Goal: Task Accomplishment & Management: Manage account settings

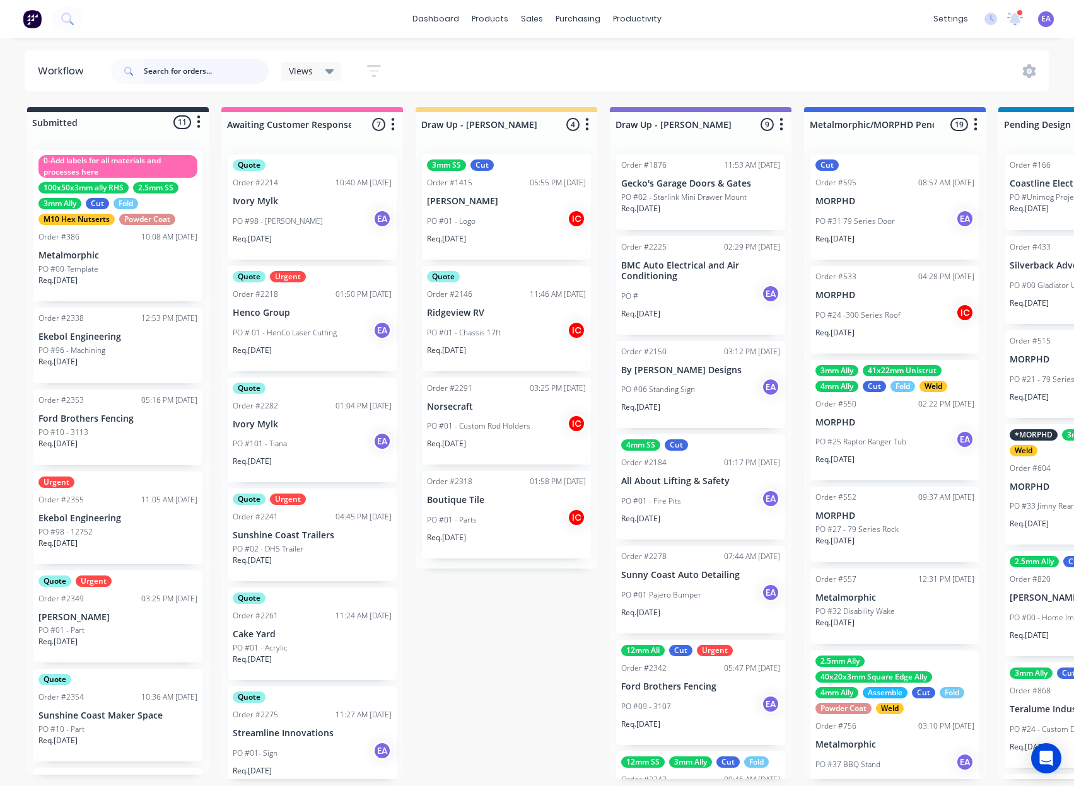
click at [194, 61] on input "text" at bounding box center [206, 71] width 125 height 25
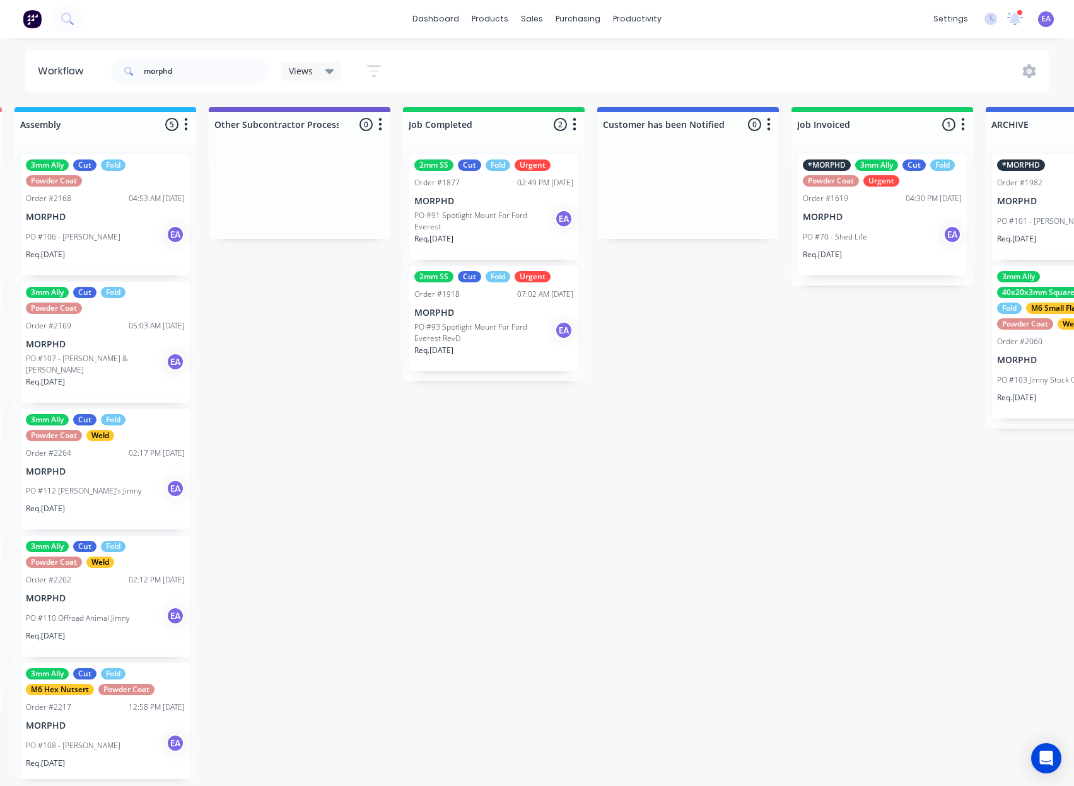
scroll to position [3, 4185]
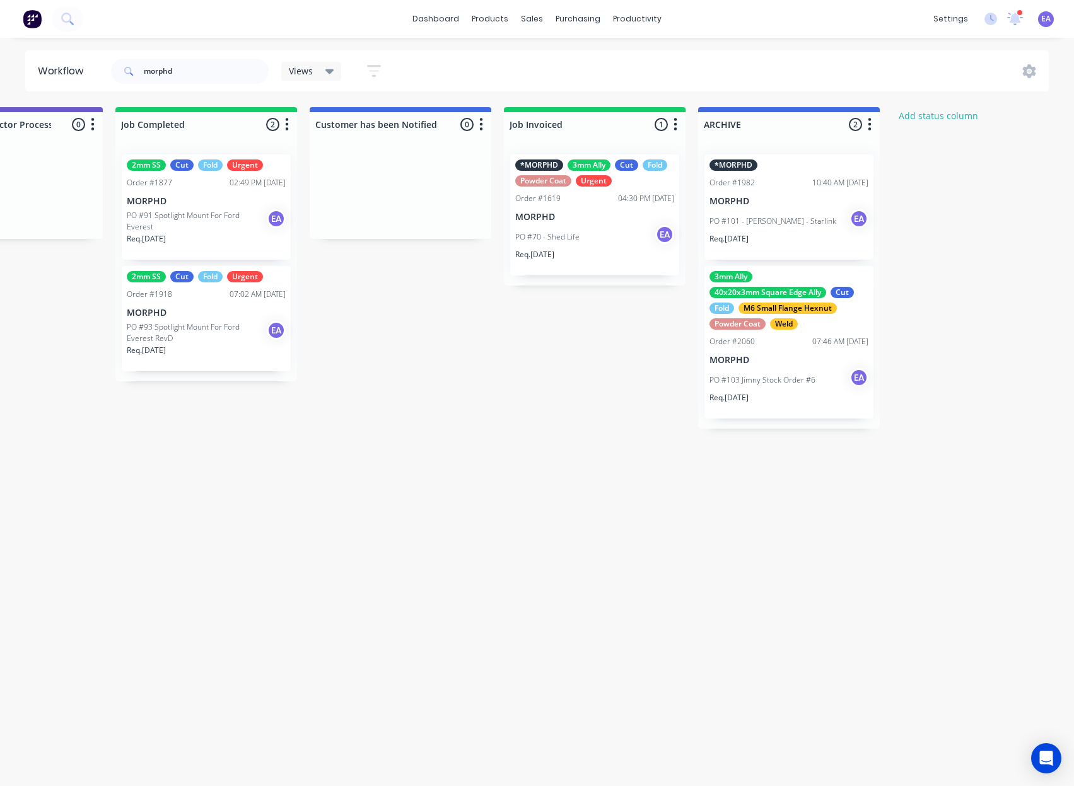
drag, startPoint x: 680, startPoint y: 341, endPoint x: 1083, endPoint y: 349, distance: 403.1
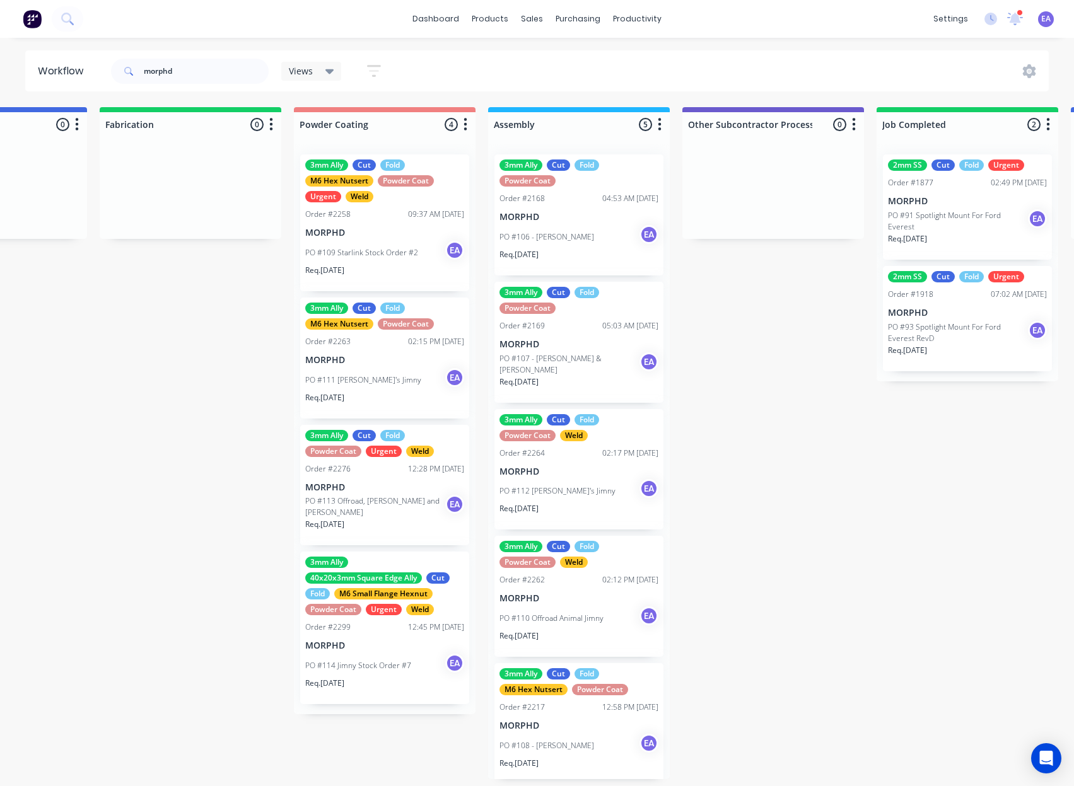
drag, startPoint x: 629, startPoint y: 344, endPoint x: 537, endPoint y: 388, distance: 102.4
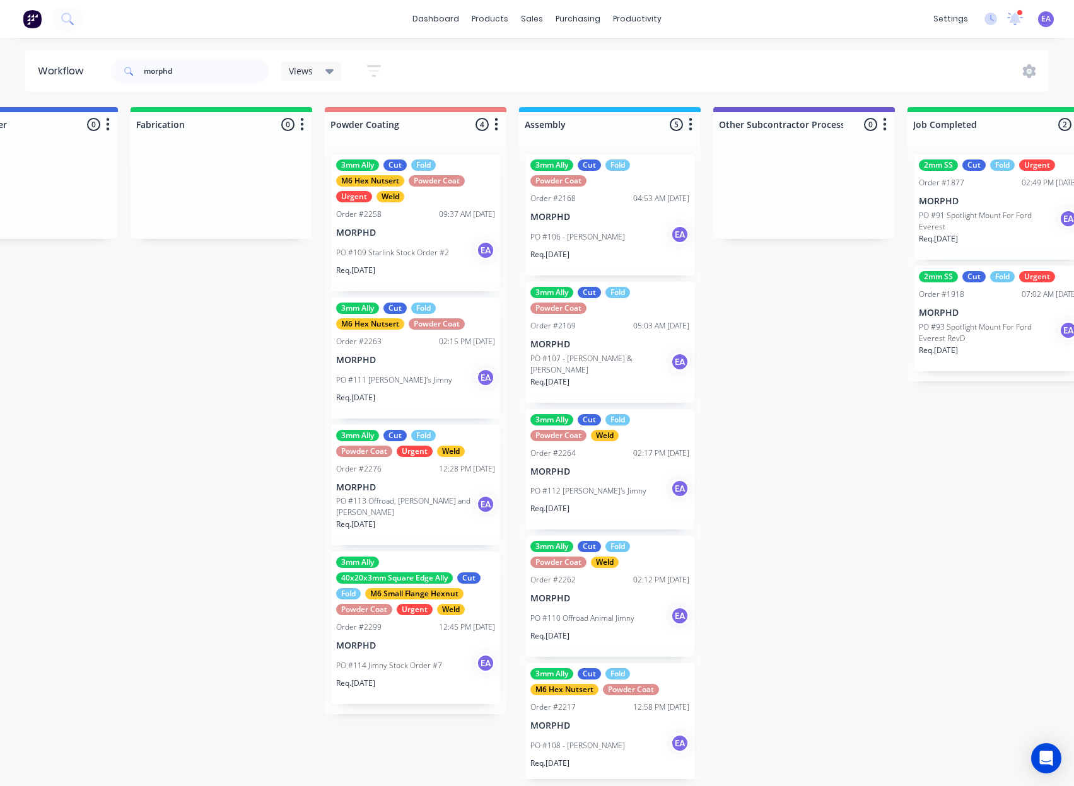
scroll to position [6, 0]
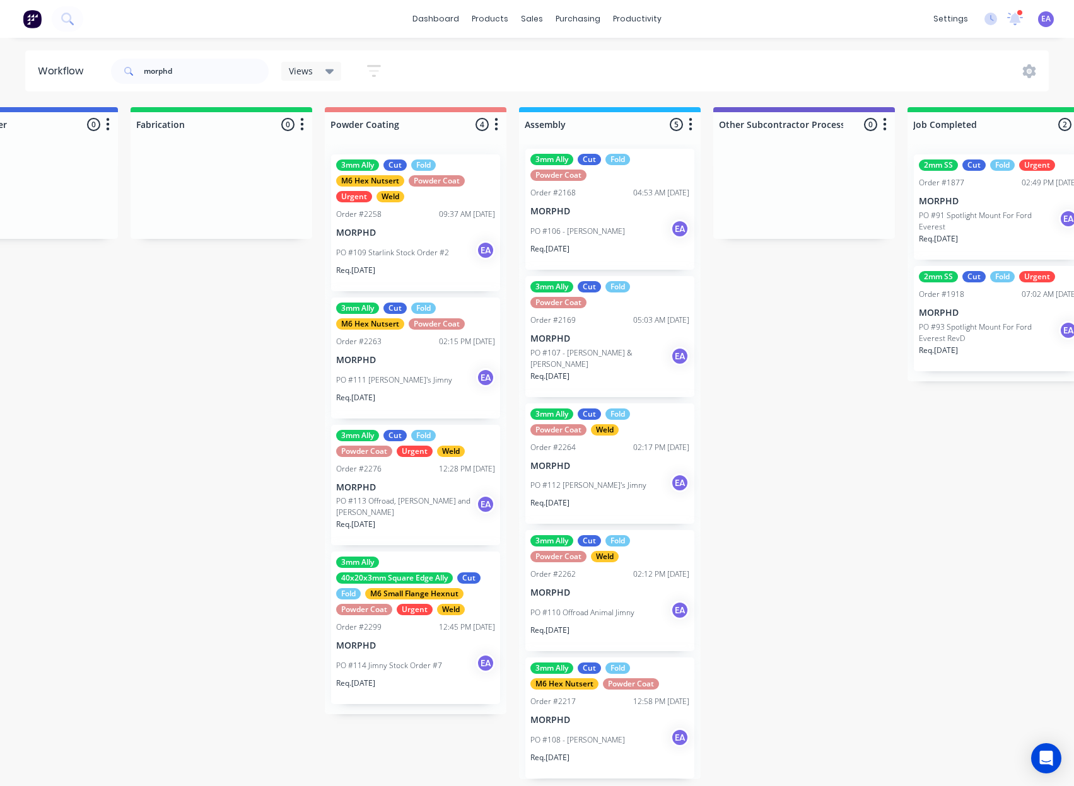
click at [443, 233] on p "MORPHD" at bounding box center [415, 233] width 159 height 11
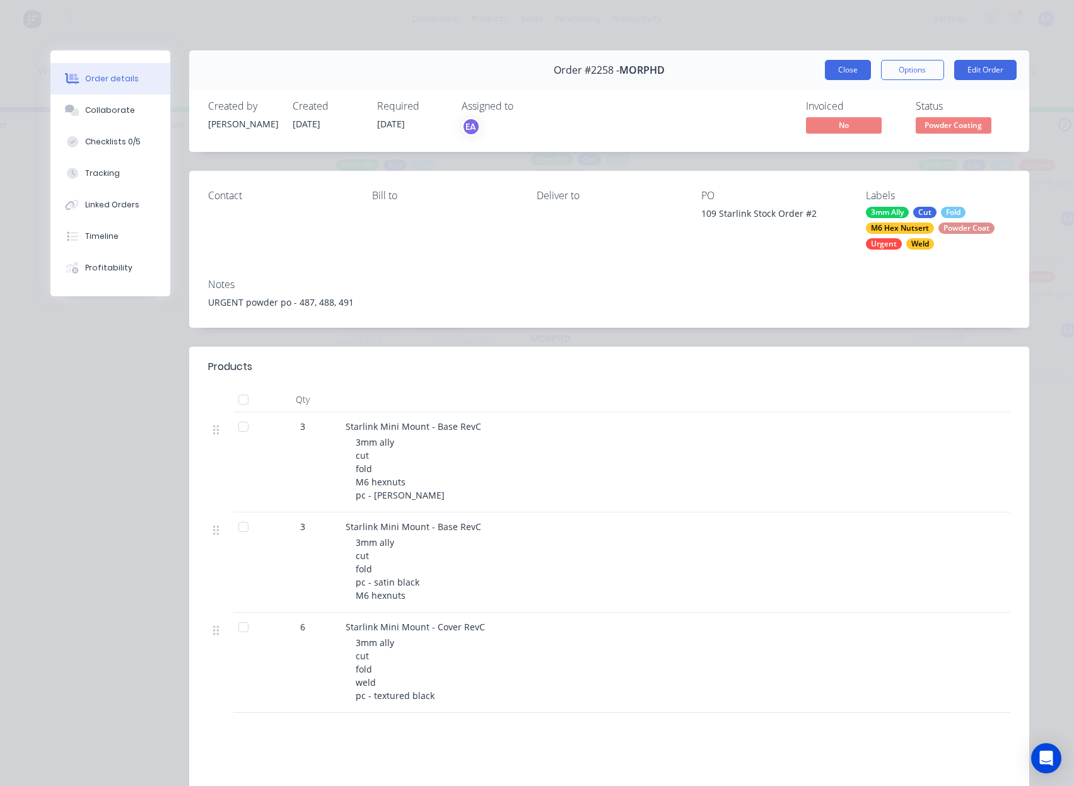
click at [849, 74] on button "Close" at bounding box center [848, 70] width 46 height 20
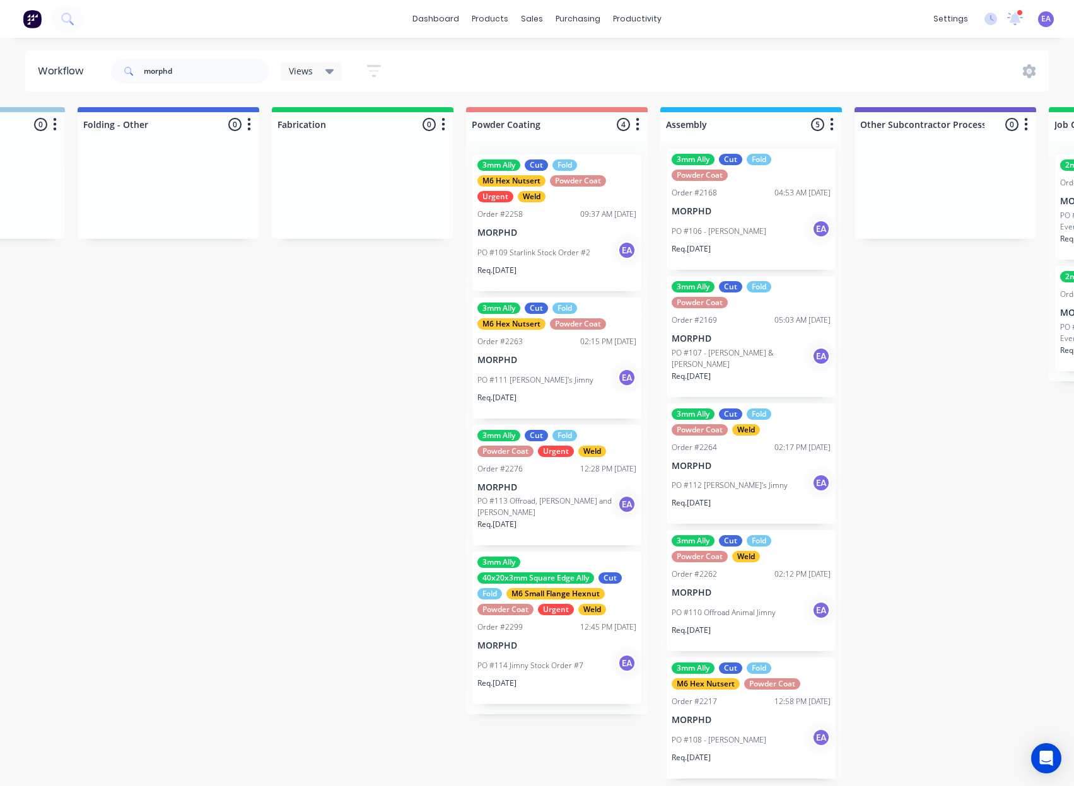
scroll to position [3, 2726]
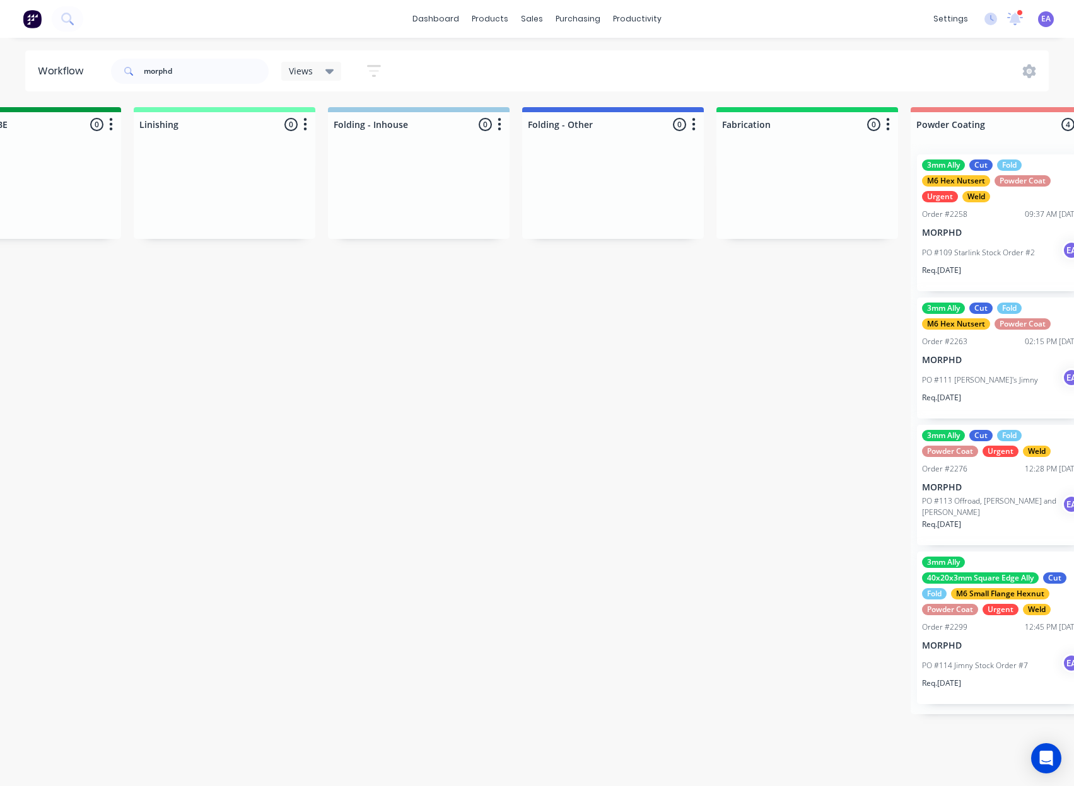
drag, startPoint x: 100, startPoint y: 363, endPoint x: -38, endPoint y: 416, distance: 147.9
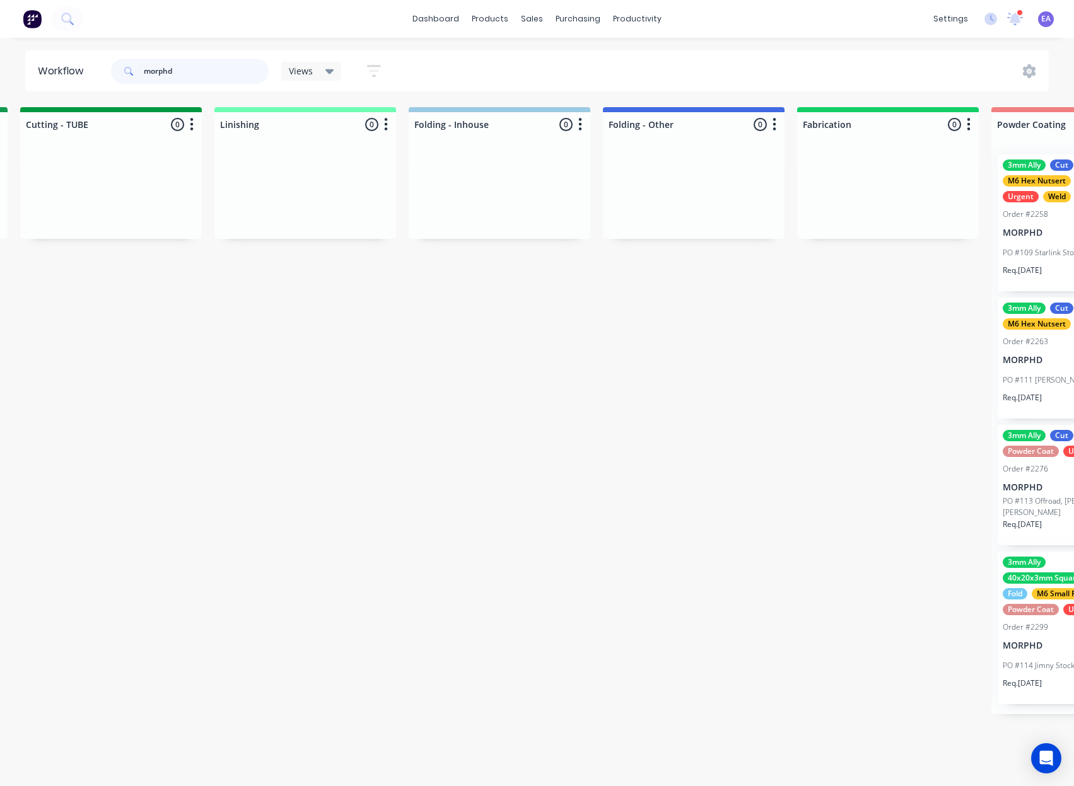
drag, startPoint x: 217, startPoint y: 65, endPoint x: 7, endPoint y: 75, distance: 210.2
click at [37, 73] on header "Workflow morphd Views Save new view None (Default) edit [PERSON_NAME] edit [PER…" at bounding box center [537, 70] width 1024 height 41
type input "starlink"
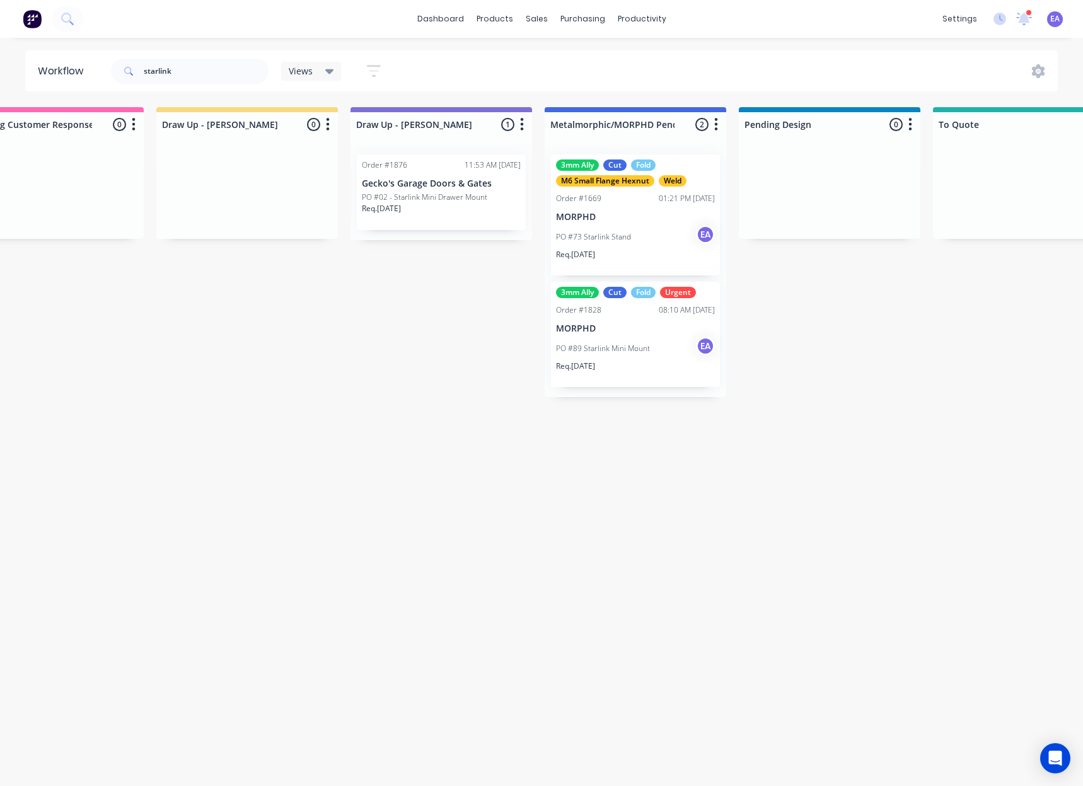
scroll to position [0, 274]
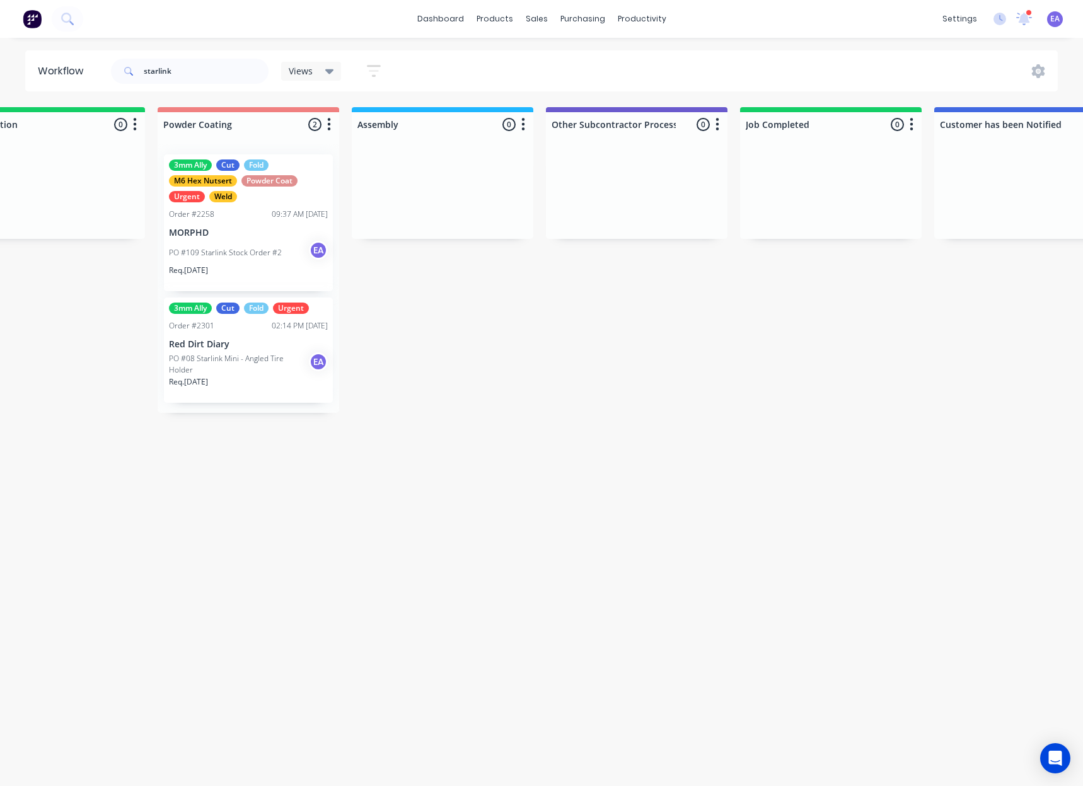
drag, startPoint x: 725, startPoint y: 527, endPoint x: 801, endPoint y: 527, distance: 75.7
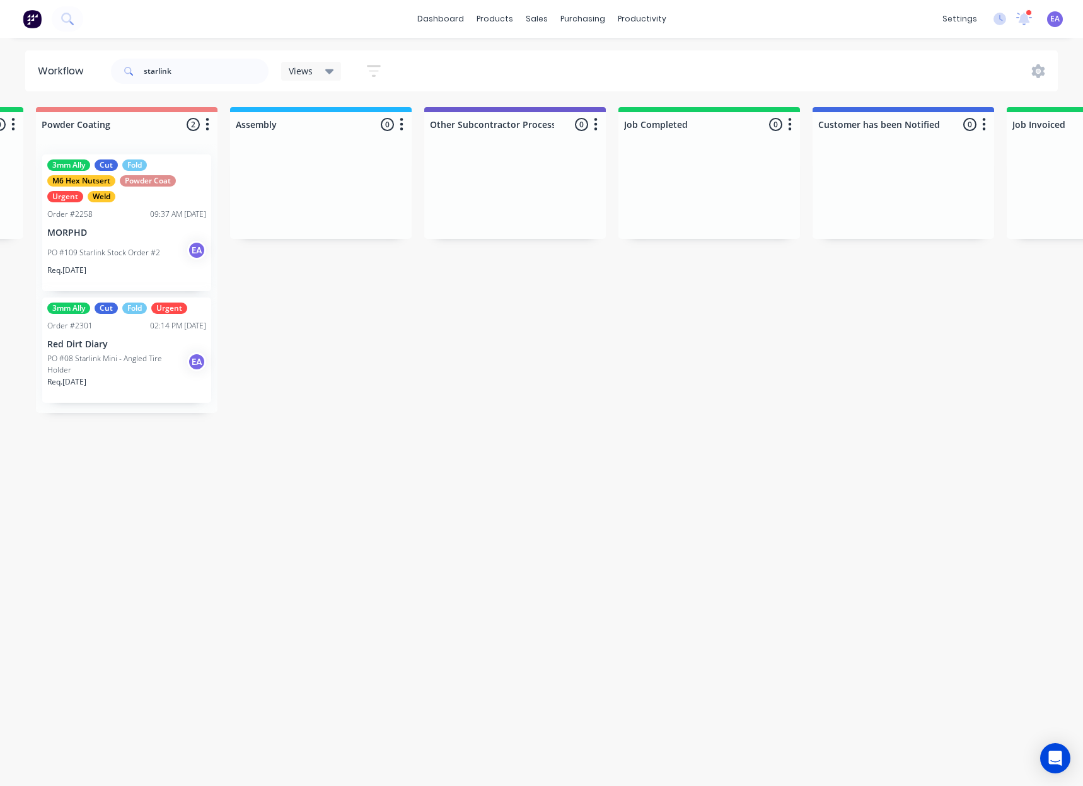
scroll to position [0, 3675]
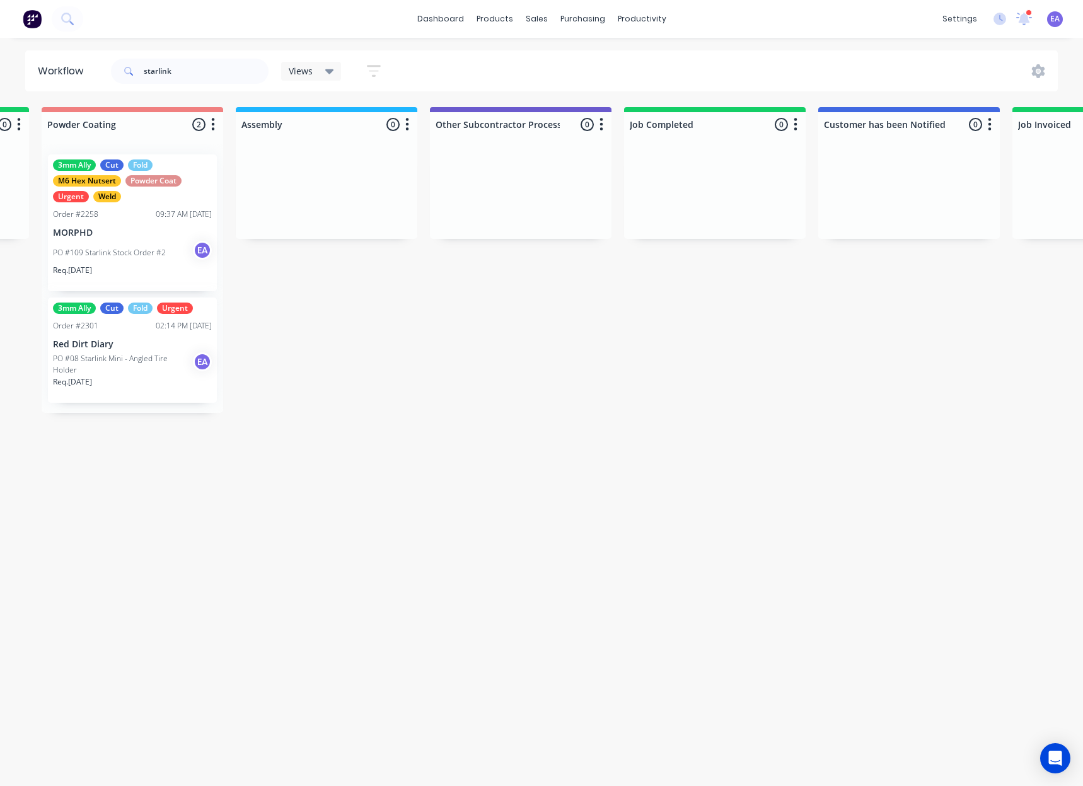
drag, startPoint x: 748, startPoint y: 545, endPoint x: 732, endPoint y: 549, distance: 16.4
click at [175, 353] on div "PO #08 Starlink Mini - Angled Tire Holder EA" at bounding box center [133, 365] width 159 height 24
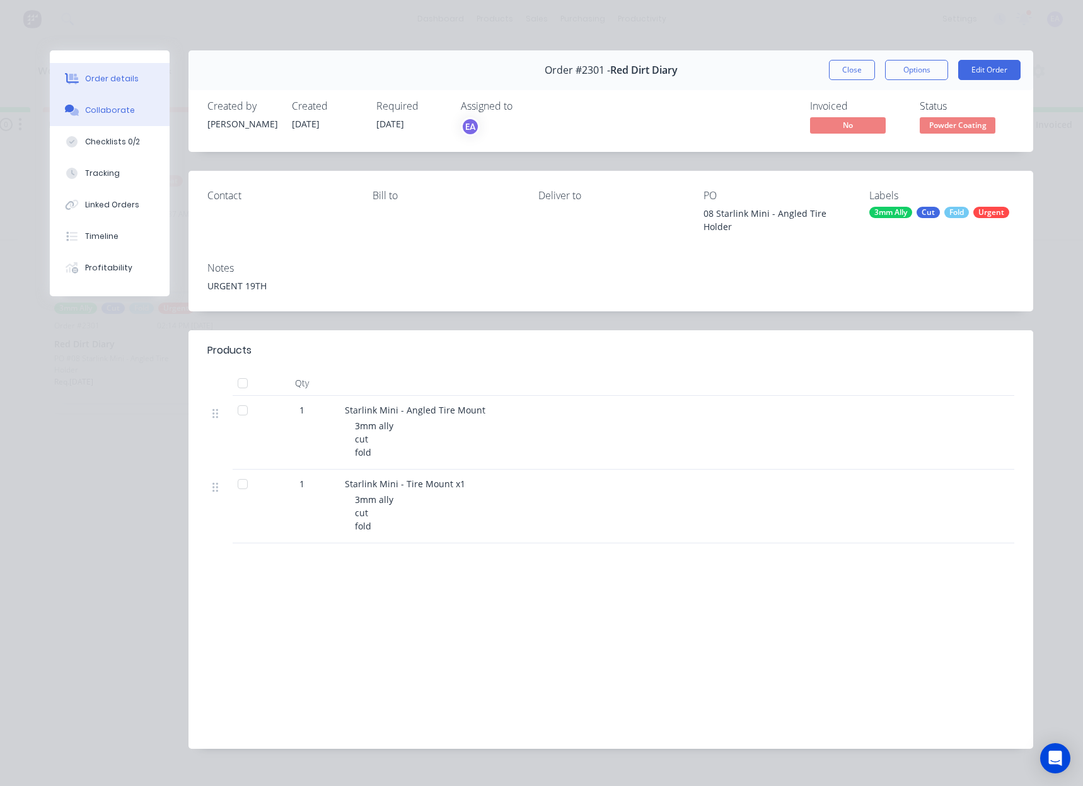
click at [115, 115] on div "Collaborate" at bounding box center [110, 110] width 50 height 11
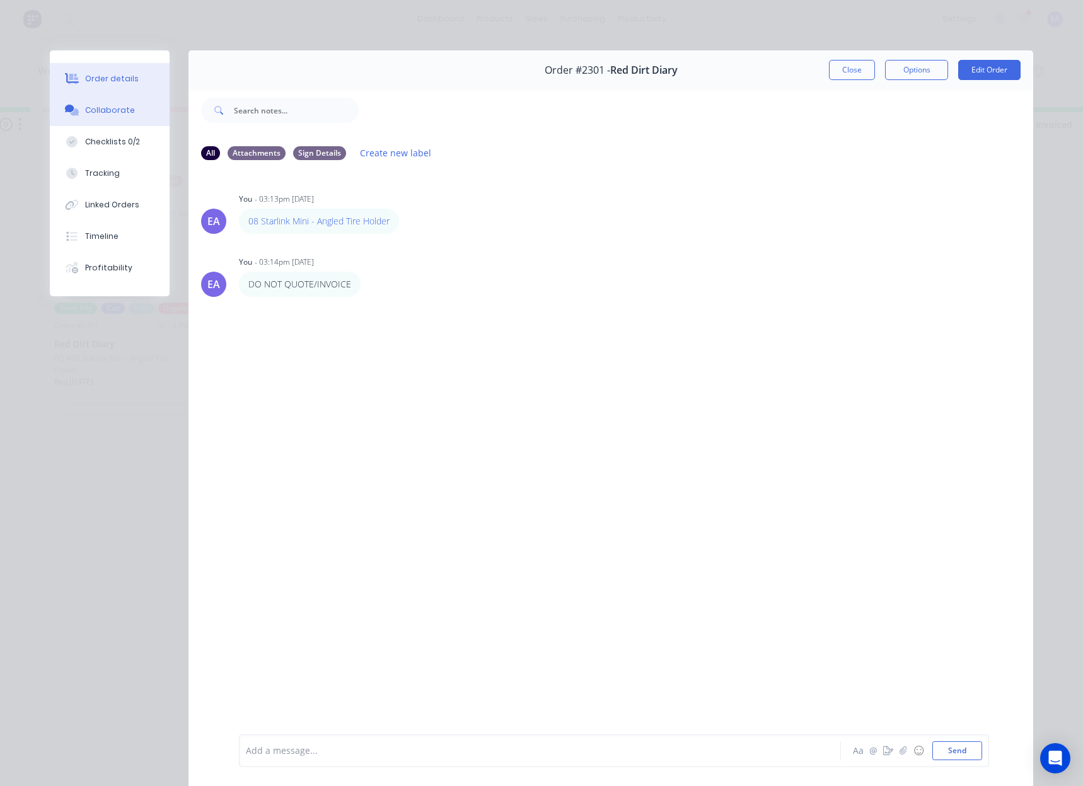
click at [79, 76] on button "Order details" at bounding box center [110, 79] width 120 height 32
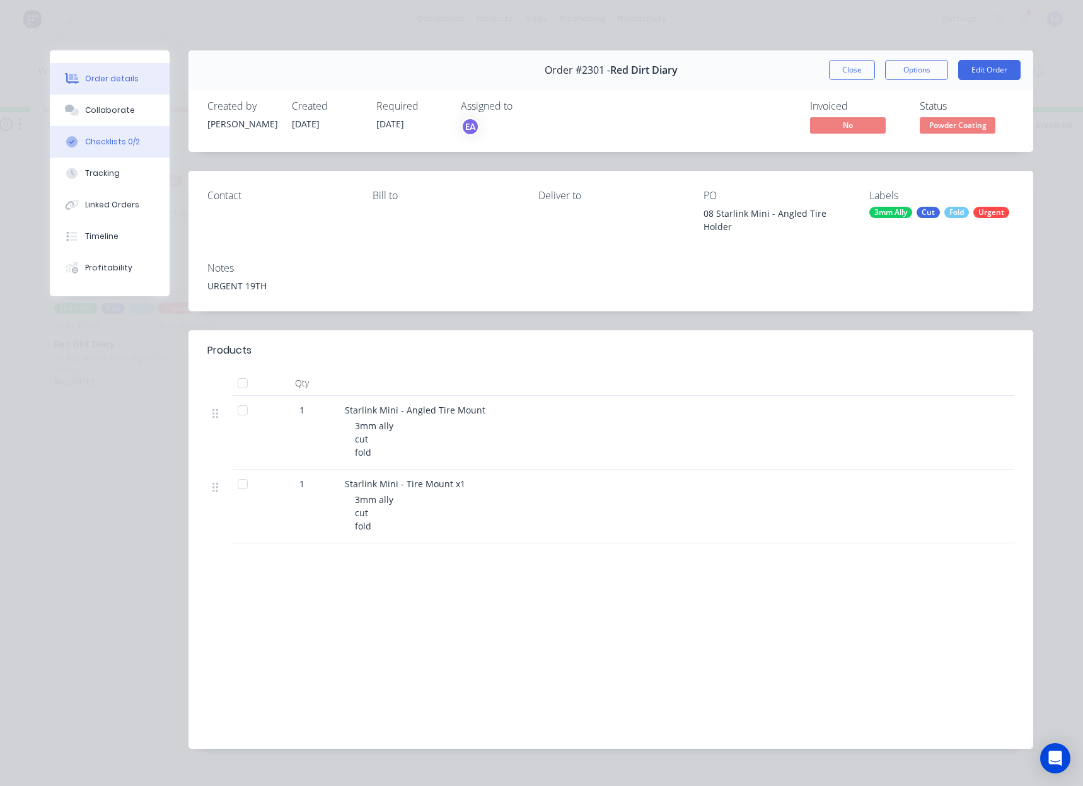
click at [112, 149] on button "Checklists 0/2" at bounding box center [110, 142] width 120 height 32
type textarea "x"
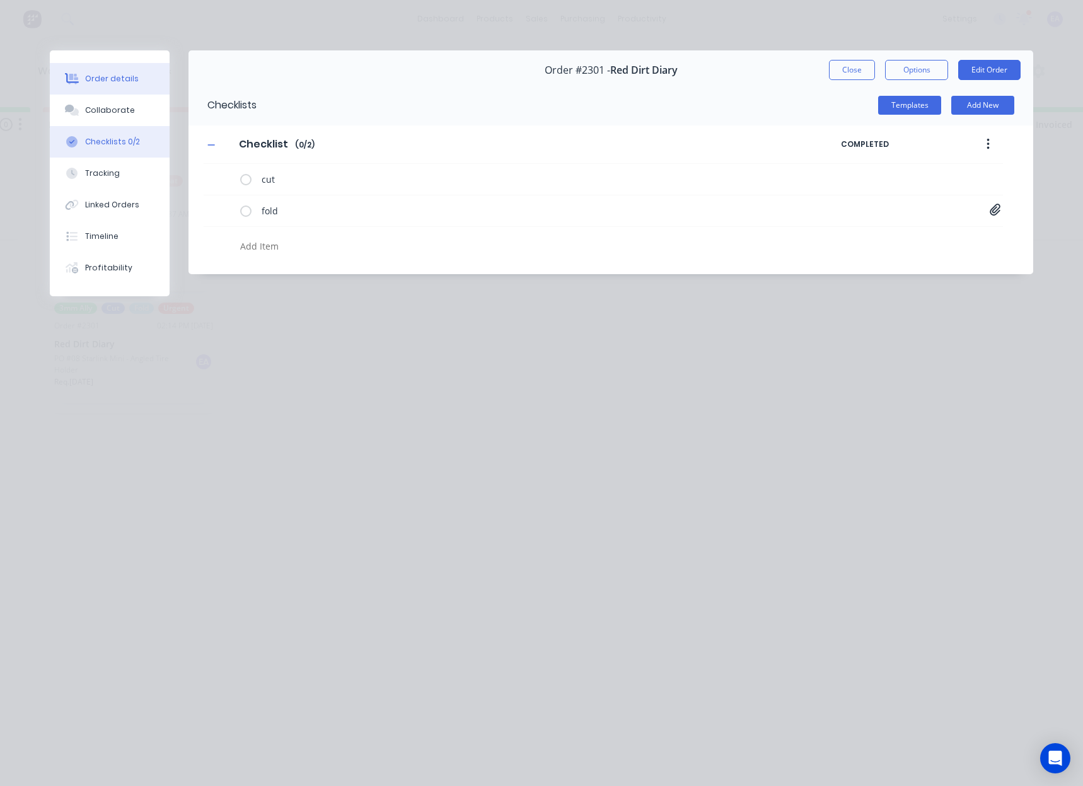
click at [115, 70] on button "Order details" at bounding box center [110, 79] width 120 height 32
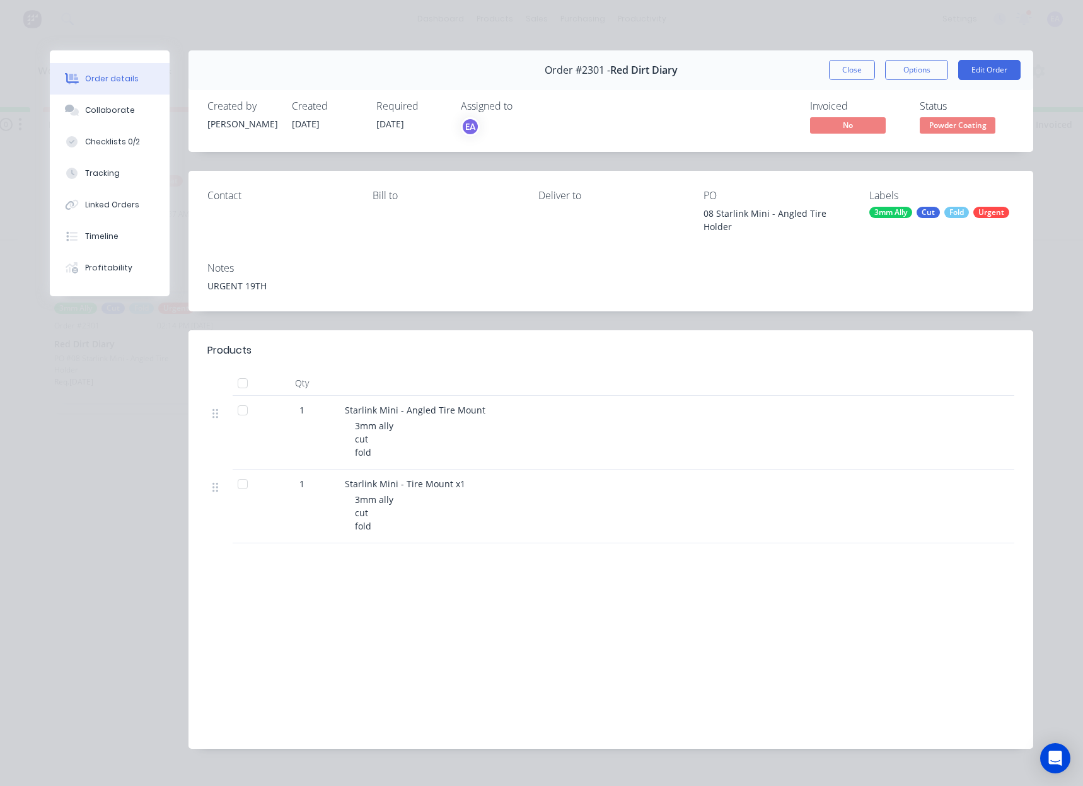
drag, startPoint x: 836, startPoint y: 64, endPoint x: 213, endPoint y: 41, distance: 623.5
click at [836, 64] on button "Close" at bounding box center [852, 70] width 46 height 20
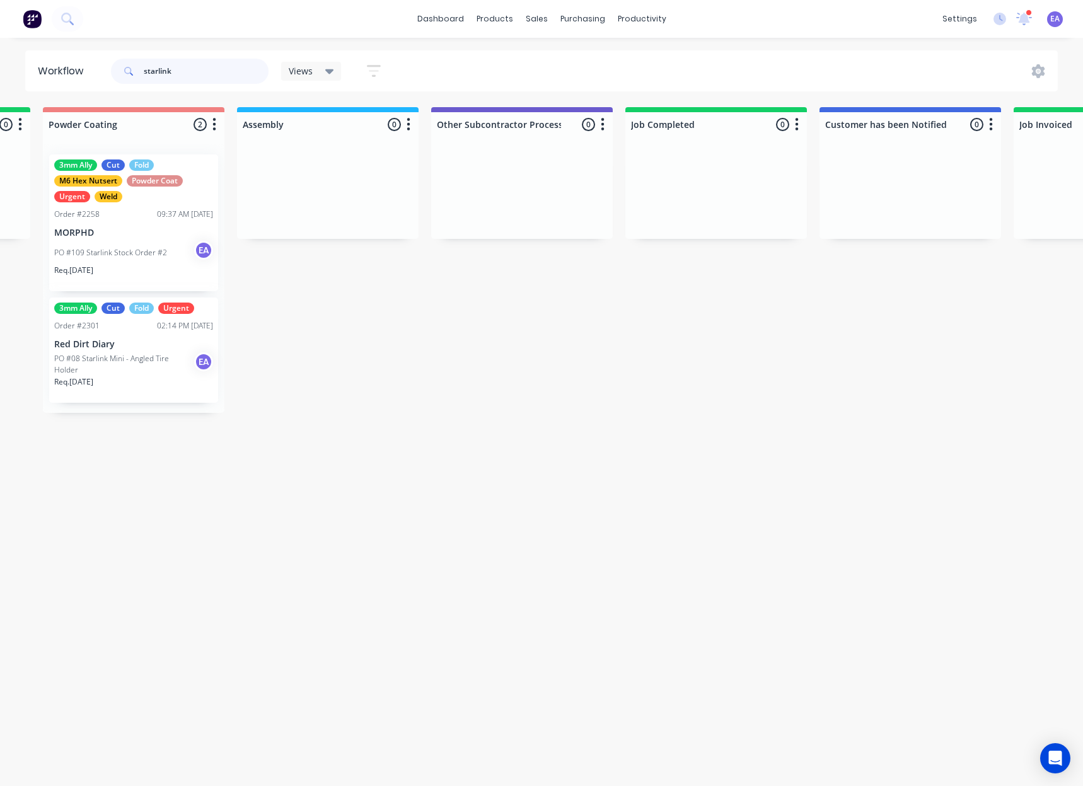
drag, startPoint x: 173, startPoint y: 66, endPoint x: 72, endPoint y: 79, distance: 102.4
click at [72, 76] on header "Workflow starlink Views Save new view None (Default) edit [PERSON_NAME] edit [P…" at bounding box center [542, 70] width 1034 height 41
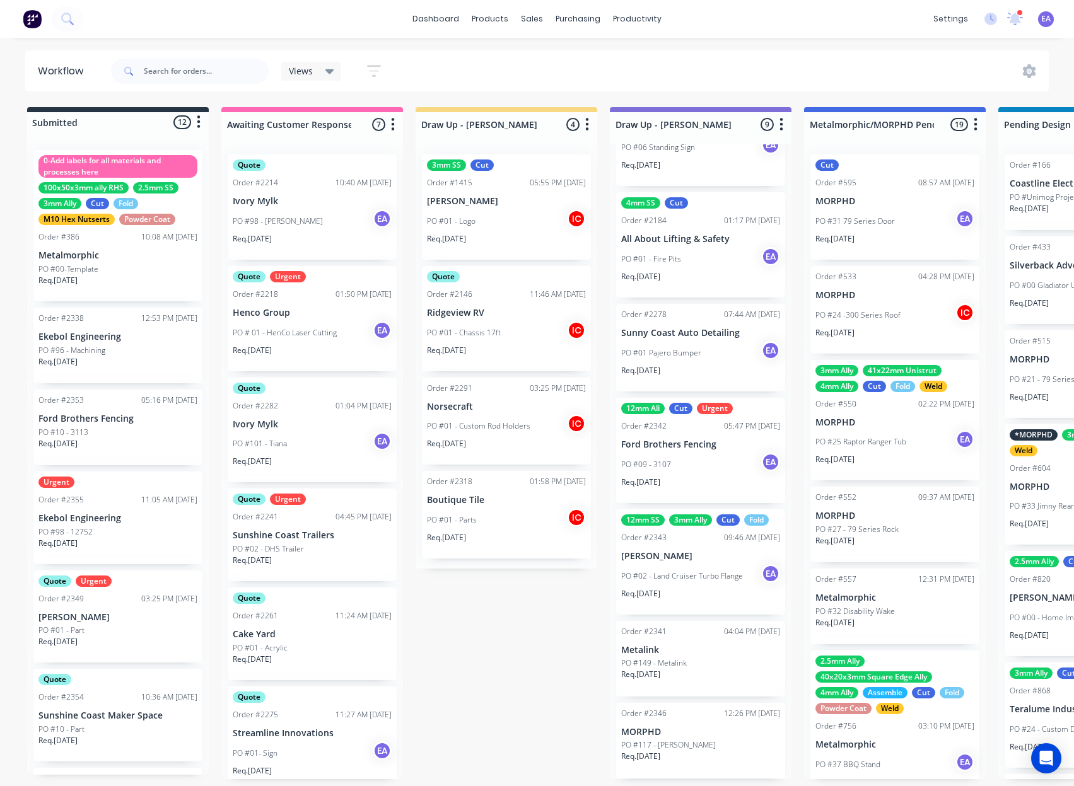
scroll to position [3, 0]
click at [226, 69] on input "text" at bounding box center [206, 71] width 125 height 25
type input "red dirt"
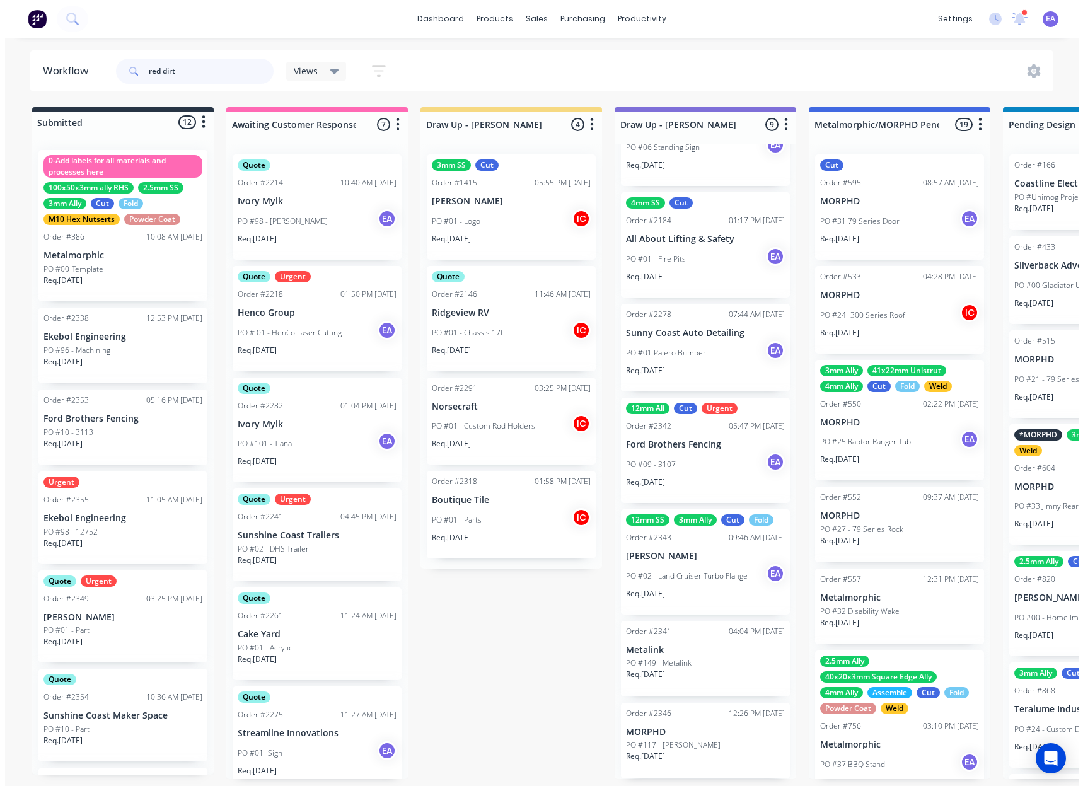
scroll to position [0, 0]
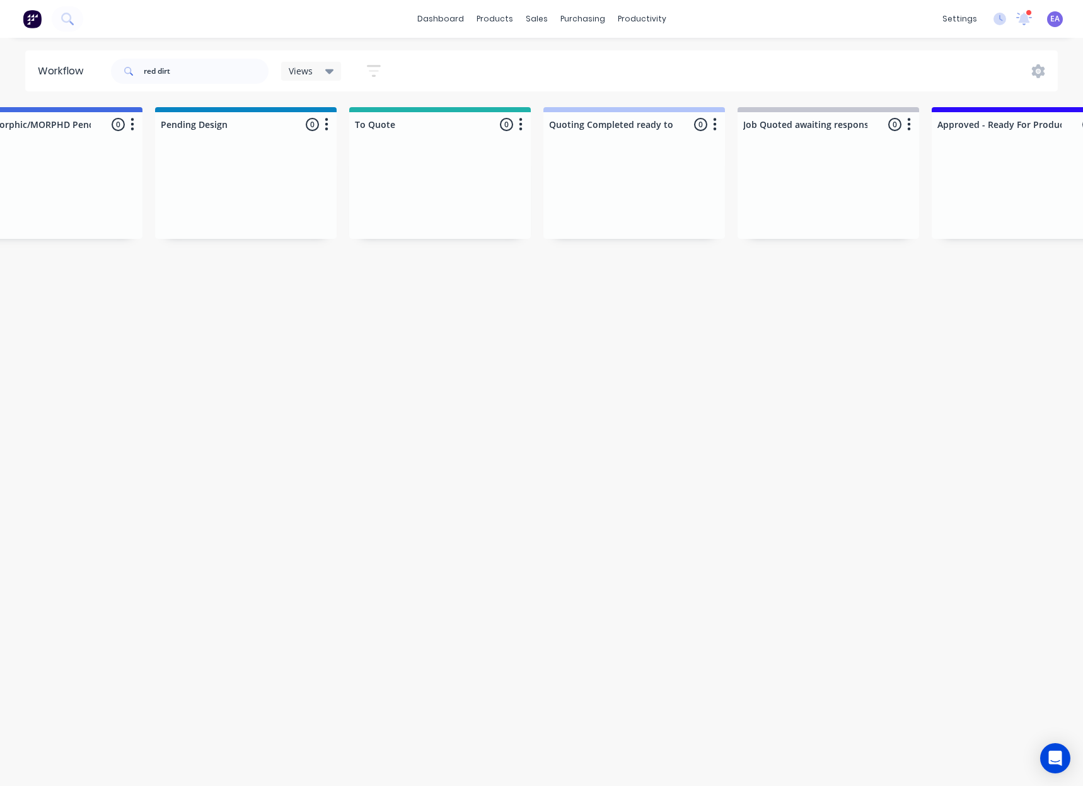
drag, startPoint x: 461, startPoint y: 403, endPoint x: 570, endPoint y: 401, distance: 109.1
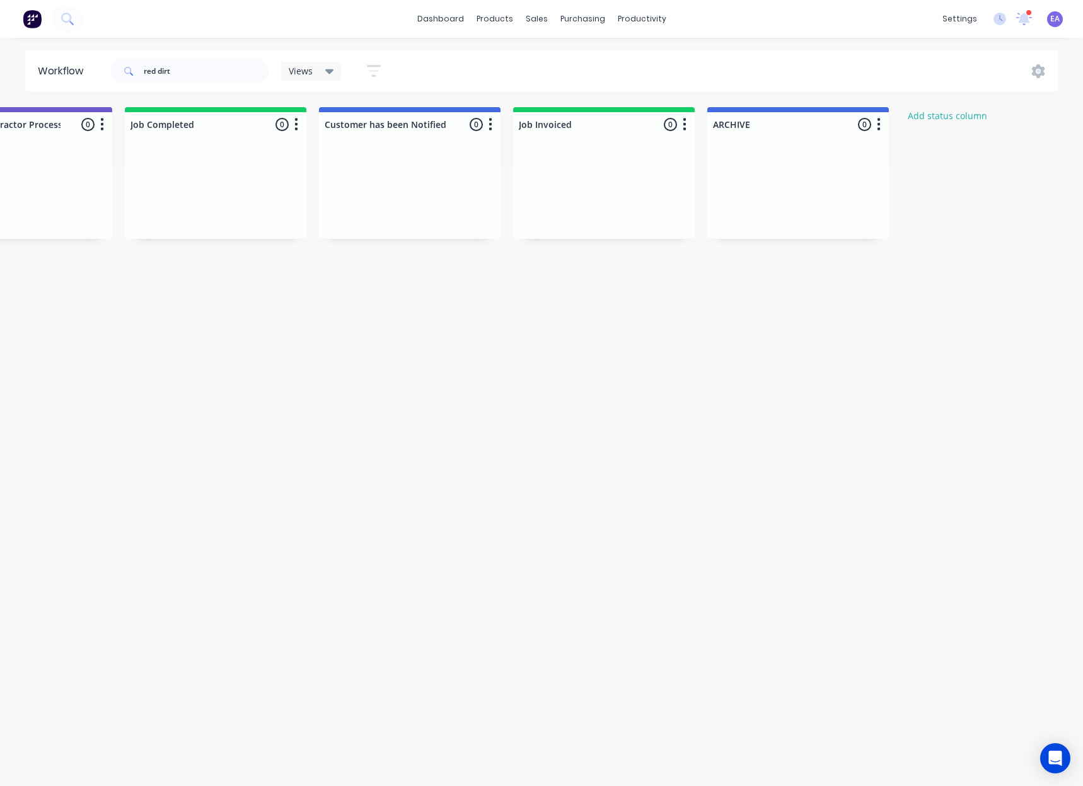
drag, startPoint x: 571, startPoint y: 395, endPoint x: 819, endPoint y: 385, distance: 248.7
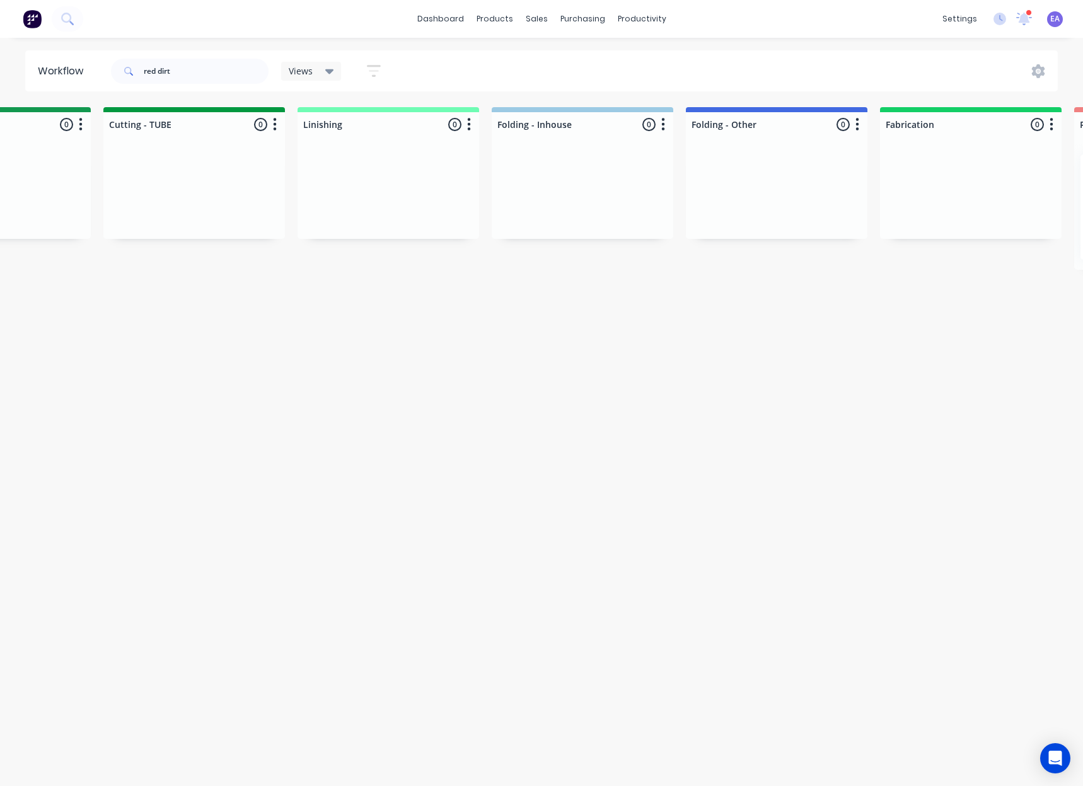
drag, startPoint x: 493, startPoint y: 429, endPoint x: 429, endPoint y: 440, distance: 65.2
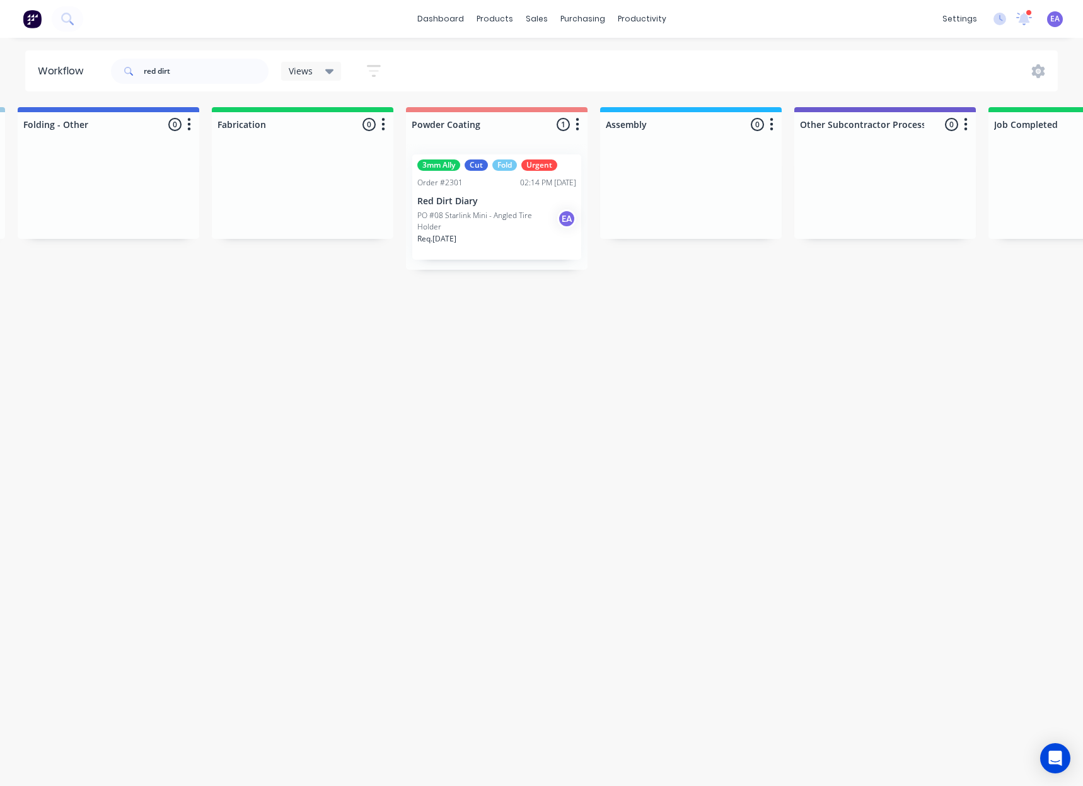
drag, startPoint x: 626, startPoint y: 353, endPoint x: 768, endPoint y: 356, distance: 142.5
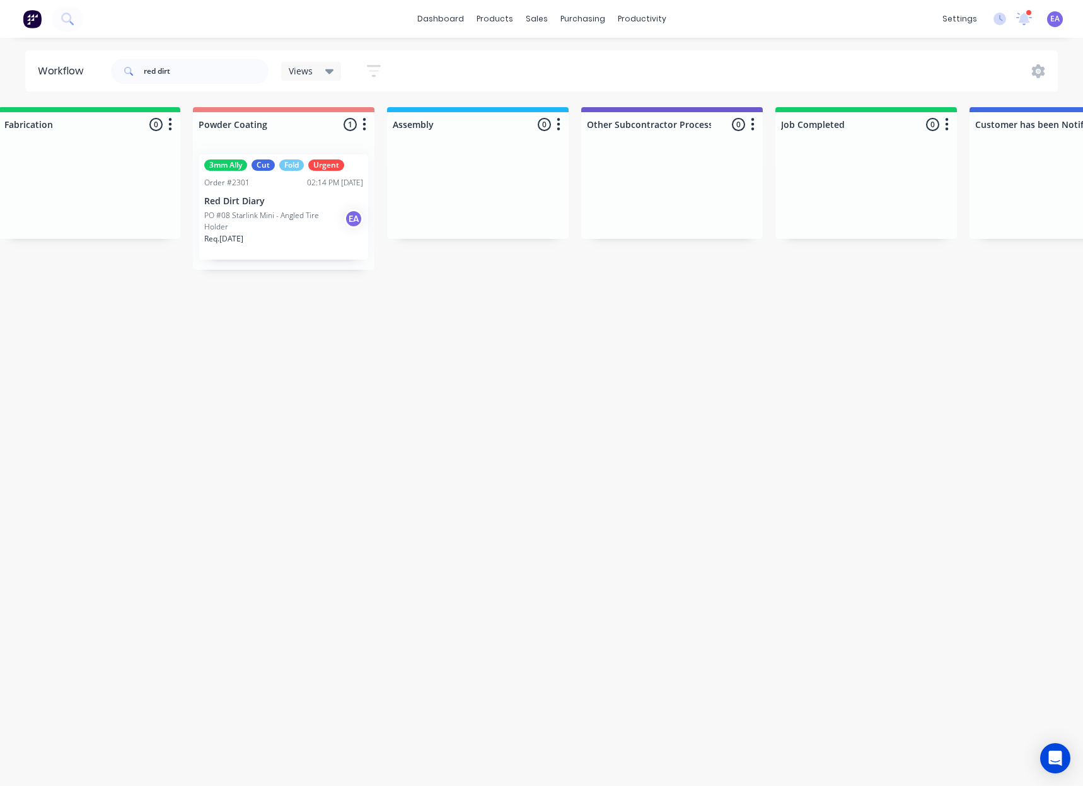
click at [293, 217] on p "PO #08 Starlink Mini - Angled Tire Holder" at bounding box center [274, 221] width 140 height 23
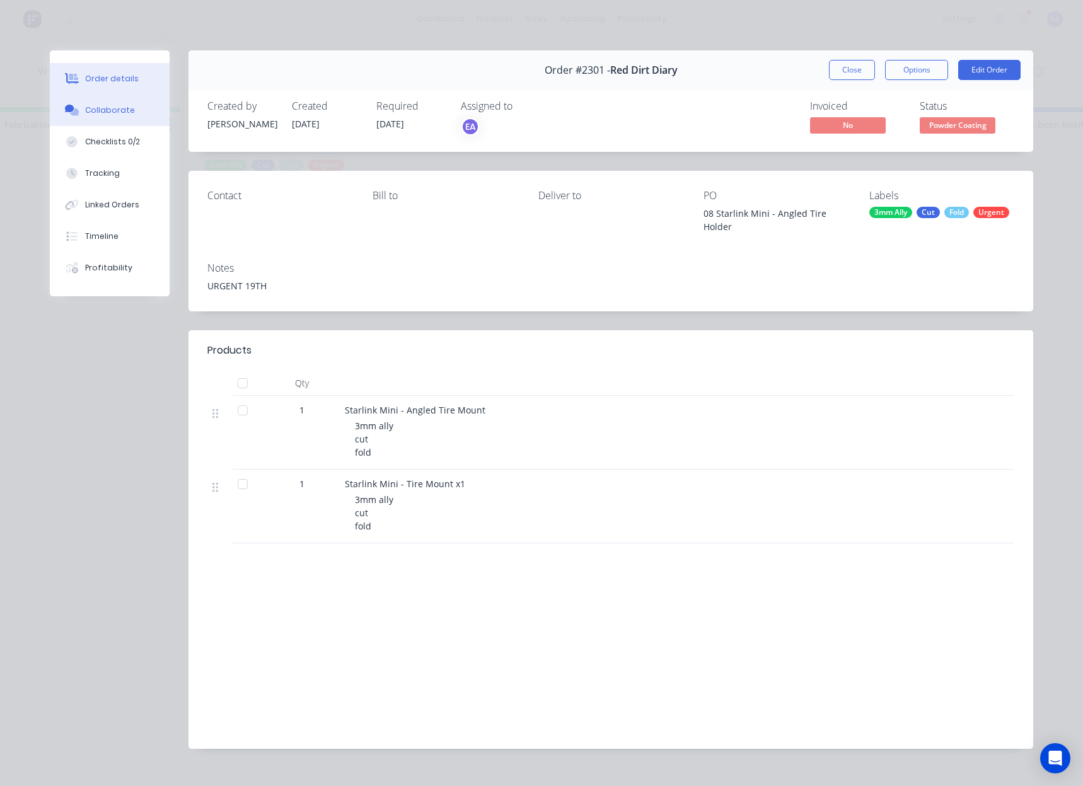
click at [101, 111] on div "Collaborate" at bounding box center [110, 110] width 50 height 11
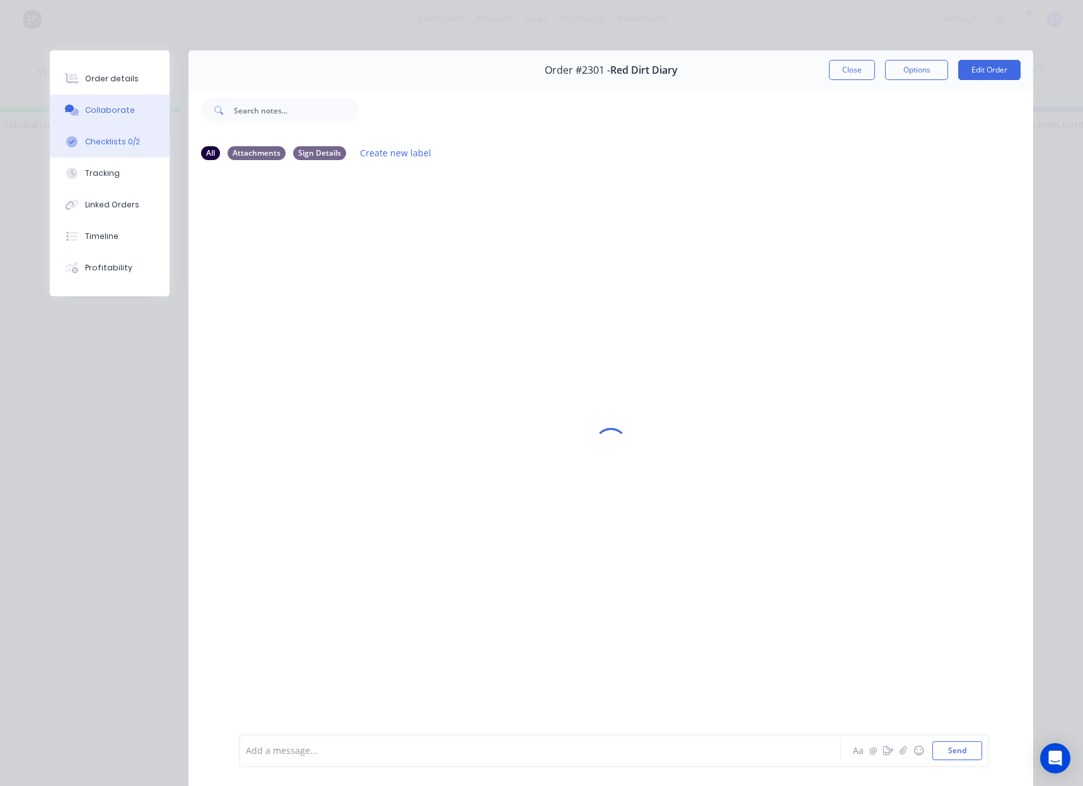
click at [101, 134] on button "Checklists 0/2" at bounding box center [110, 142] width 120 height 32
type textarea "x"
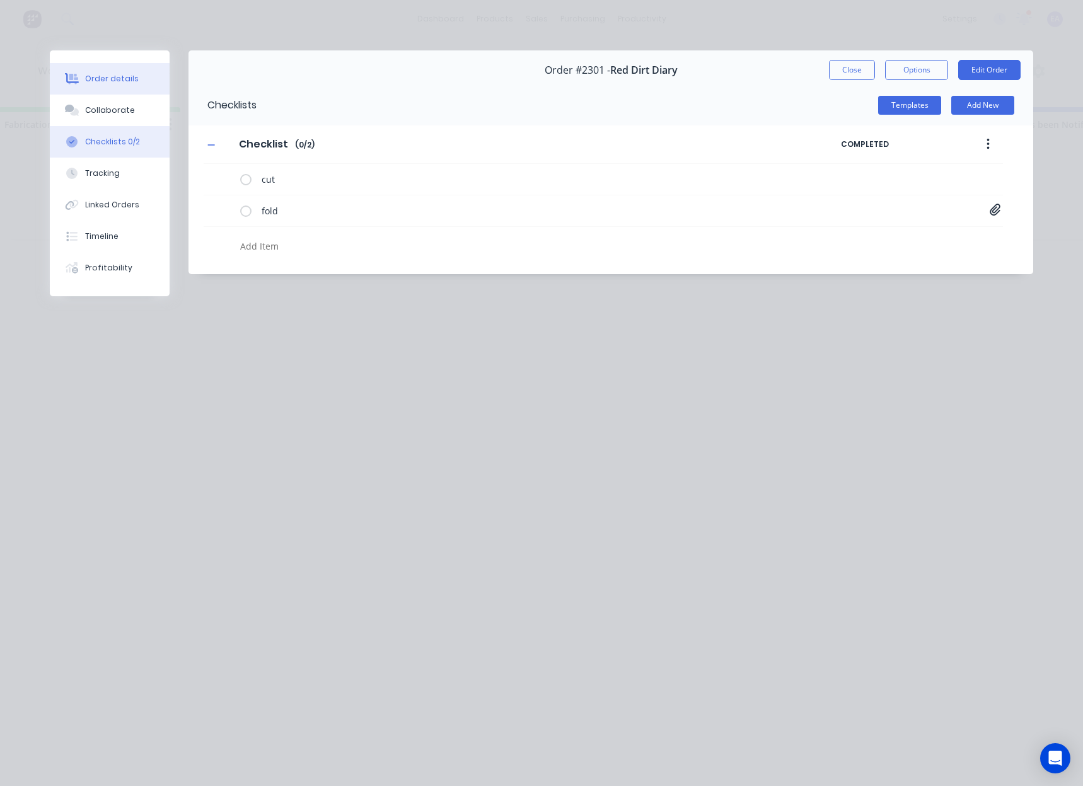
click at [119, 86] on button "Order details" at bounding box center [110, 79] width 120 height 32
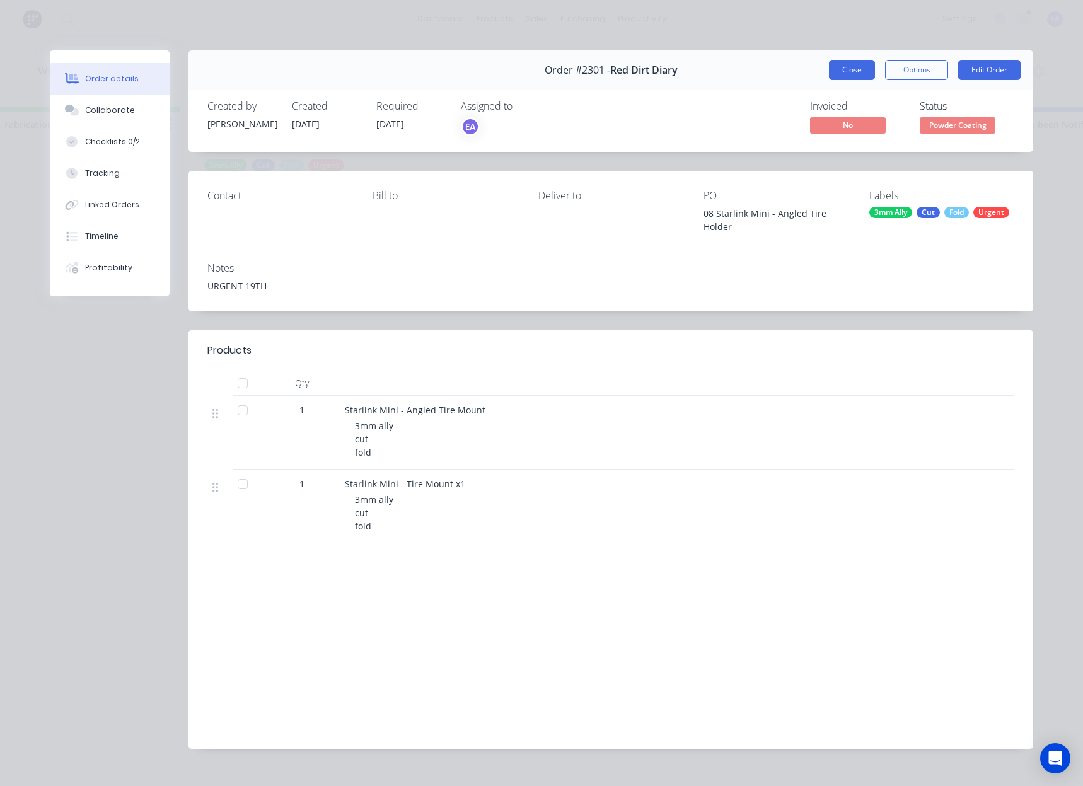
click at [844, 67] on button "Close" at bounding box center [852, 70] width 46 height 20
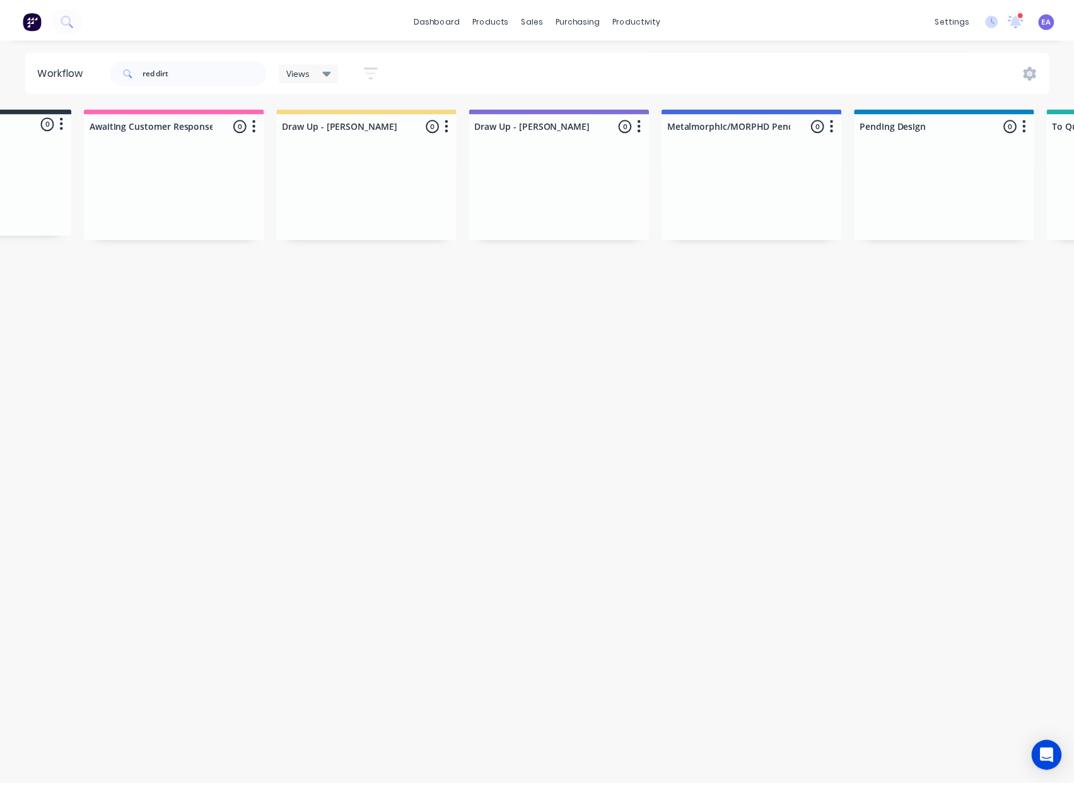
scroll to position [0, 0]
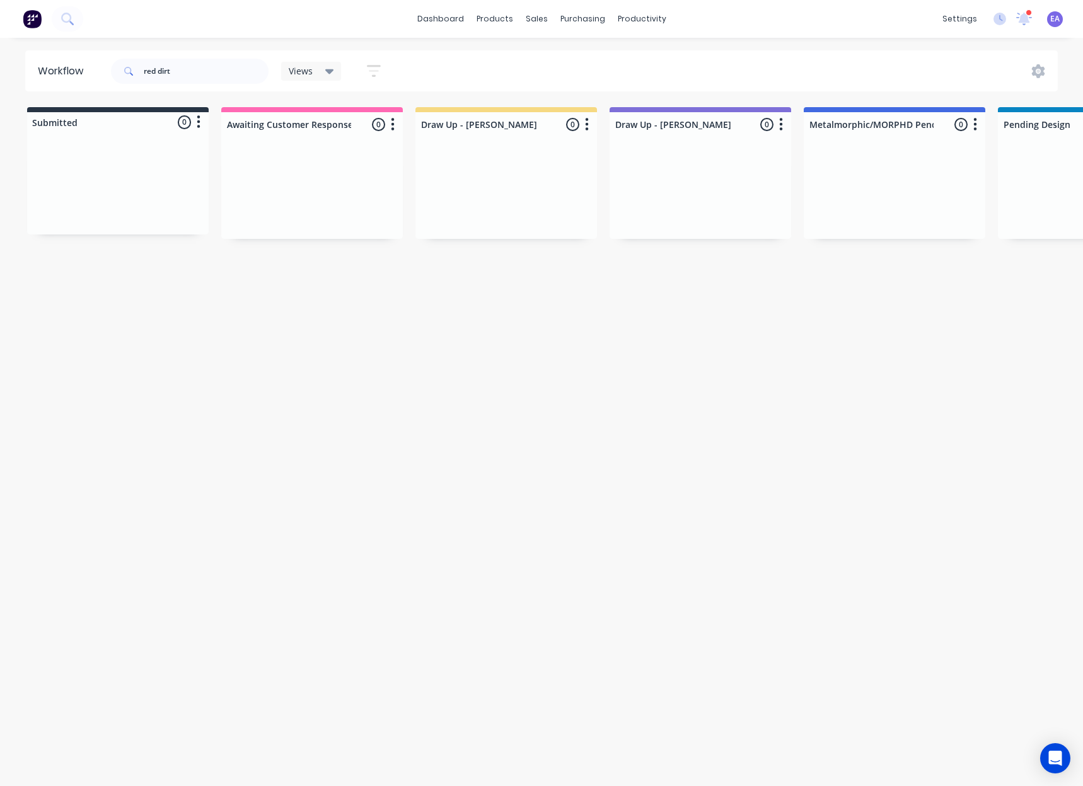
drag, startPoint x: 559, startPoint y: 373, endPoint x: 214, endPoint y: 694, distance: 471.6
drag, startPoint x: 98, startPoint y: 84, endPoint x: -54, endPoint y: 100, distance: 152.8
click at [0, 100] on html "dashboard products sales purchasing productivity dashboard products Product Cat…" at bounding box center [541, 355] width 1083 height 711
click at [286, 645] on div "Workflow Views Save new view None (Default) edit [PERSON_NAME] edit [PERSON_NAM…" at bounding box center [541, 405] width 1083 height 711
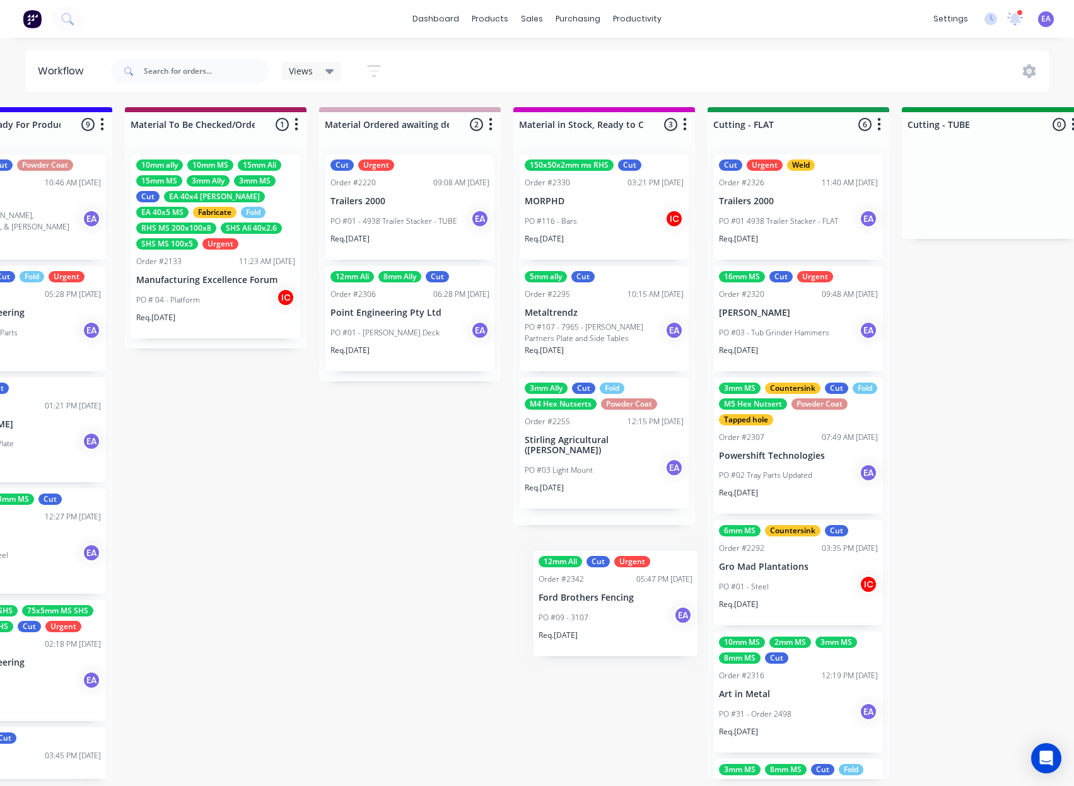
scroll to position [3, 1845]
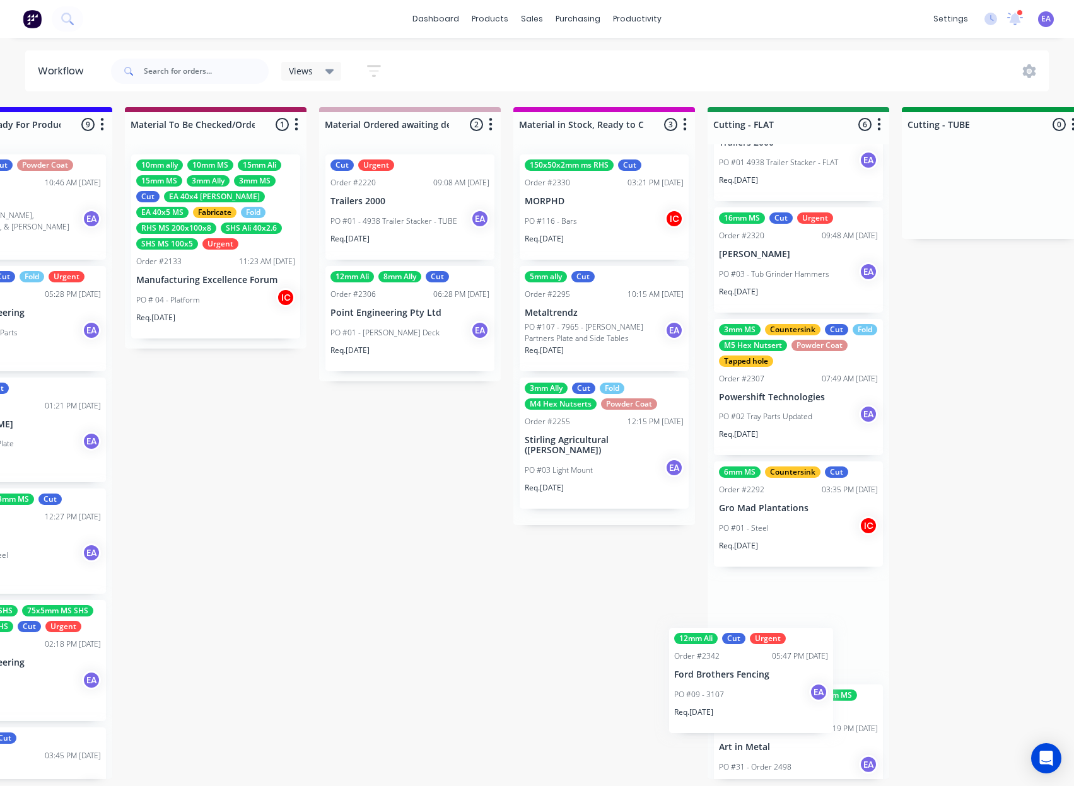
drag, startPoint x: 676, startPoint y: 435, endPoint x: 788, endPoint y: 647, distance: 239.8
click at [755, 658] on div "Submitted 12 Status colour #273444 hex #273444 Save Cancel Summaries Total orde…" at bounding box center [752, 443] width 5212 height 672
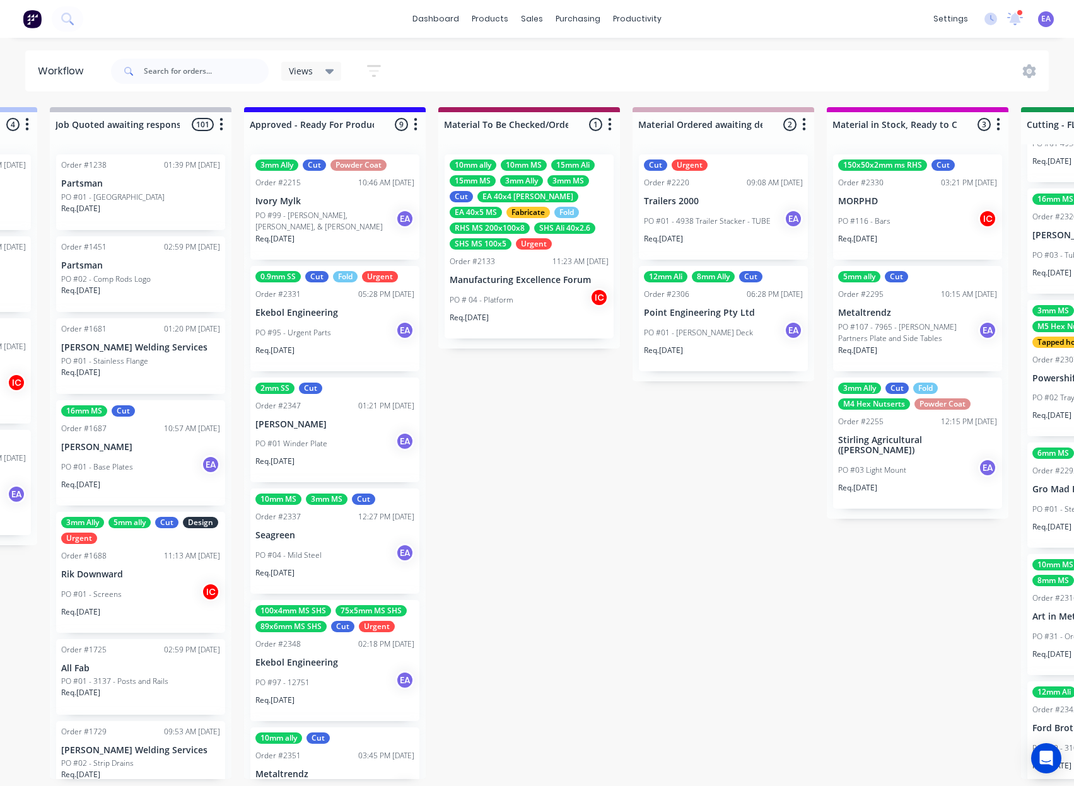
scroll to position [3, 0]
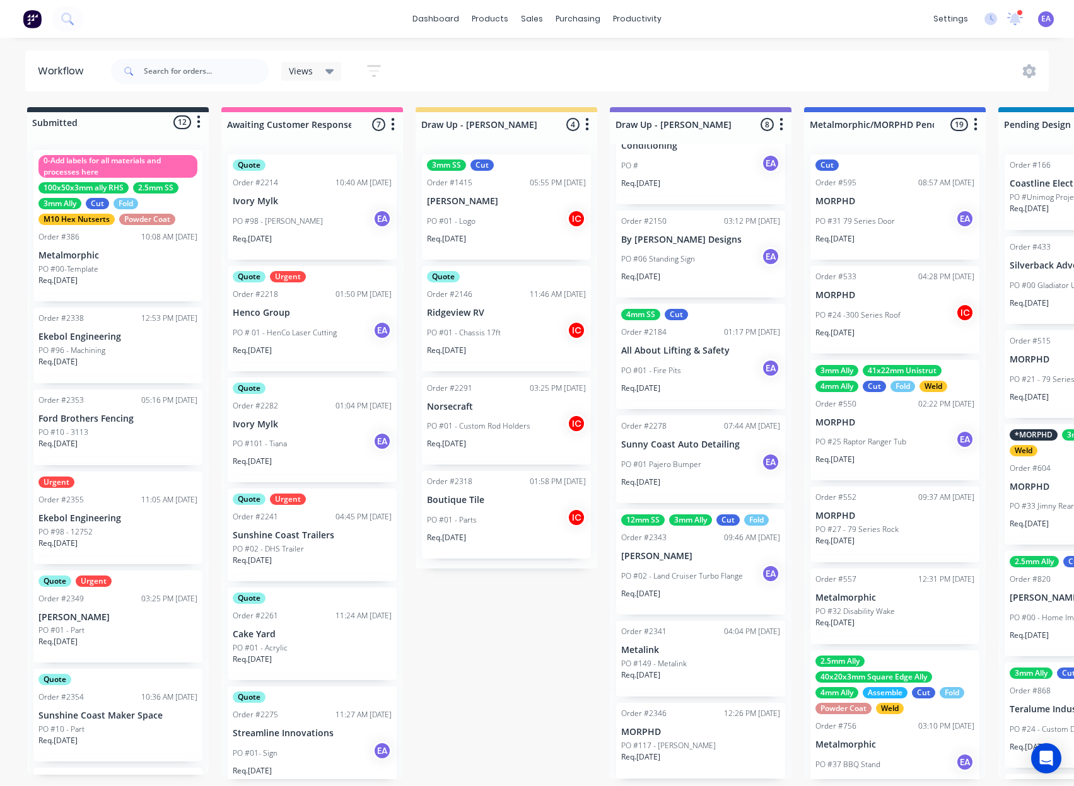
drag, startPoint x: 793, startPoint y: 696, endPoint x: 632, endPoint y: 729, distance: 164.7
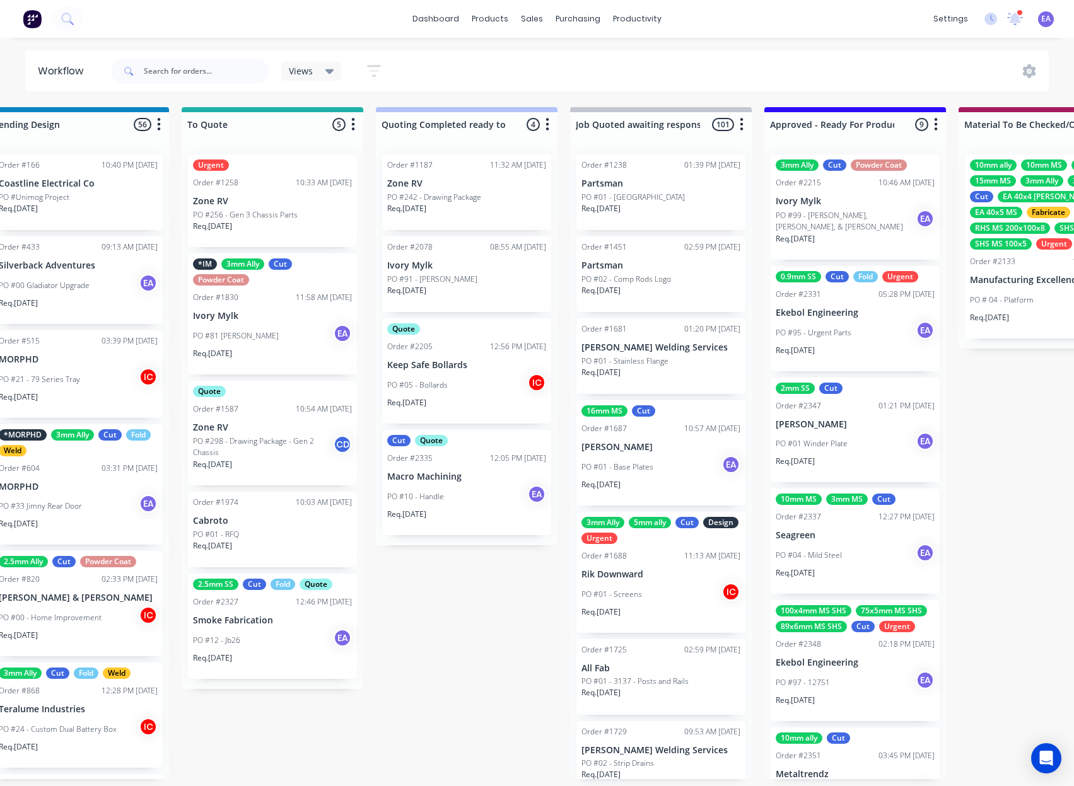
drag, startPoint x: 605, startPoint y: 629, endPoint x: 689, endPoint y: 636, distance: 83.5
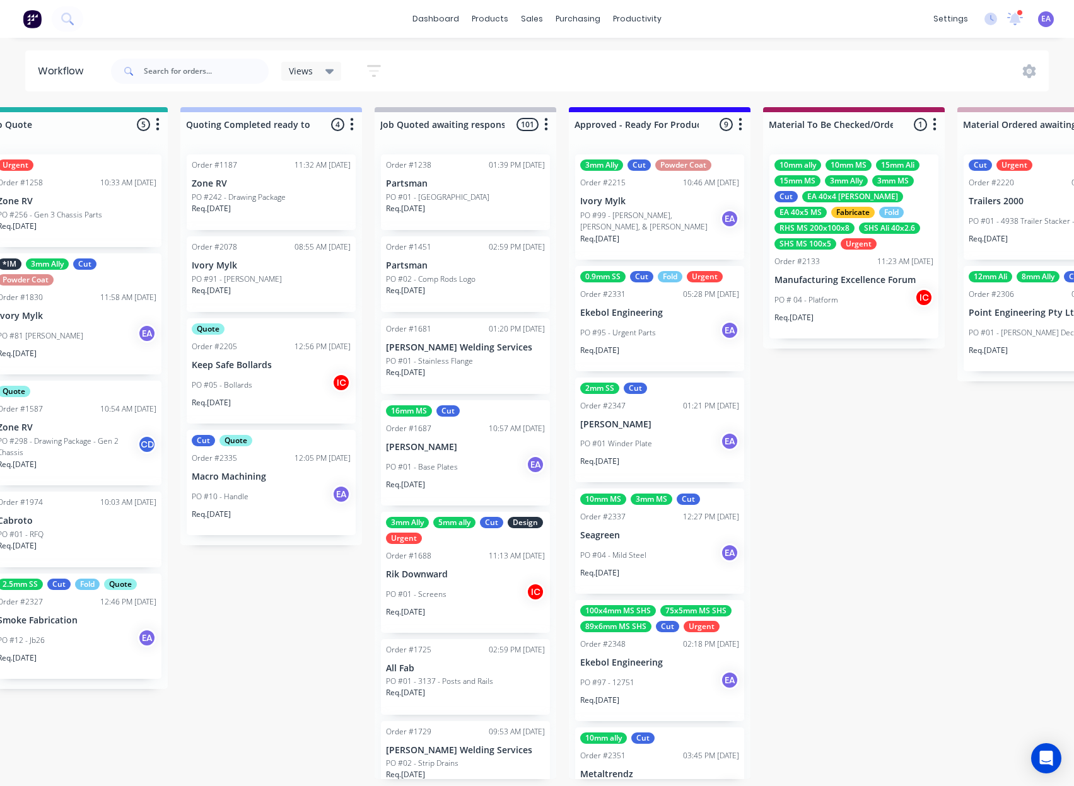
drag, startPoint x: 537, startPoint y: 636, endPoint x: 545, endPoint y: 636, distance: 8.2
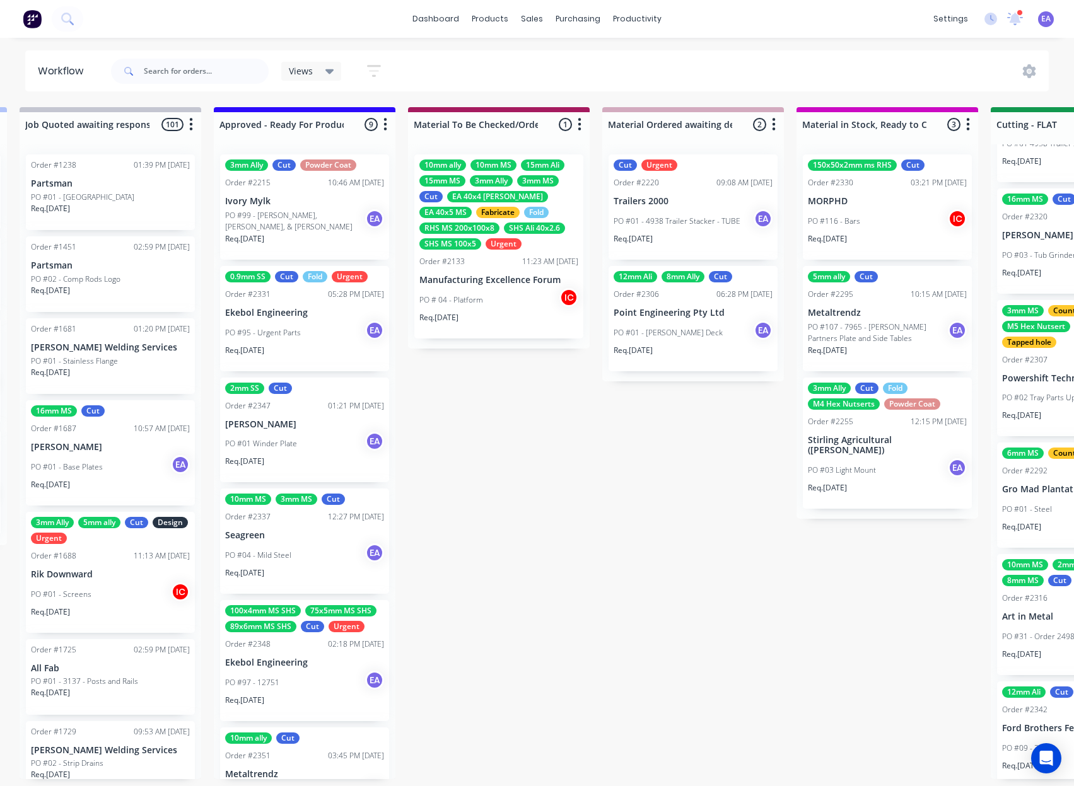
drag, startPoint x: 601, startPoint y: 642, endPoint x: 635, endPoint y: 643, distance: 34.1
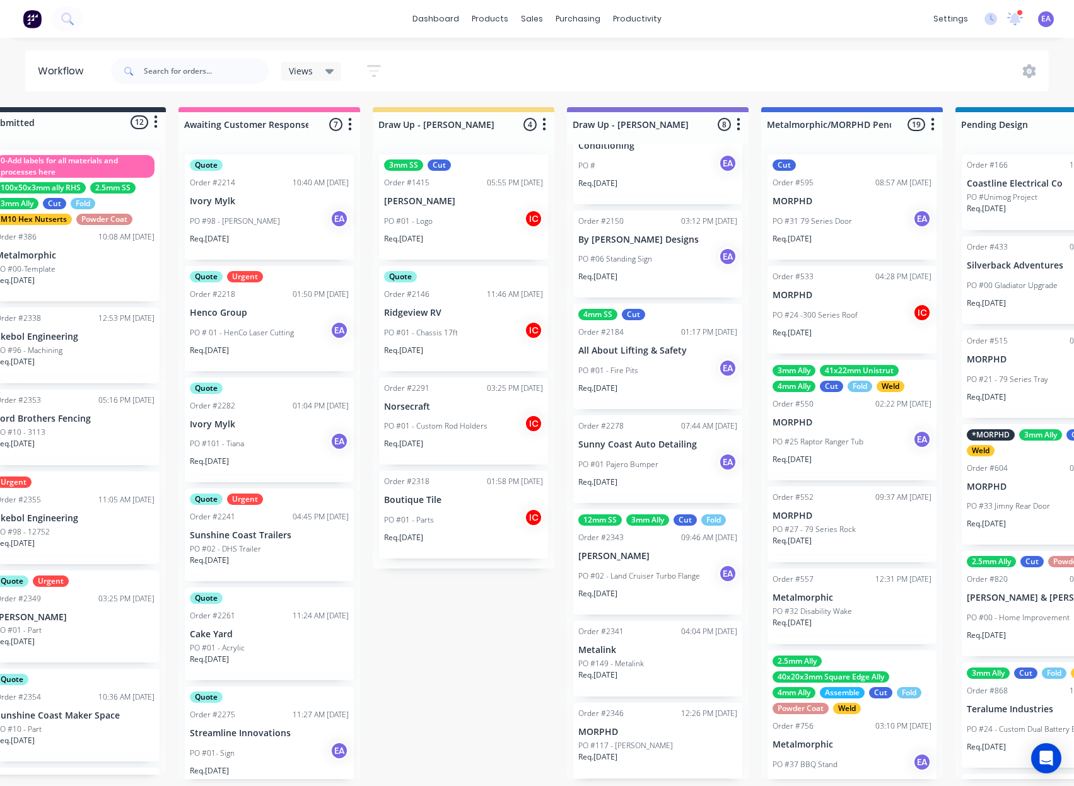
scroll to position [3, 0]
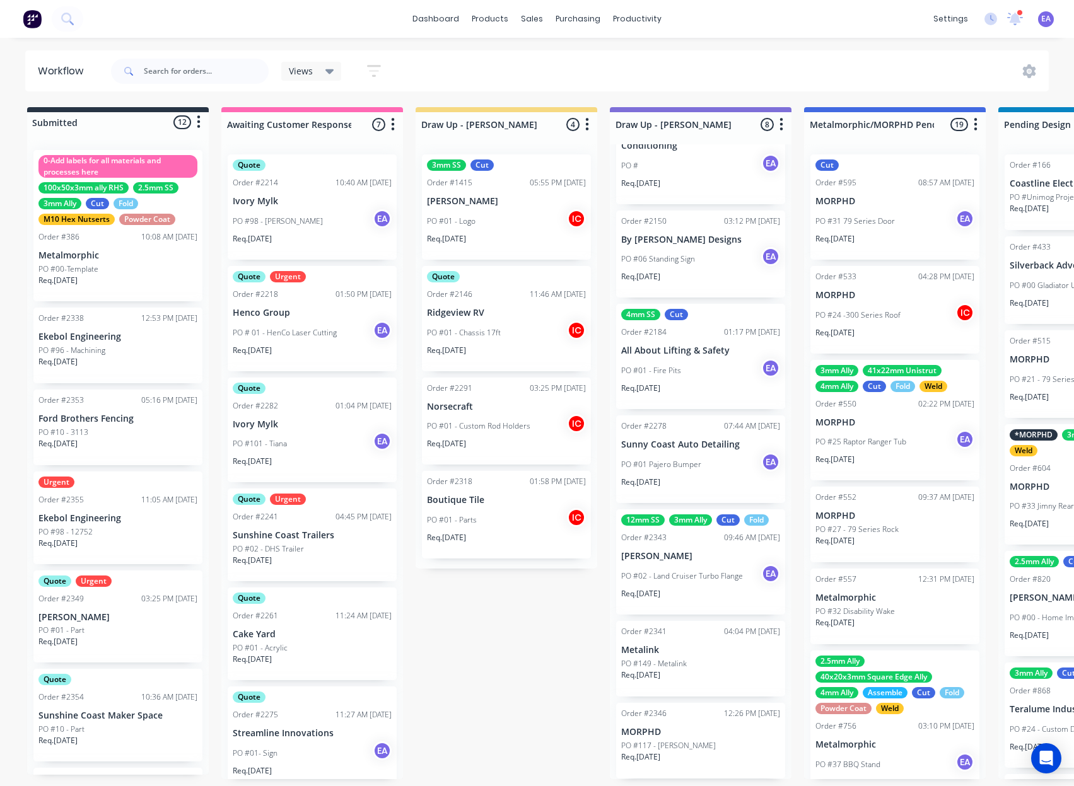
drag, startPoint x: 670, startPoint y: 625, endPoint x: 591, endPoint y: 633, distance: 79.9
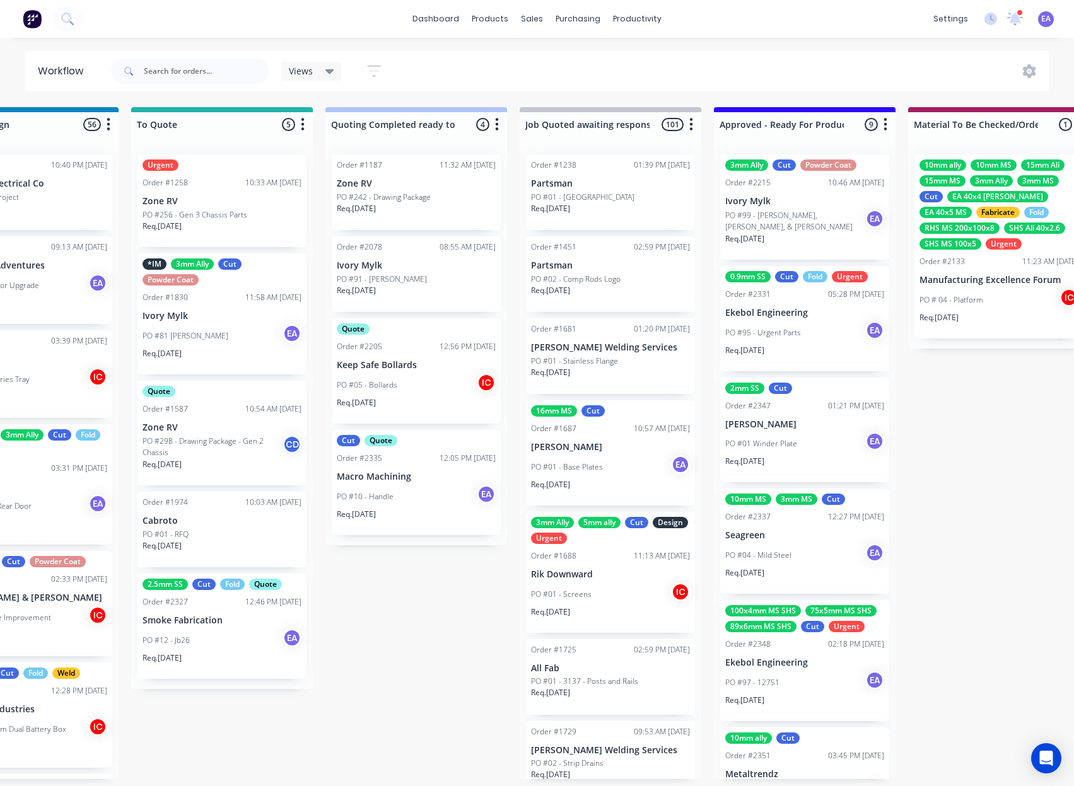
drag, startPoint x: 453, startPoint y: 631, endPoint x: 525, endPoint y: 637, distance: 71.5
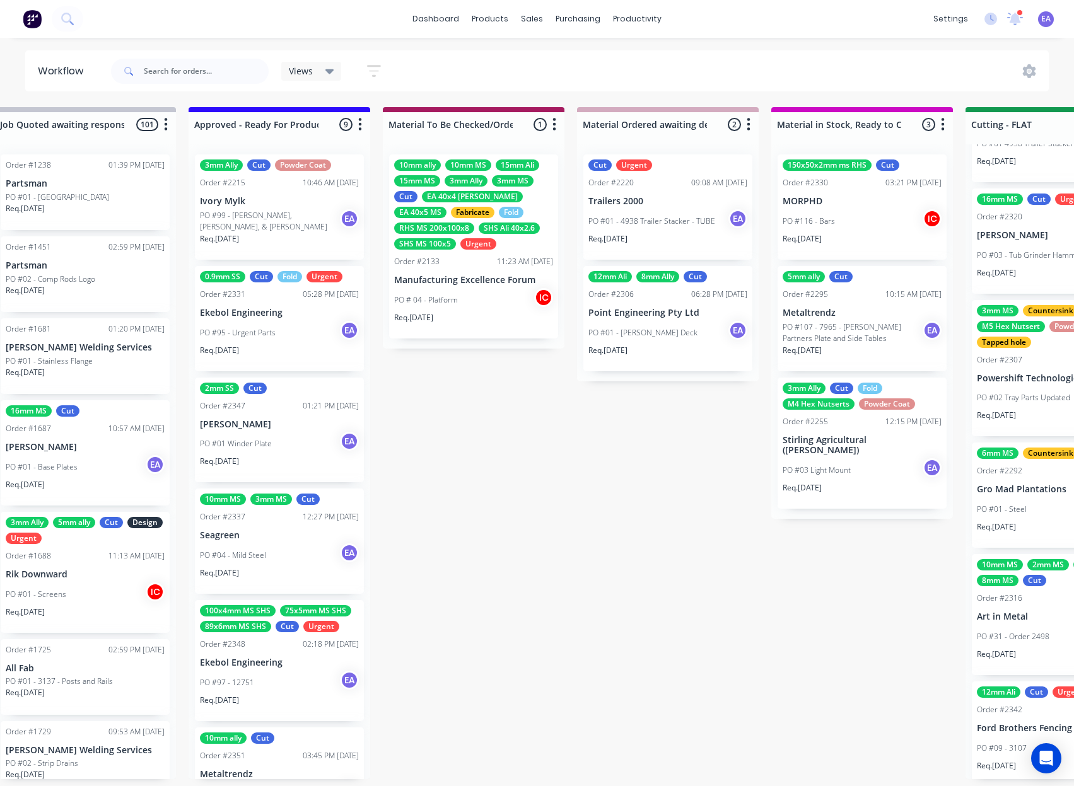
drag, startPoint x: 431, startPoint y: 619, endPoint x: 477, endPoint y: 626, distance: 46.5
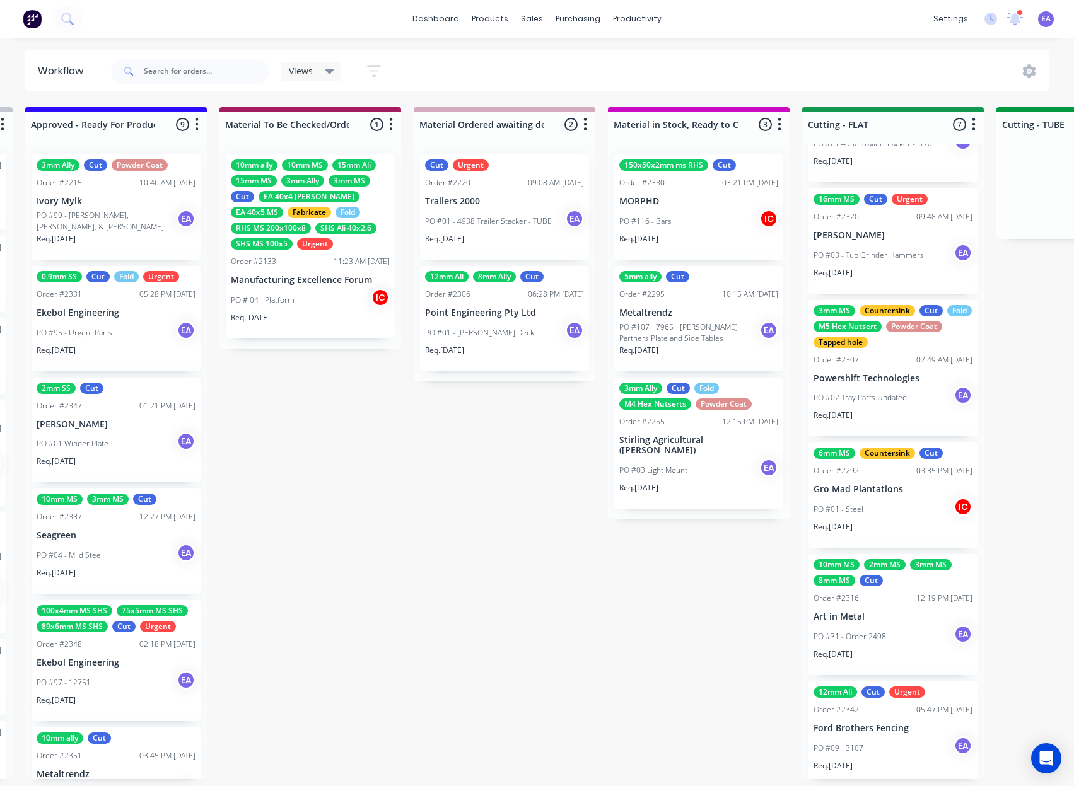
scroll to position [0, 1772]
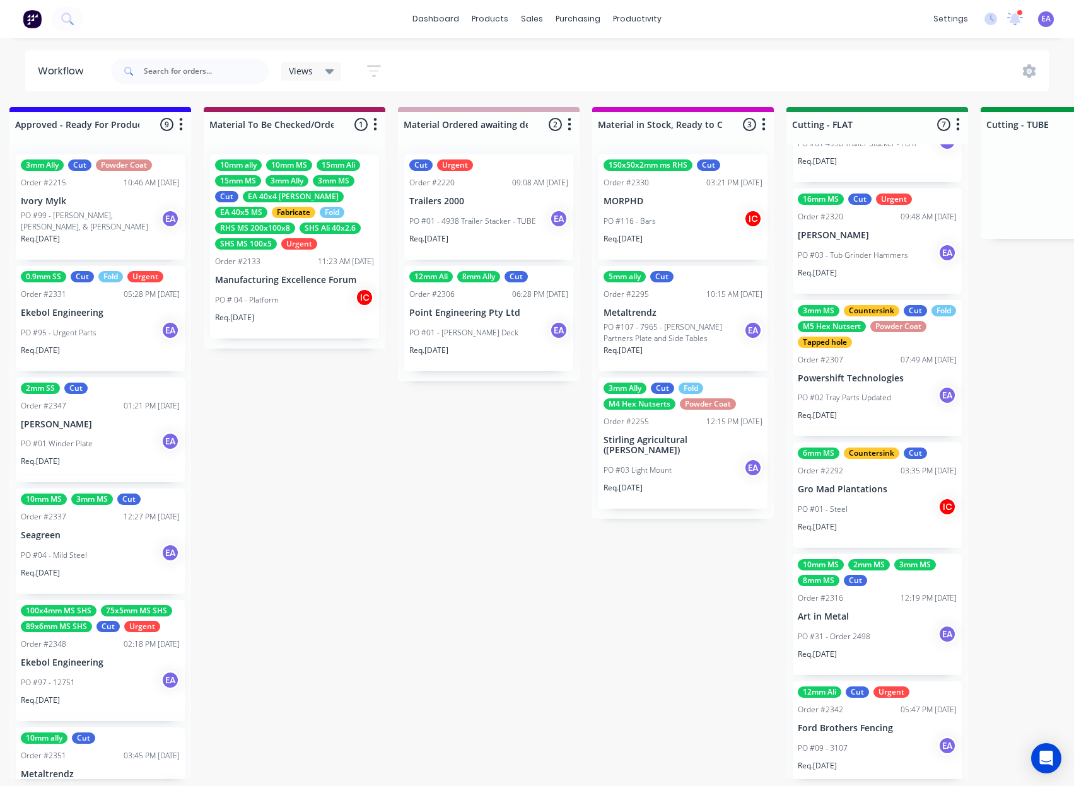
drag, startPoint x: 506, startPoint y: 630, endPoint x: 542, endPoint y: 633, distance: 36.1
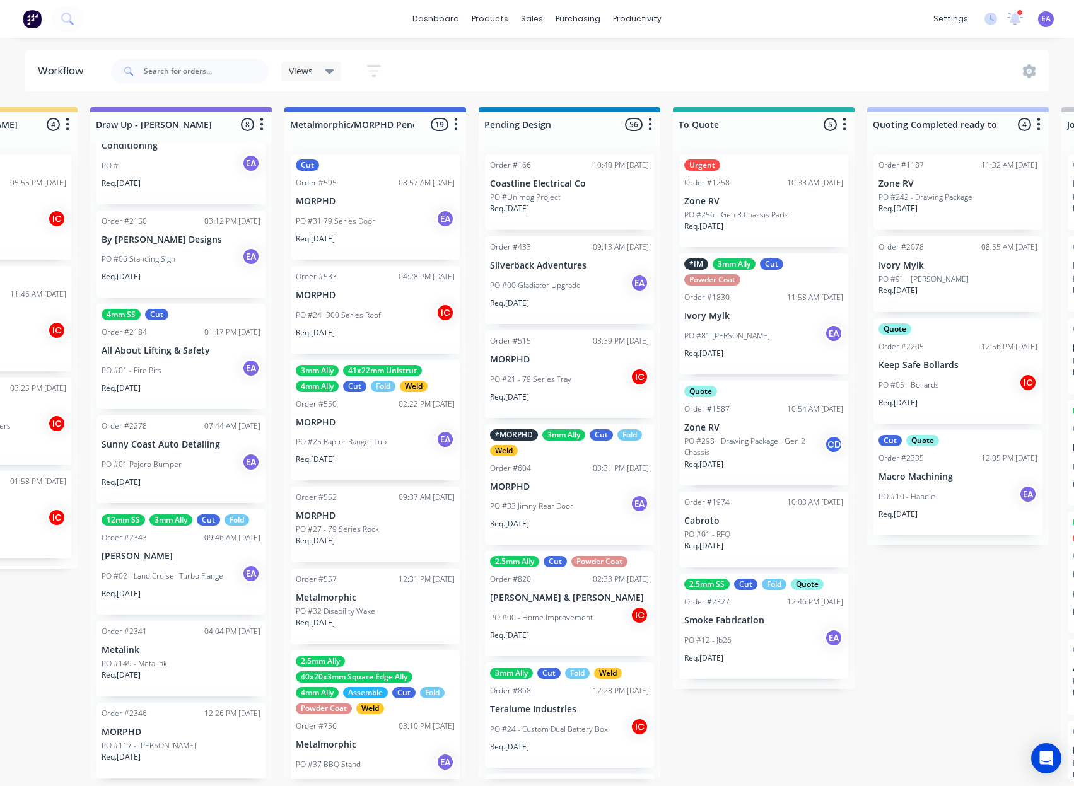
scroll to position [3, 0]
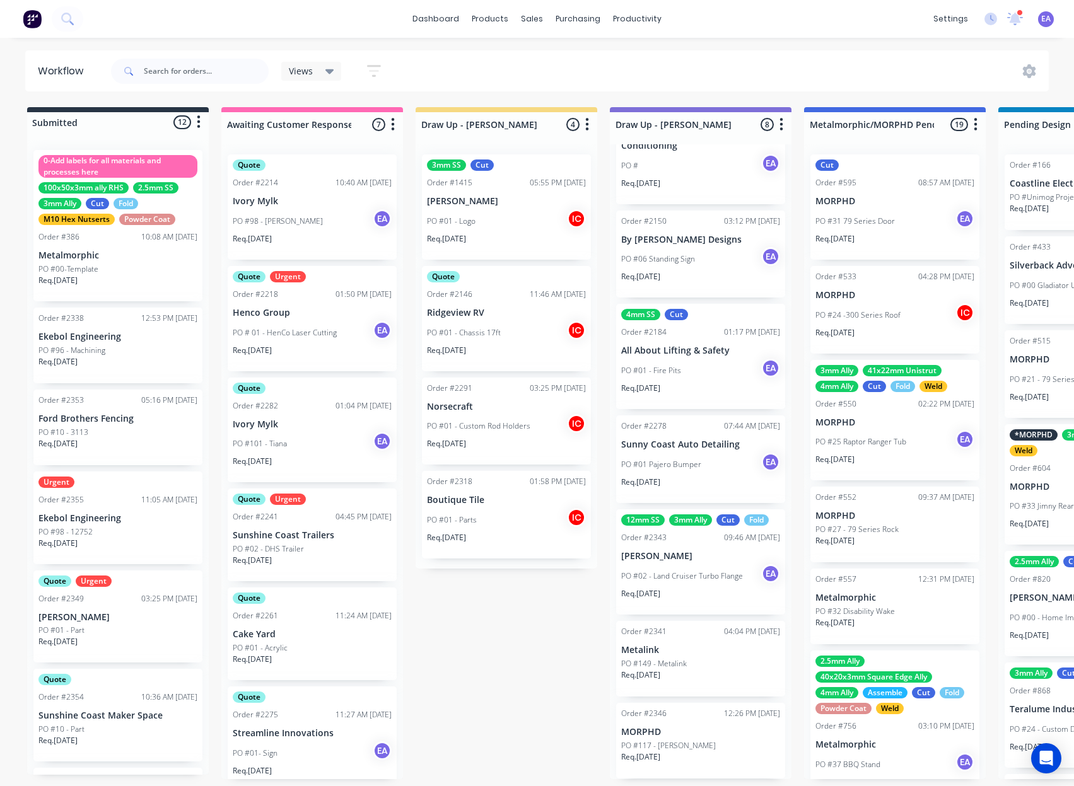
drag, startPoint x: 467, startPoint y: 606, endPoint x: 335, endPoint y: 616, distance: 131.6
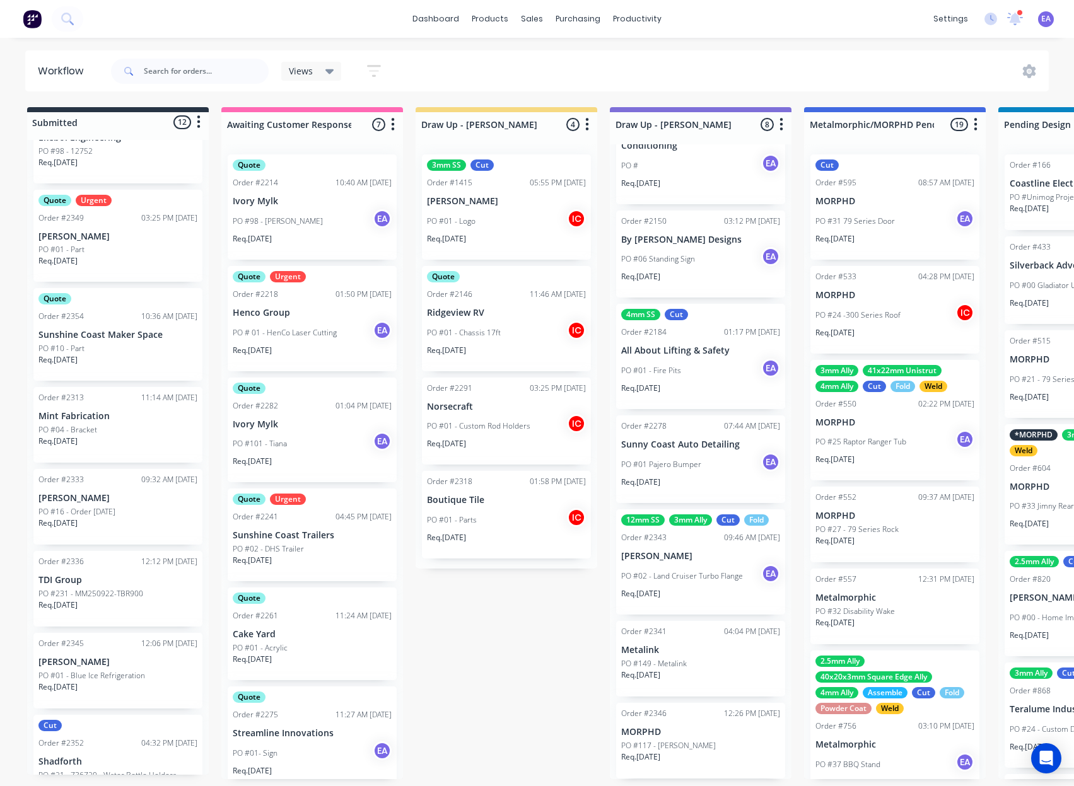
scroll to position [496, 0]
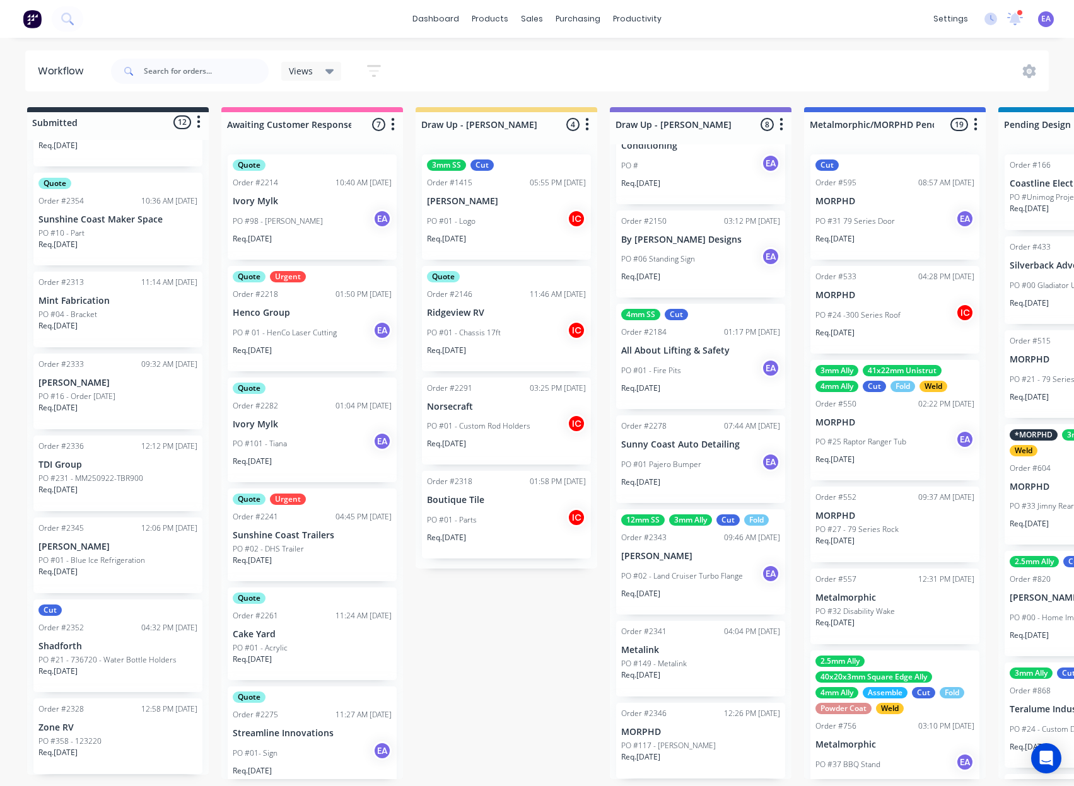
click at [119, 484] on div "Req. [DATE]" at bounding box center [117, 494] width 159 height 21
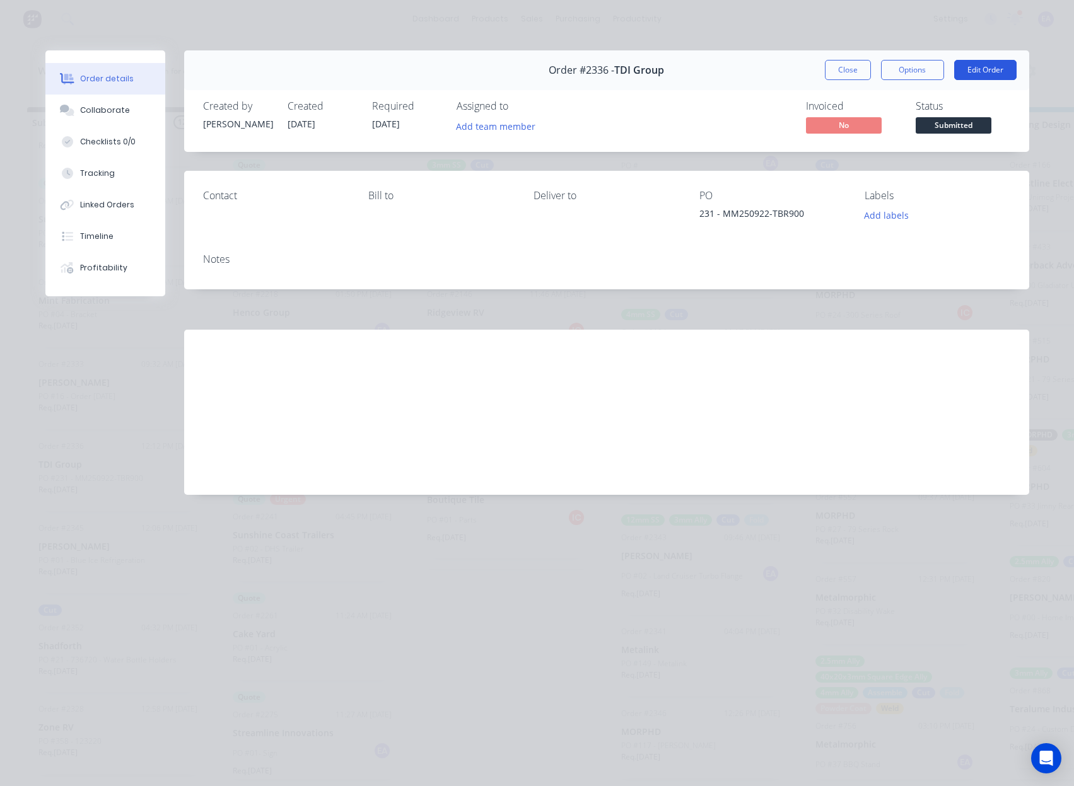
click at [974, 73] on button "Edit Order" at bounding box center [985, 70] width 62 height 20
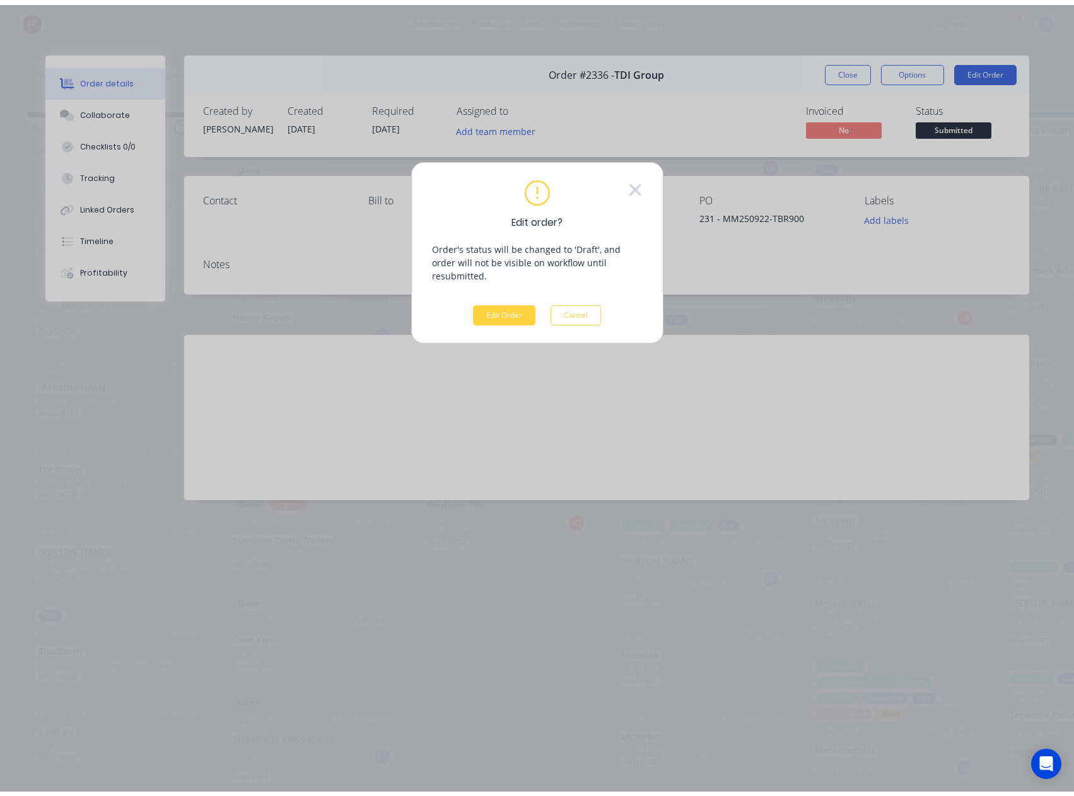
scroll to position [0, 0]
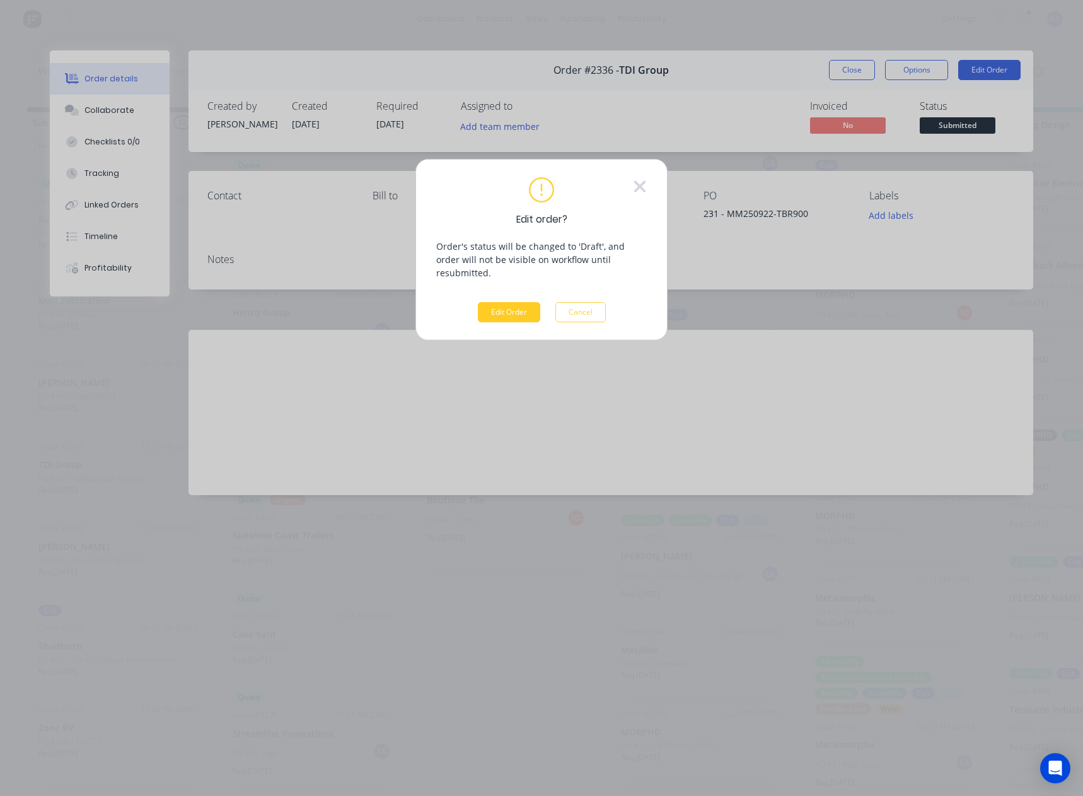
click at [501, 302] on button "Edit Order" at bounding box center [509, 312] width 62 height 20
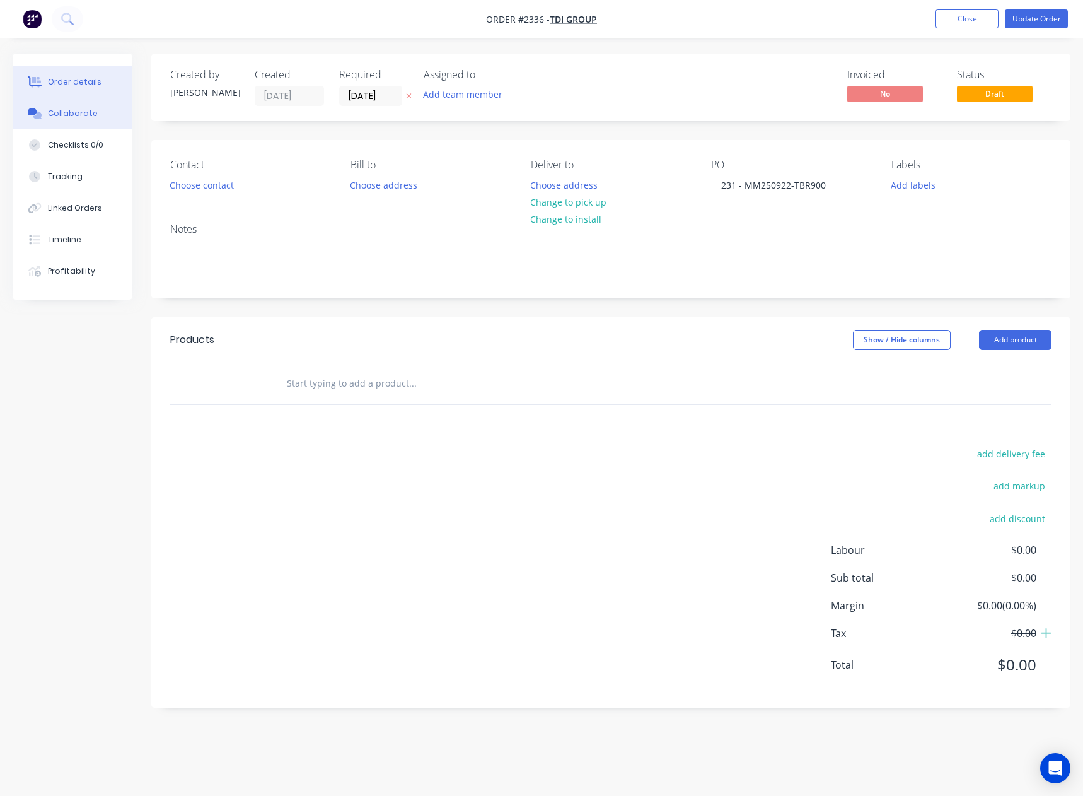
click at [91, 114] on div "Collaborate" at bounding box center [73, 113] width 50 height 11
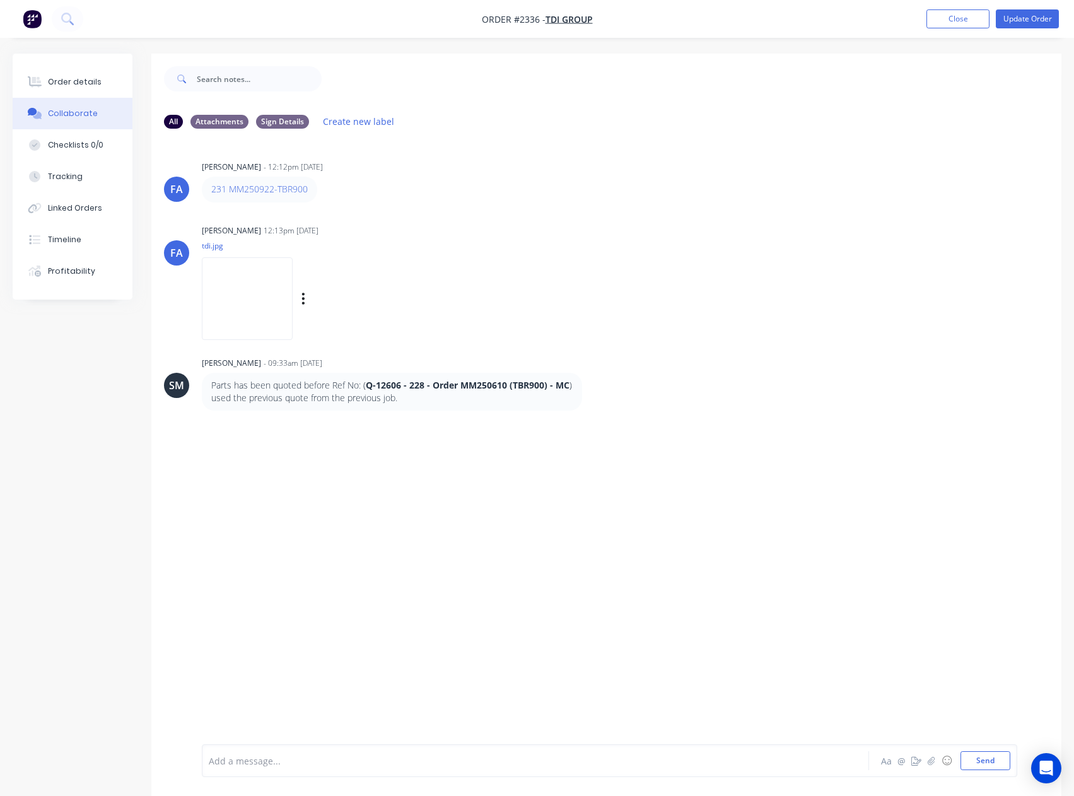
click at [250, 306] on img at bounding box center [247, 298] width 91 height 83
click at [93, 74] on button "Order details" at bounding box center [73, 82] width 120 height 32
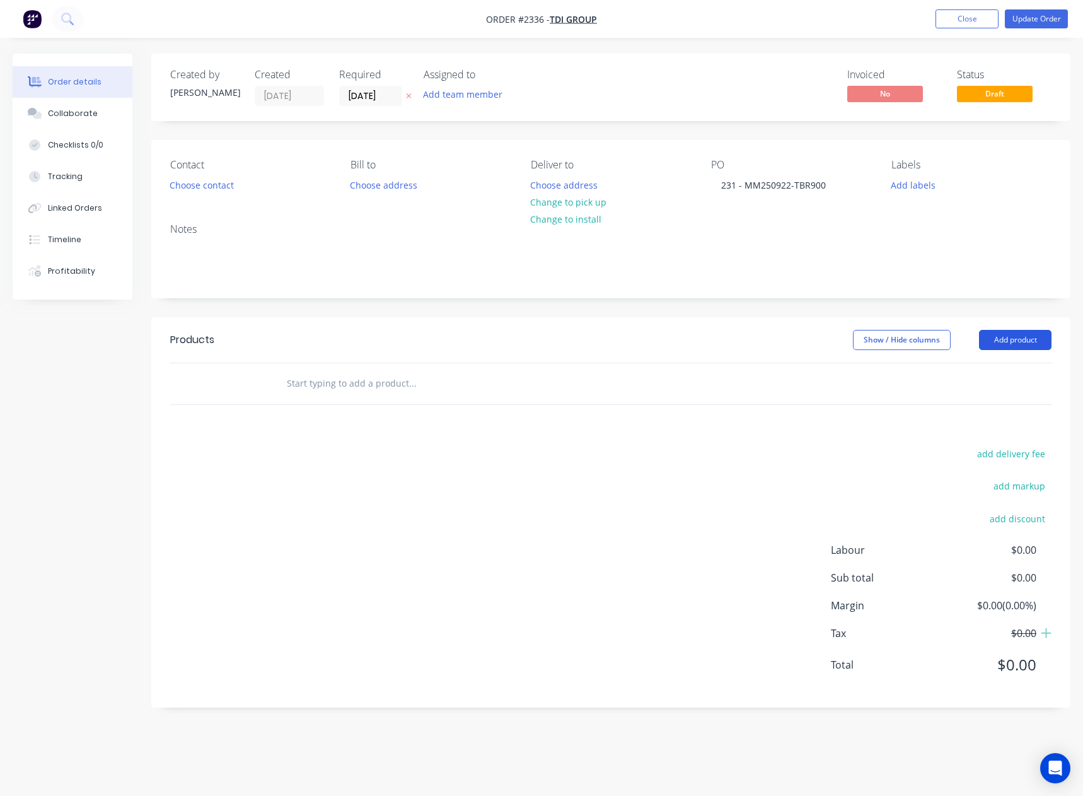
click at [983, 336] on button "Add product" at bounding box center [1015, 340] width 73 height 20
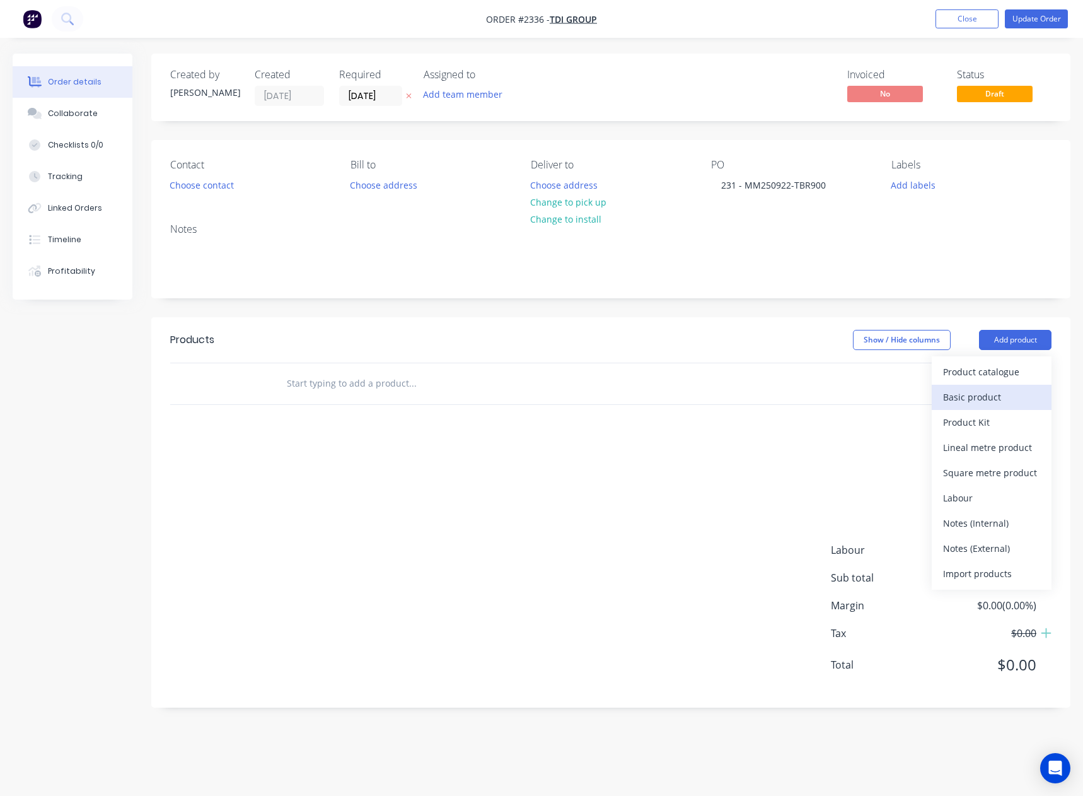
click at [992, 392] on div "Basic product" at bounding box center [991, 397] width 97 height 18
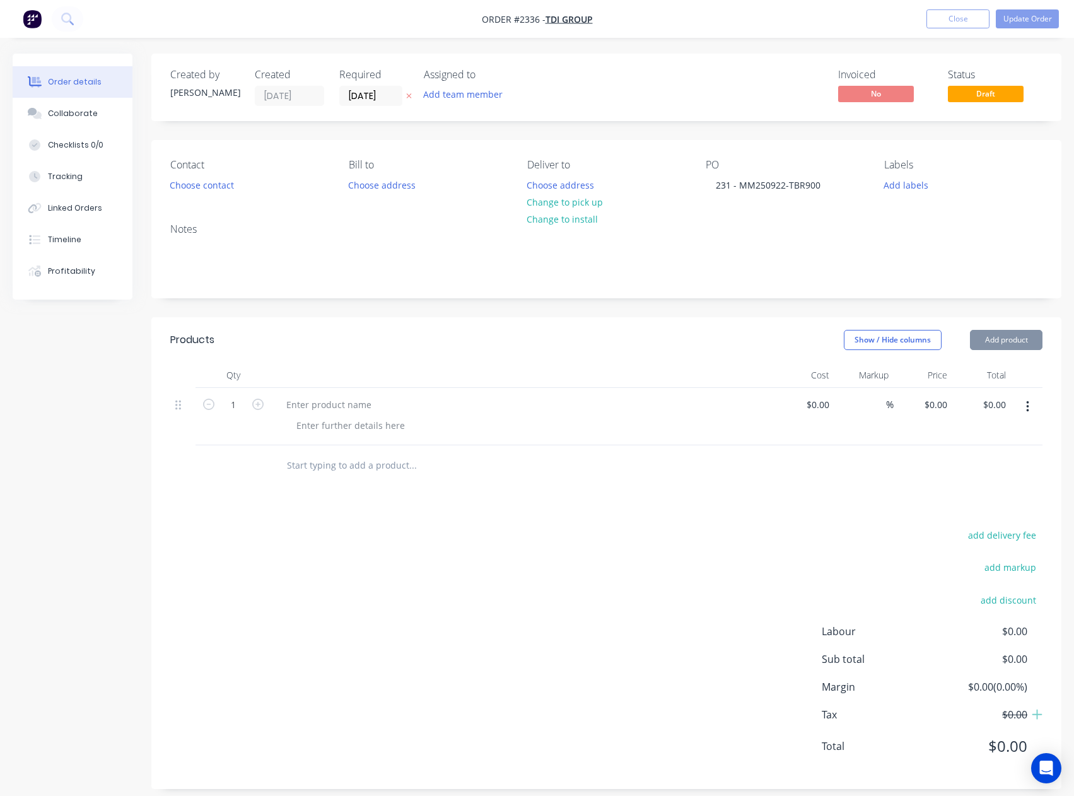
click at [1011, 336] on button "Add product" at bounding box center [1006, 340] width 73 height 20
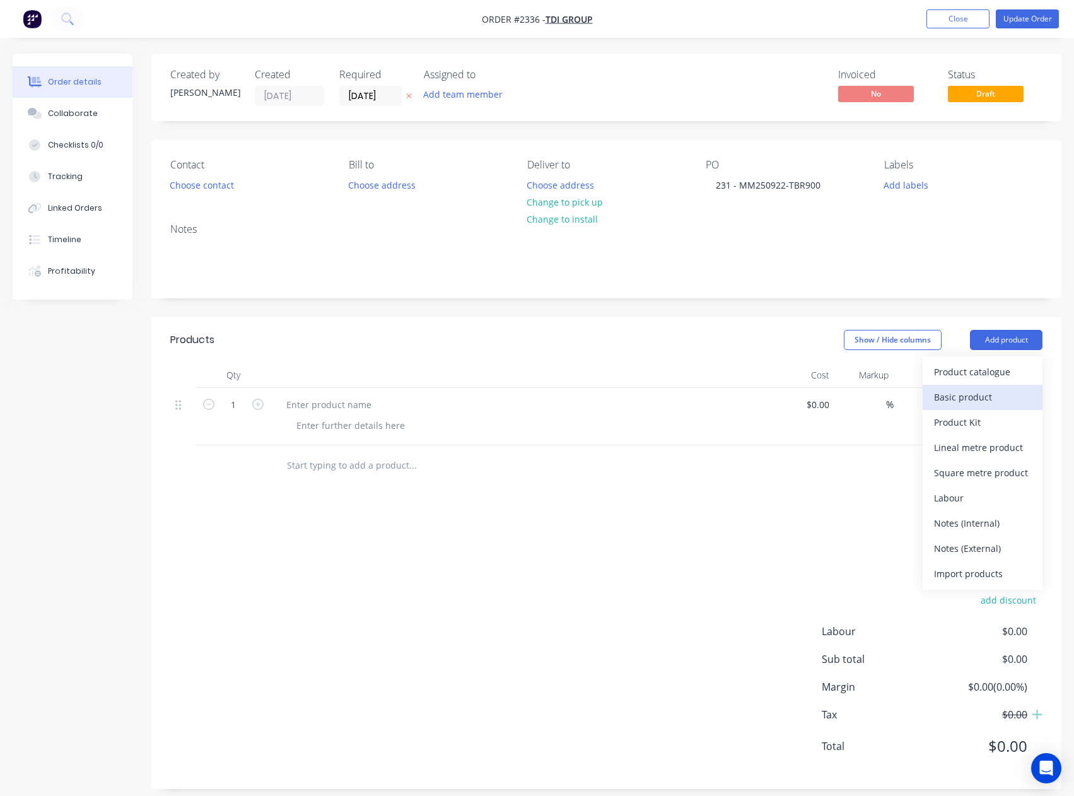
click at [991, 389] on div "Basic product" at bounding box center [982, 397] width 97 height 18
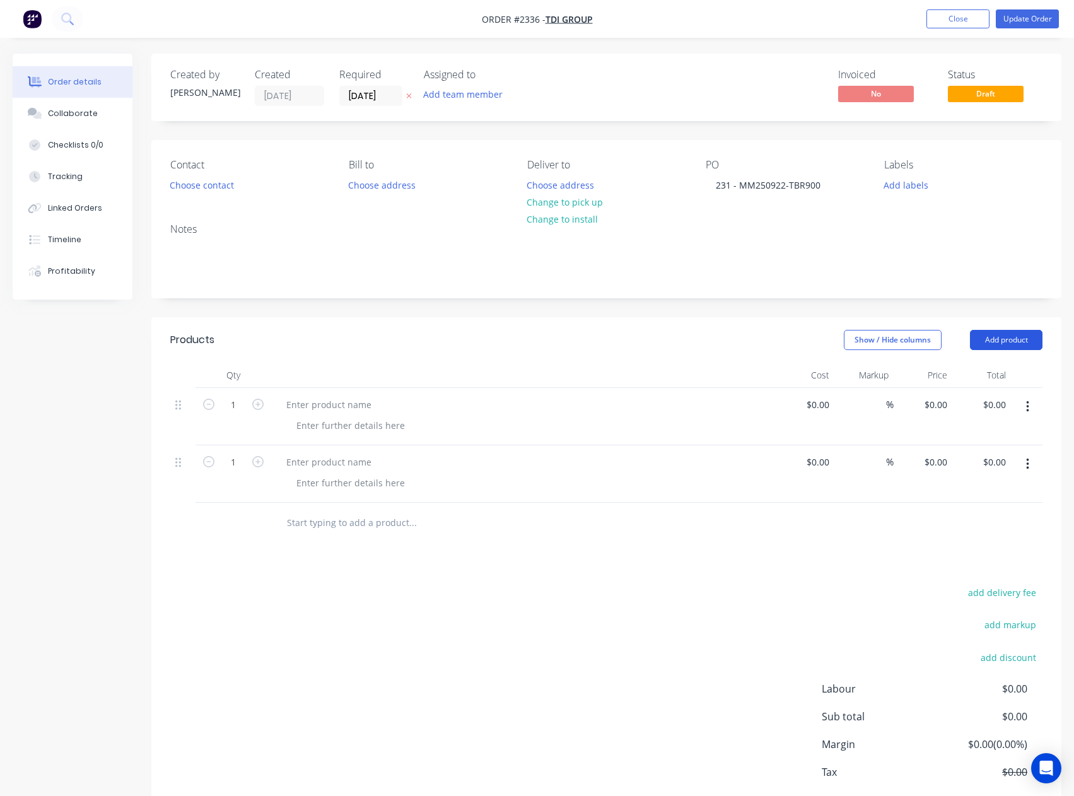
click at [1004, 341] on button "Add product" at bounding box center [1006, 340] width 73 height 20
click at [982, 396] on div "Basic product" at bounding box center [982, 397] width 97 height 18
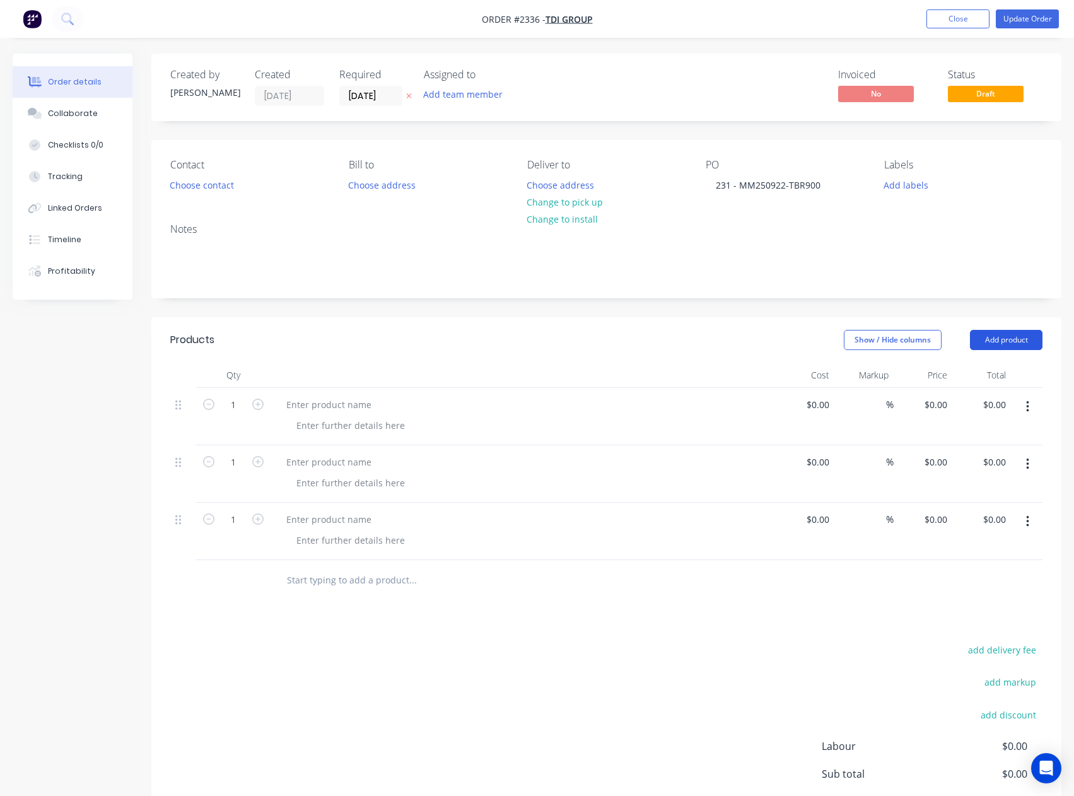
drag, startPoint x: 1014, startPoint y: 337, endPoint x: 1005, endPoint y: 354, distance: 18.6
click at [1013, 338] on button "Add product" at bounding box center [1006, 340] width 73 height 20
click at [977, 397] on div "Basic product" at bounding box center [982, 397] width 97 height 18
click at [1008, 337] on button "Add product" at bounding box center [1006, 340] width 73 height 20
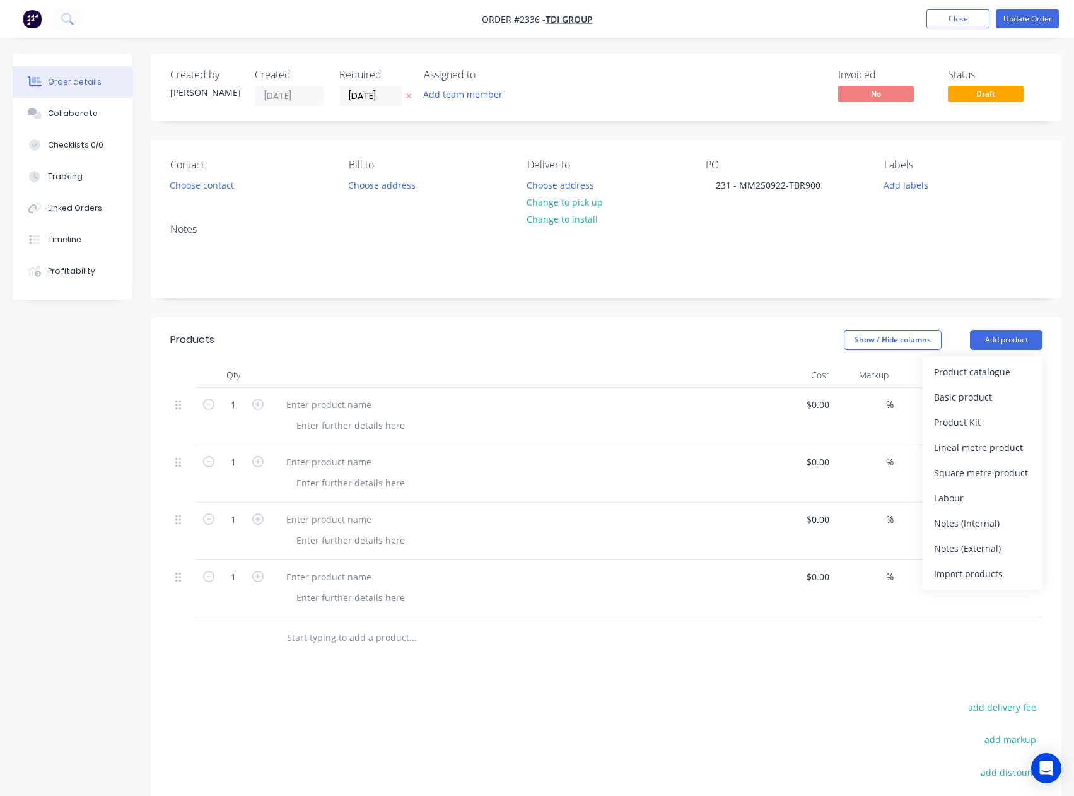
click at [985, 395] on div "Basic product" at bounding box center [982, 397] width 97 height 18
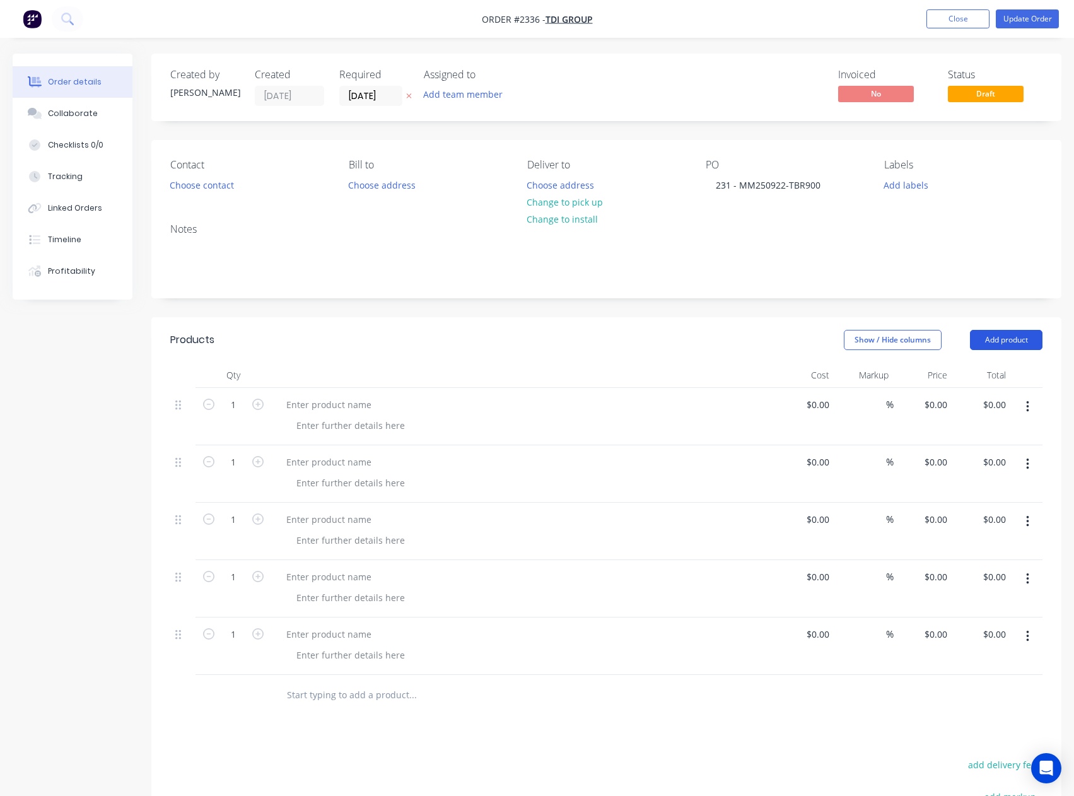
click at [1008, 338] on button "Add product" at bounding box center [1006, 340] width 73 height 20
click at [981, 394] on div "Basic product" at bounding box center [982, 397] width 97 height 18
click at [317, 397] on div at bounding box center [328, 404] width 105 height 18
paste div
drag, startPoint x: 317, startPoint y: 463, endPoint x: 282, endPoint y: 461, distance: 34.7
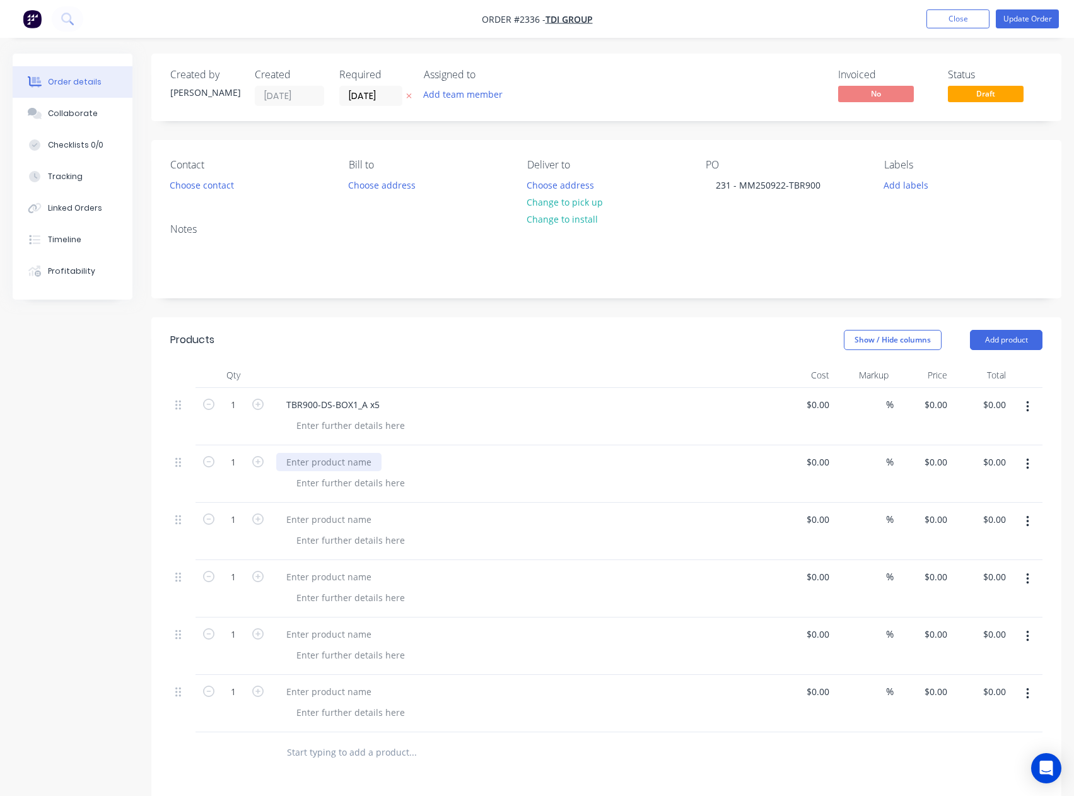
click at [317, 462] on div at bounding box center [328, 462] width 105 height 18
paste div
click at [322, 523] on div at bounding box center [328, 519] width 105 height 18
paste div
drag, startPoint x: 329, startPoint y: 573, endPoint x: 254, endPoint y: 568, distance: 74.6
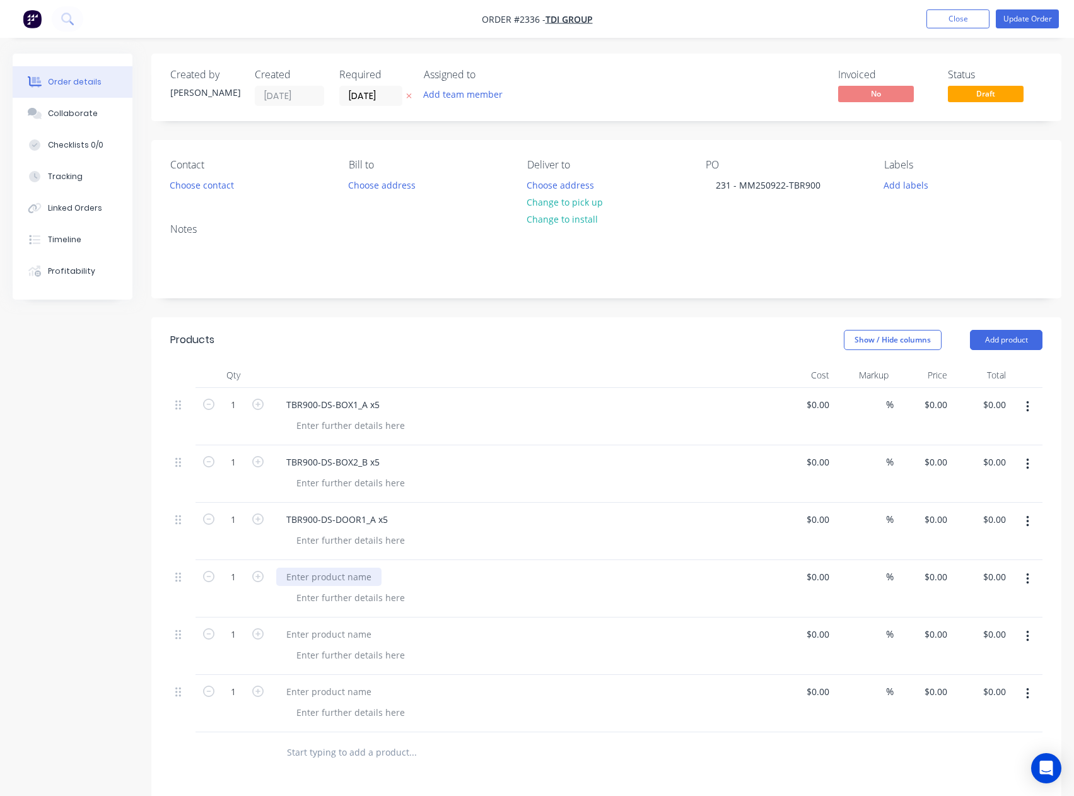
click at [329, 573] on div at bounding box center [328, 577] width 105 height 18
paste div
click at [330, 636] on div at bounding box center [328, 634] width 105 height 18
paste div
click at [354, 687] on div at bounding box center [328, 691] width 105 height 18
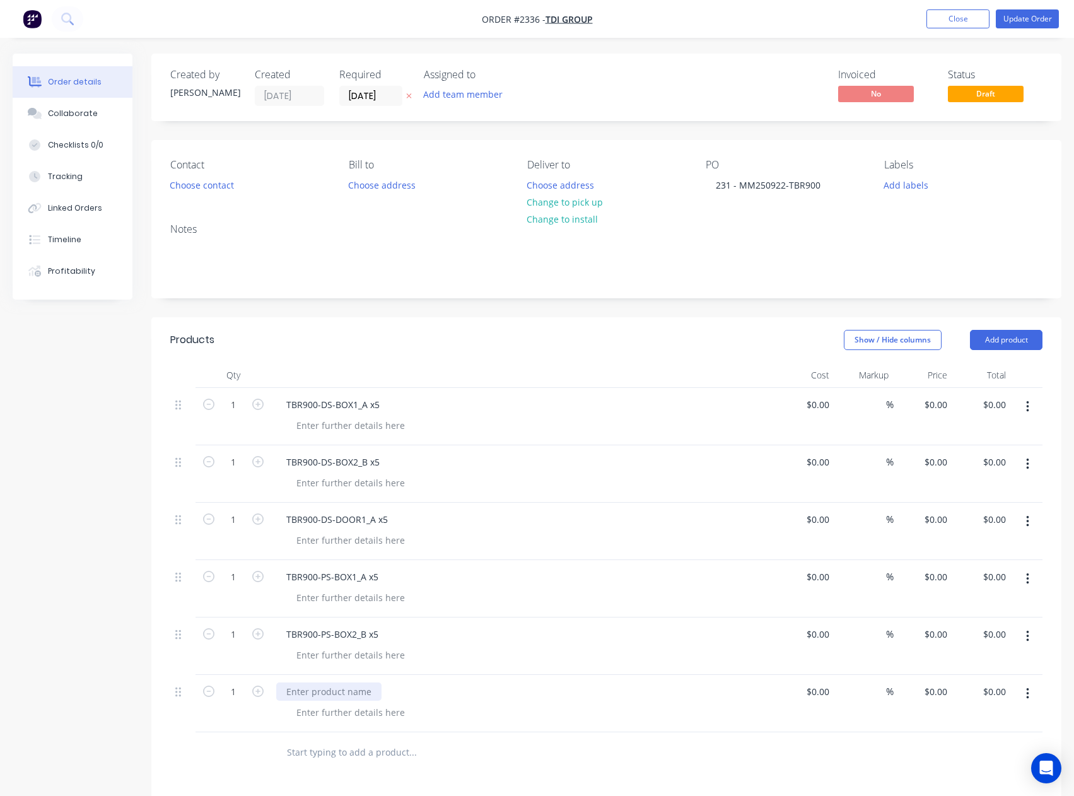
paste div
click at [346, 426] on div at bounding box center [350, 425] width 129 height 18
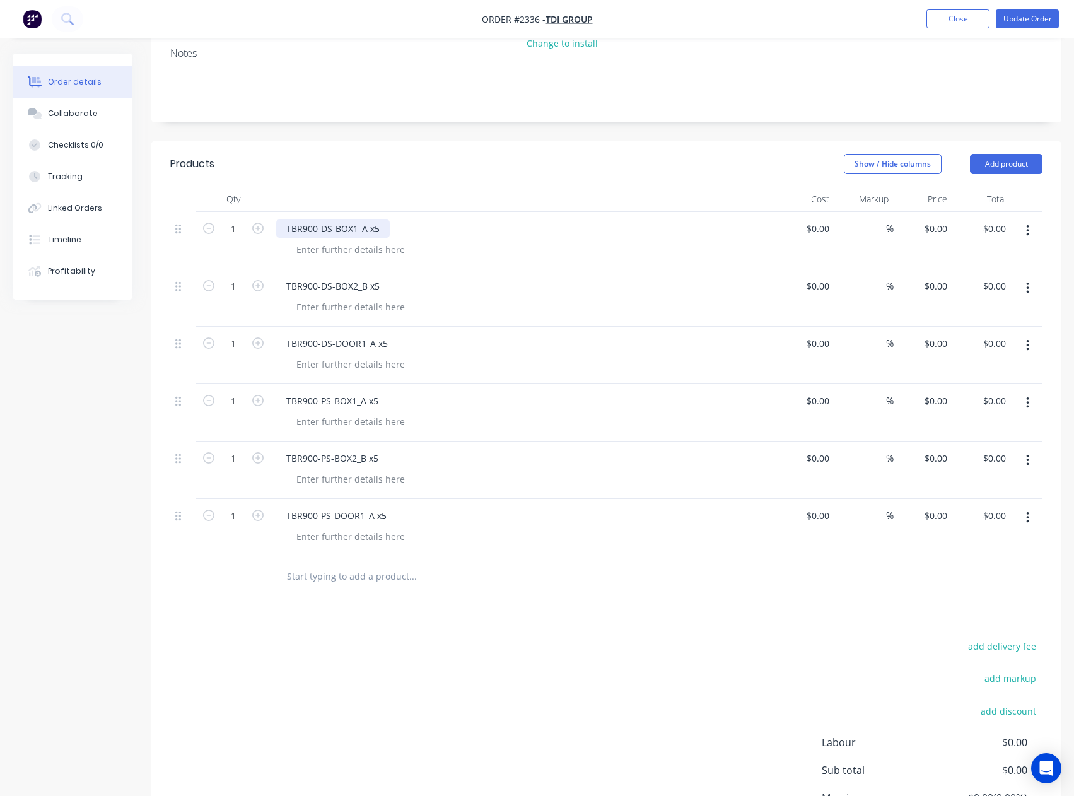
scroll to position [173, 0]
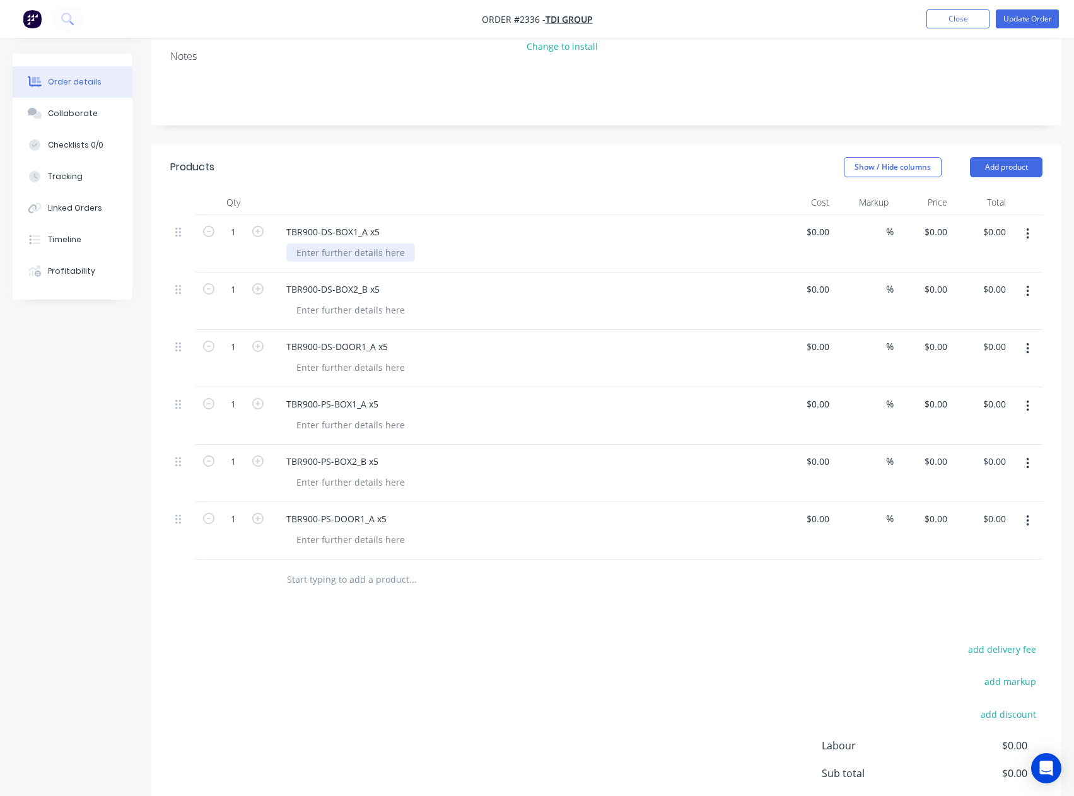
click at [318, 249] on div at bounding box center [350, 252] width 129 height 18
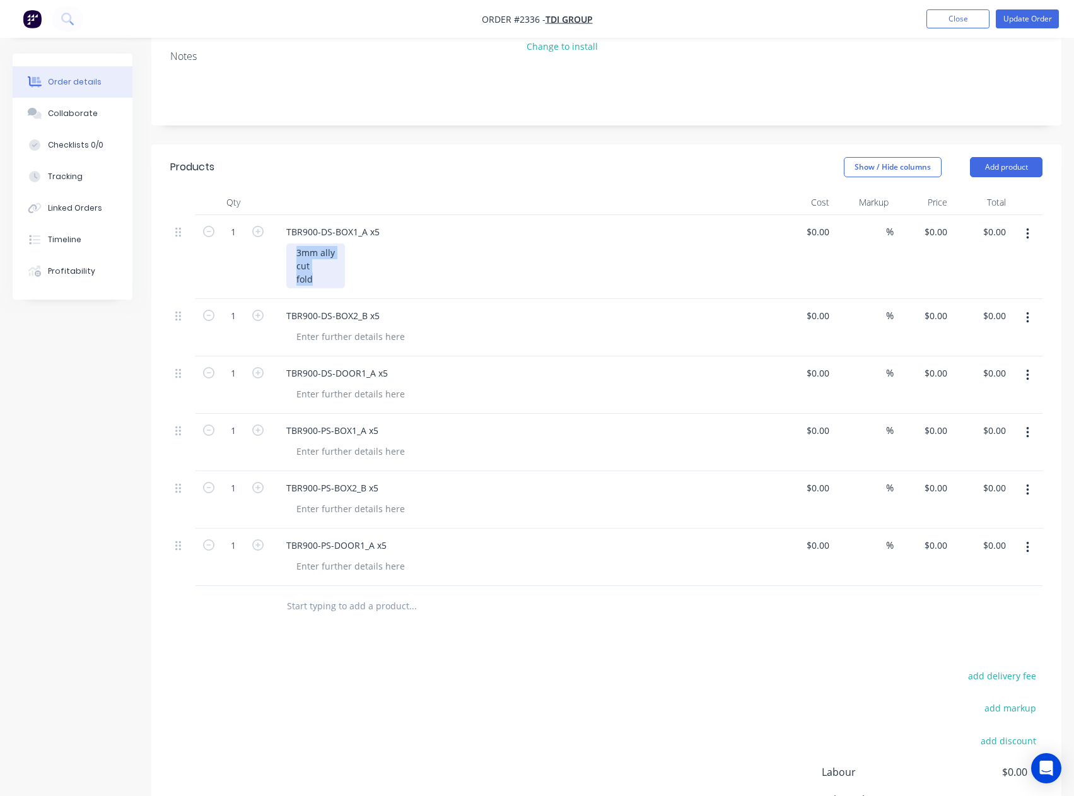
drag, startPoint x: 320, startPoint y: 288, endPoint x: 284, endPoint y: 250, distance: 51.7
click at [284, 250] on div "TBR900-DS-BOX1_A x5 3mm ally cut fold" at bounding box center [523, 257] width 504 height 84
copy div "3mm ally cut fold"
click at [322, 335] on div at bounding box center [350, 336] width 129 height 18
paste div
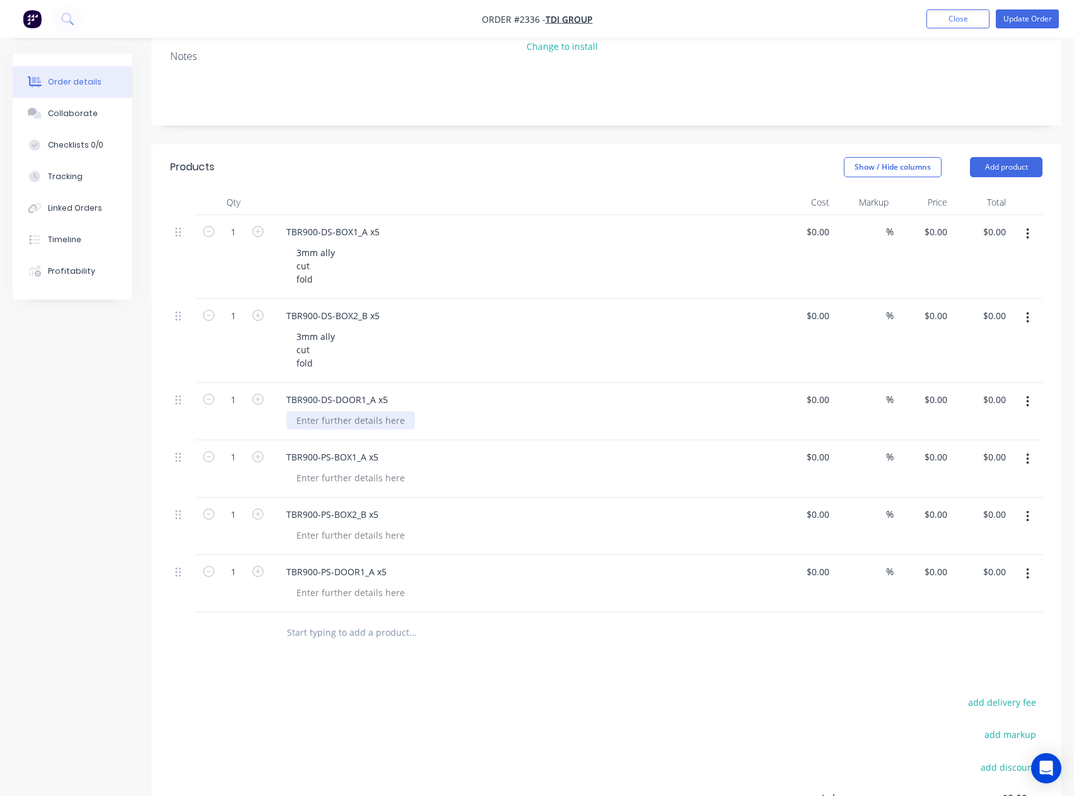
click at [315, 420] on div at bounding box center [350, 420] width 129 height 18
paste div
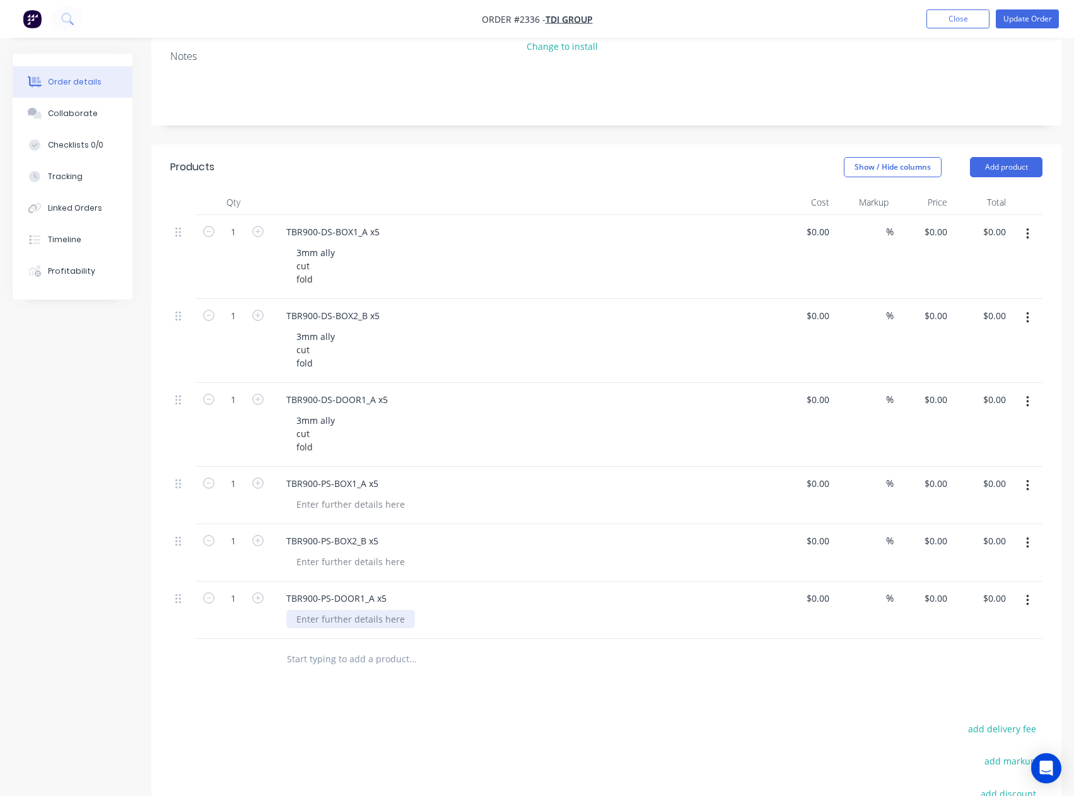
click at [334, 626] on div at bounding box center [350, 619] width 129 height 18
paste div
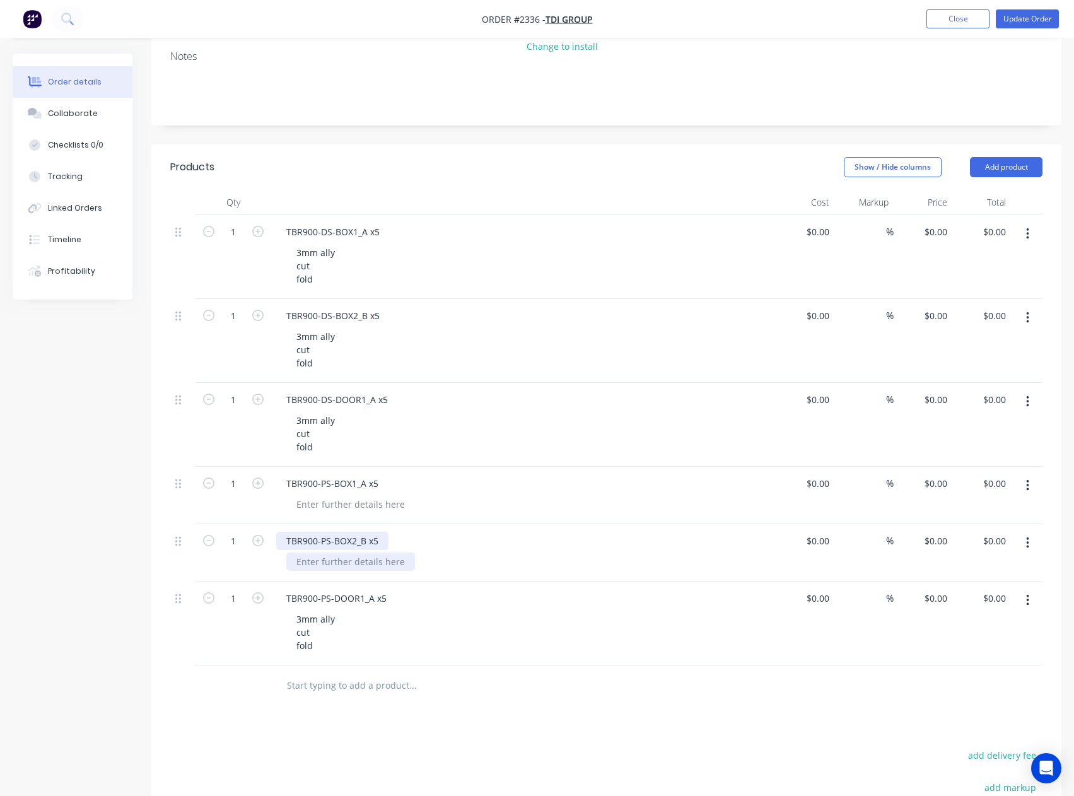
drag, startPoint x: 315, startPoint y: 564, endPoint x: 310, endPoint y: 539, distance: 25.7
click at [315, 563] on div at bounding box center [350, 561] width 129 height 18
paste div
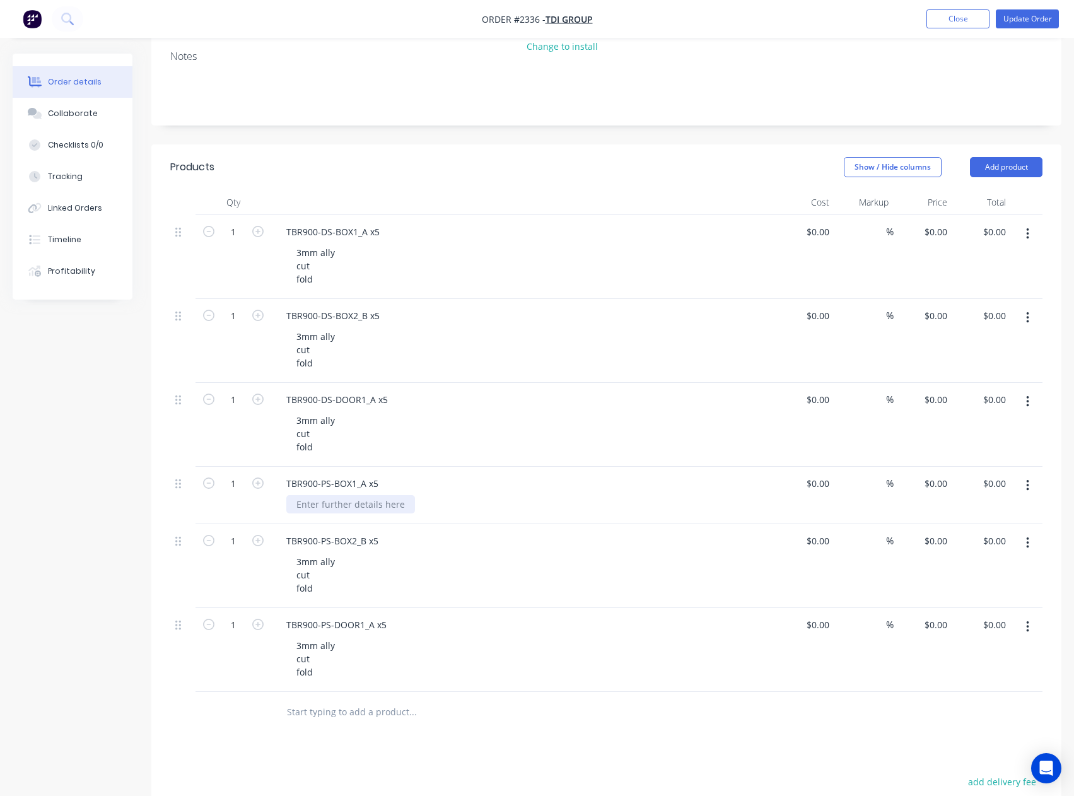
click at [305, 507] on div at bounding box center [350, 504] width 129 height 18
paste div
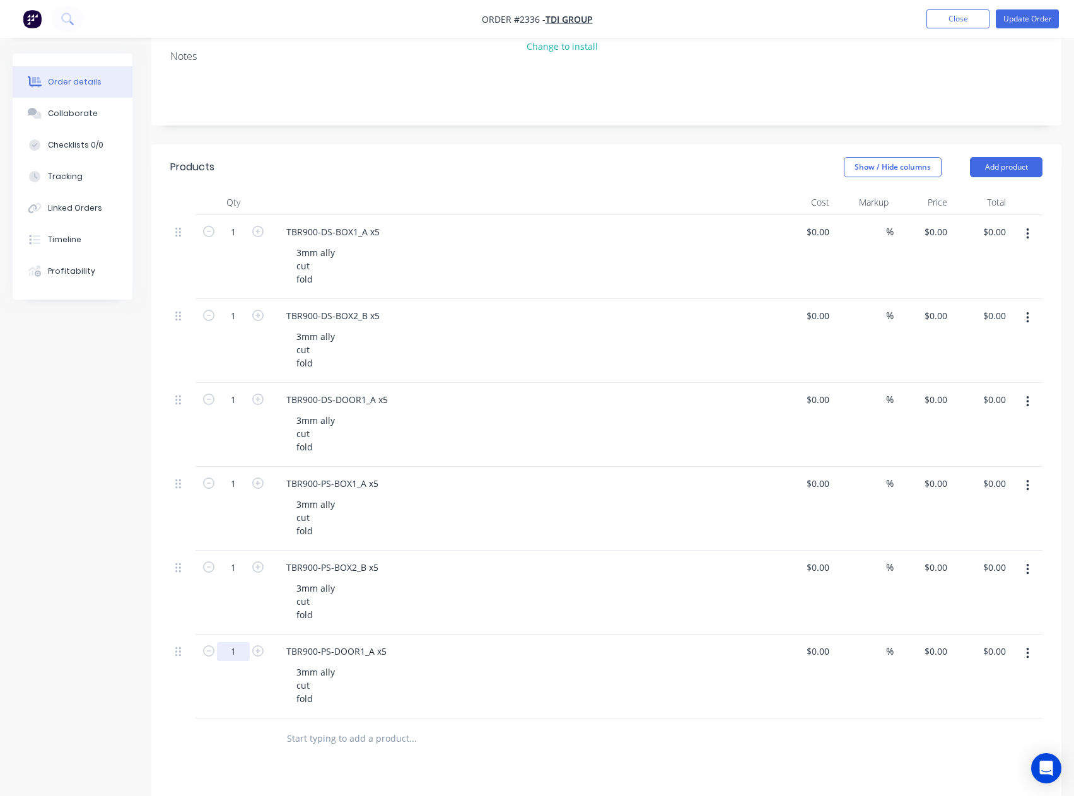
drag, startPoint x: 237, startPoint y: 649, endPoint x: 235, endPoint y: 641, distance: 8.0
click at [237, 649] on input "1" at bounding box center [233, 651] width 33 height 19
type input "5"
drag, startPoint x: 236, startPoint y: 569, endPoint x: 235, endPoint y: 528, distance: 41.0
click at [236, 568] on input "1" at bounding box center [233, 567] width 33 height 19
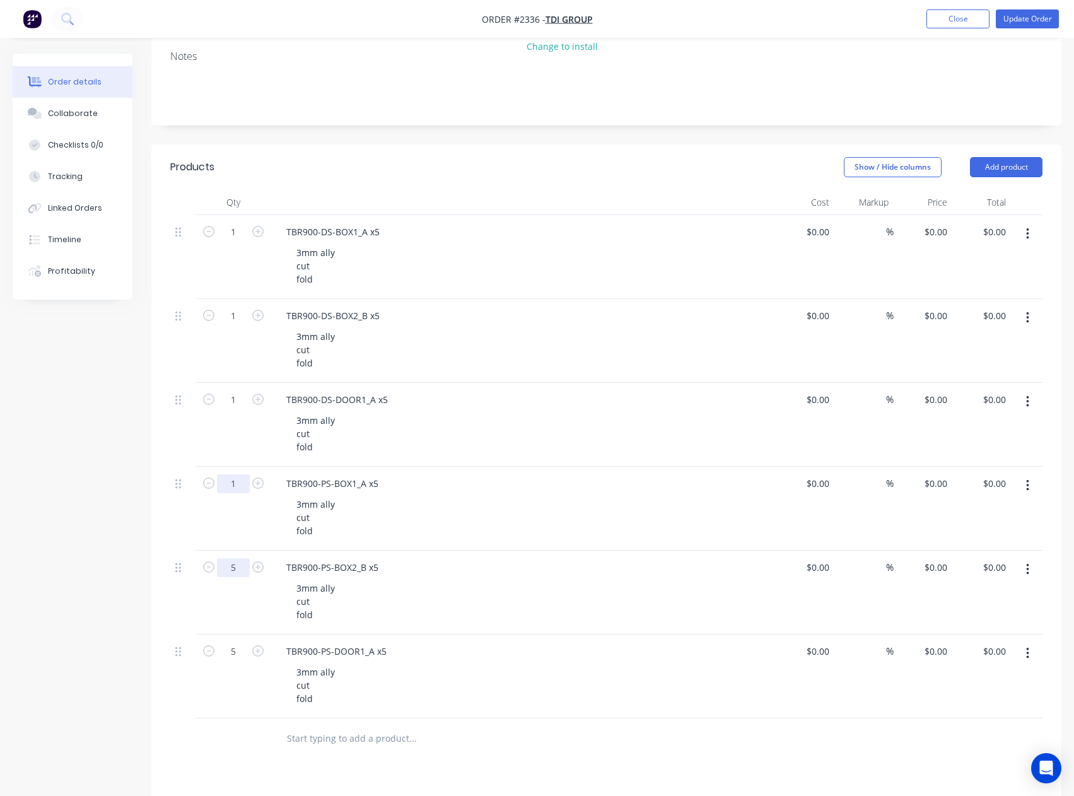
type input "5"
drag, startPoint x: 233, startPoint y: 484, endPoint x: 234, endPoint y: 462, distance: 22.1
click at [233, 484] on input "1" at bounding box center [233, 483] width 33 height 19
type input "5"
click at [233, 388] on div "1" at bounding box center [233, 425] width 76 height 84
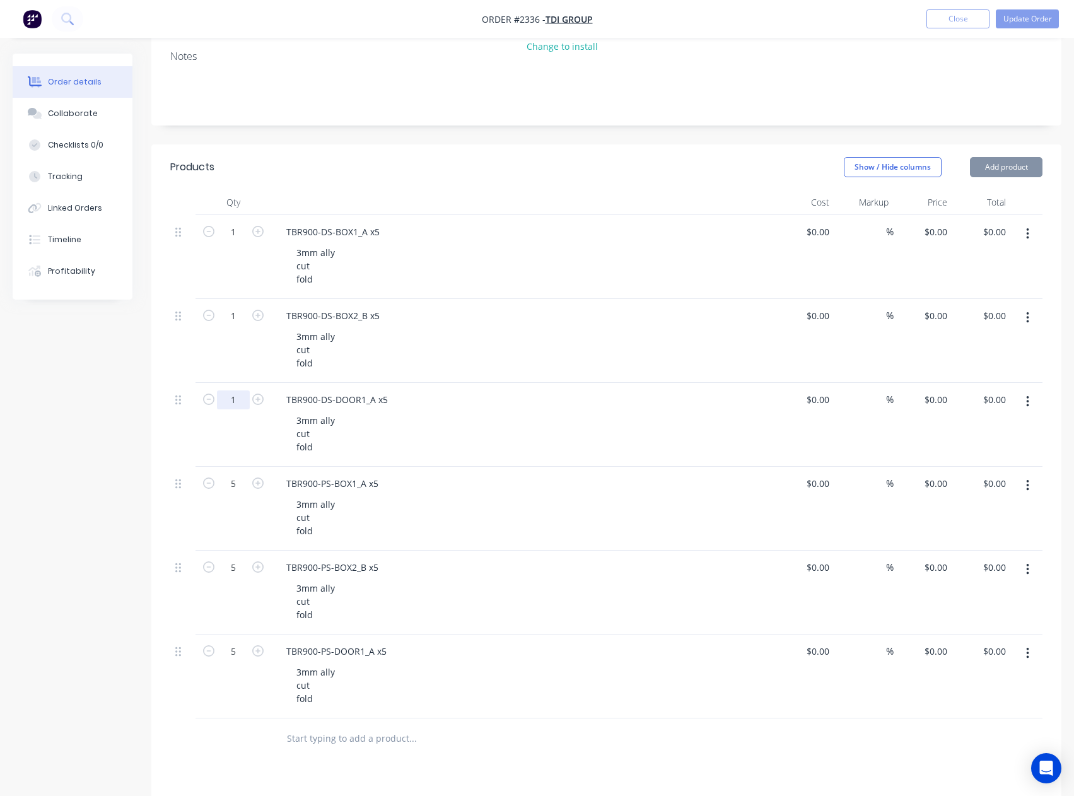
drag, startPoint x: 234, startPoint y: 396, endPoint x: 235, endPoint y: 381, distance: 15.1
click at [234, 396] on input "1" at bounding box center [233, 399] width 33 height 19
type input "5"
click at [236, 318] on input "1" at bounding box center [233, 315] width 33 height 19
type input "5"
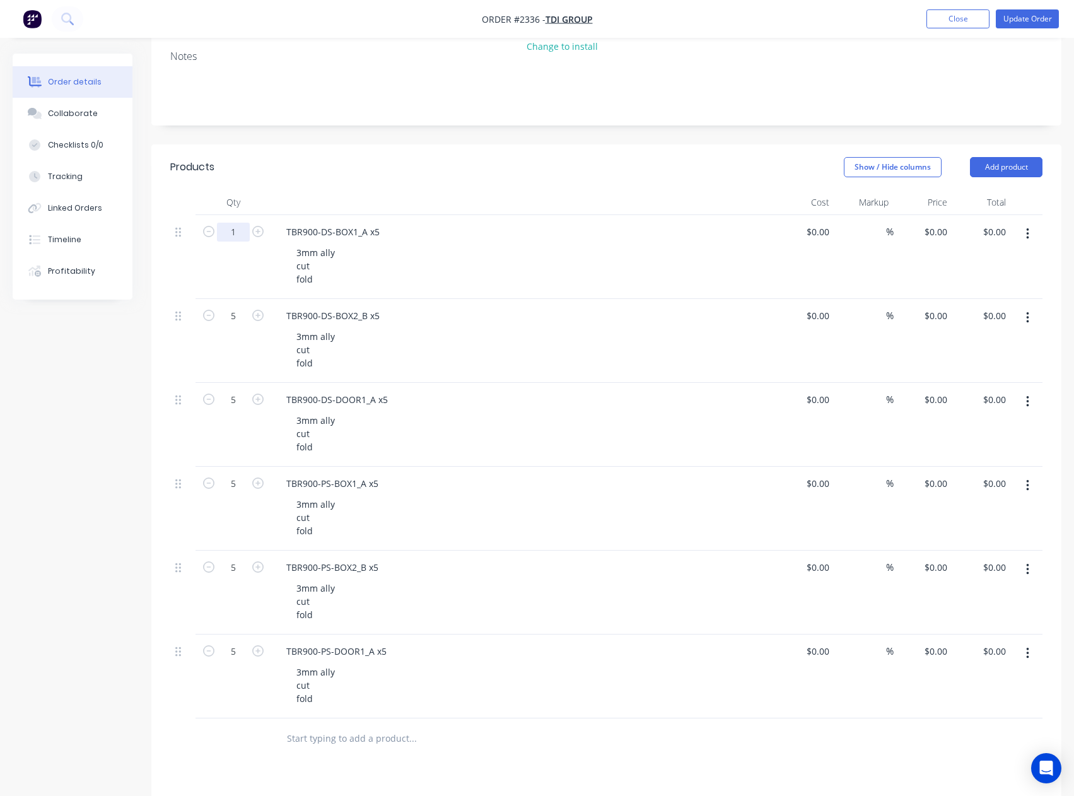
click at [231, 224] on input "1" at bounding box center [233, 232] width 33 height 19
type input "5"
click at [441, 143] on div "Created by [PERSON_NAME] Created [DATE] Required [DATE] Assigned to Add team me…" at bounding box center [606, 471] width 910 height 1181
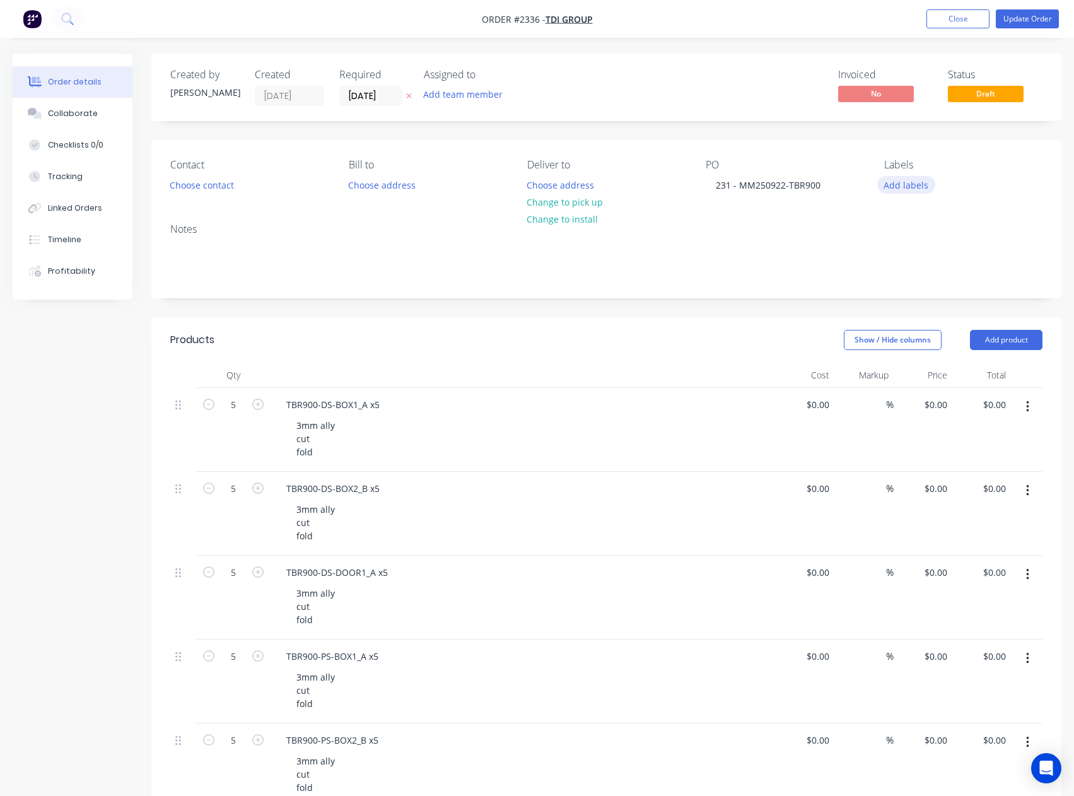
click at [905, 185] on button "Add labels" at bounding box center [906, 184] width 58 height 17
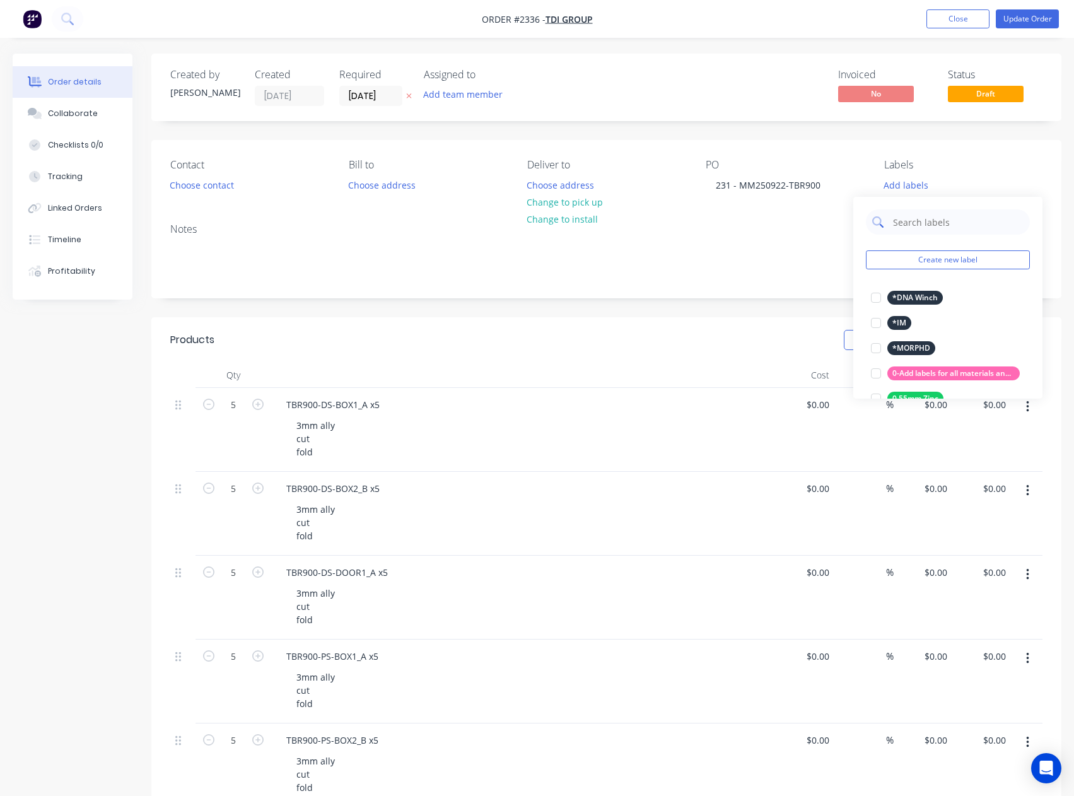
click at [928, 226] on input "text" at bounding box center [958, 221] width 132 height 25
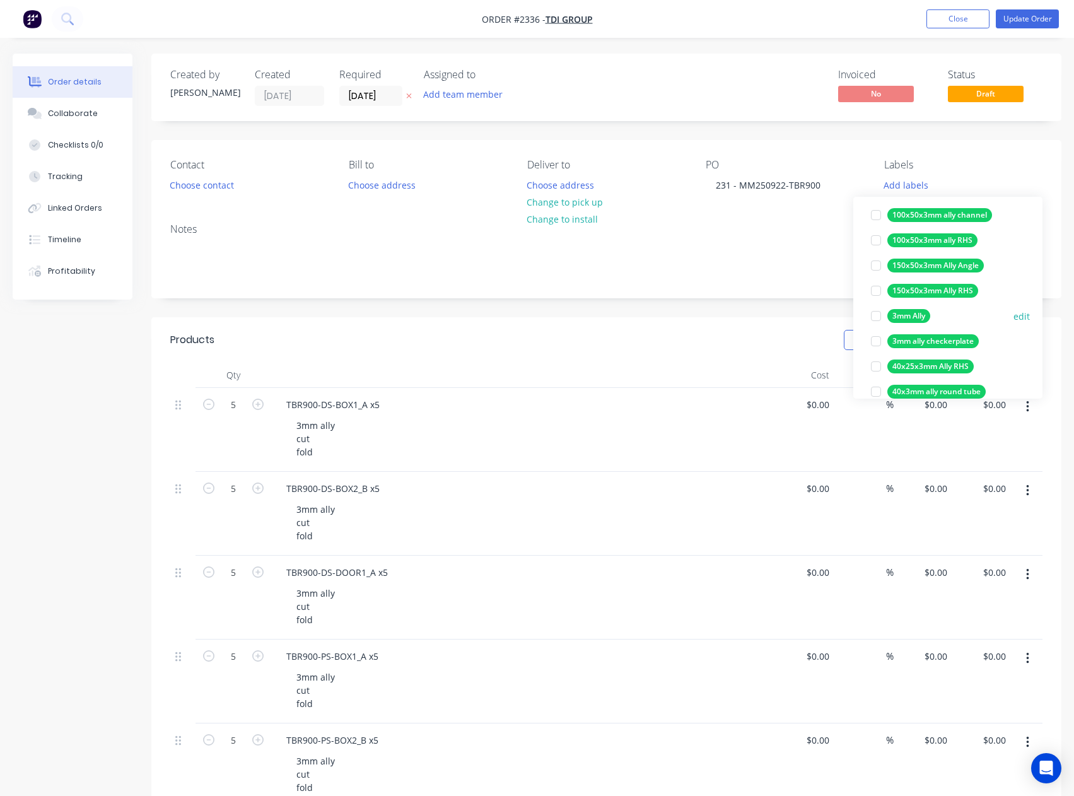
scroll to position [126, 0]
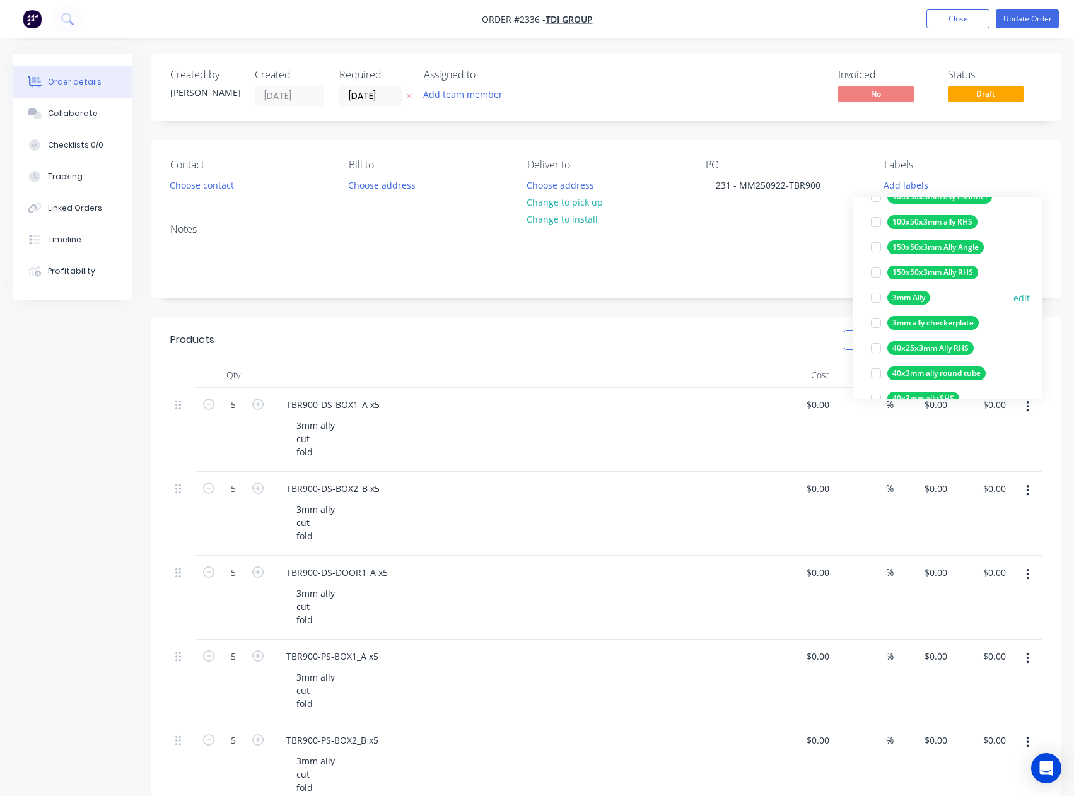
click at [876, 298] on div at bounding box center [875, 297] width 25 height 25
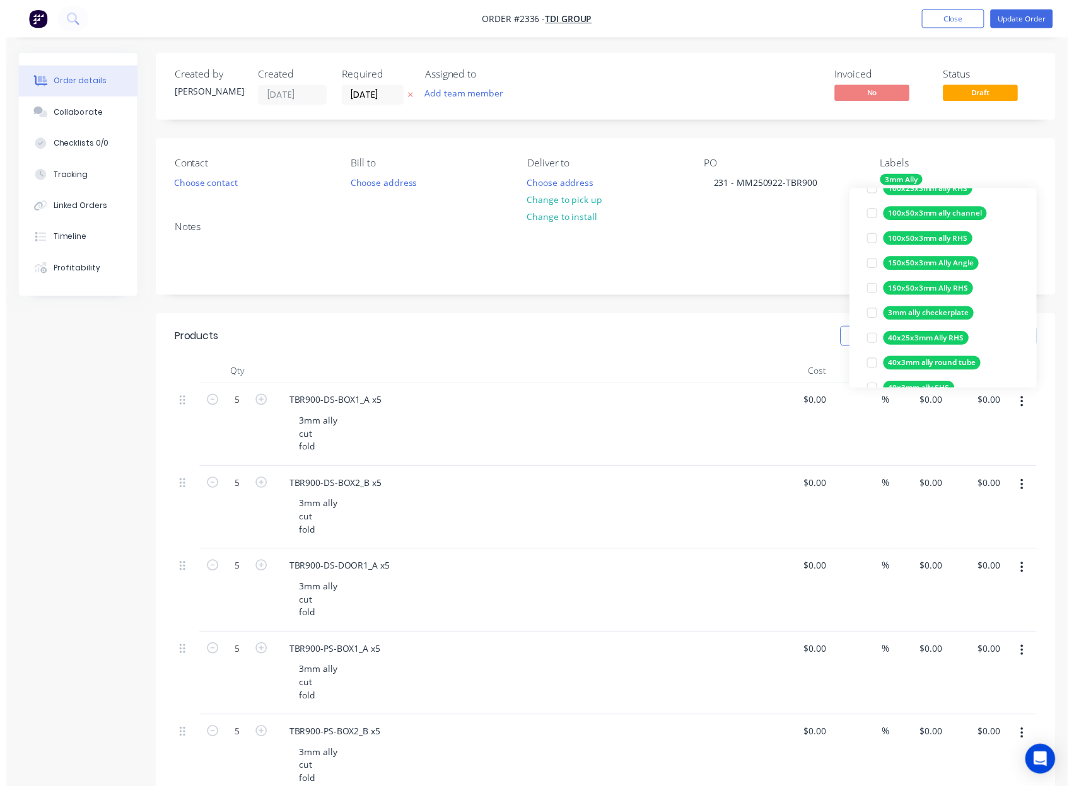
scroll to position [0, 0]
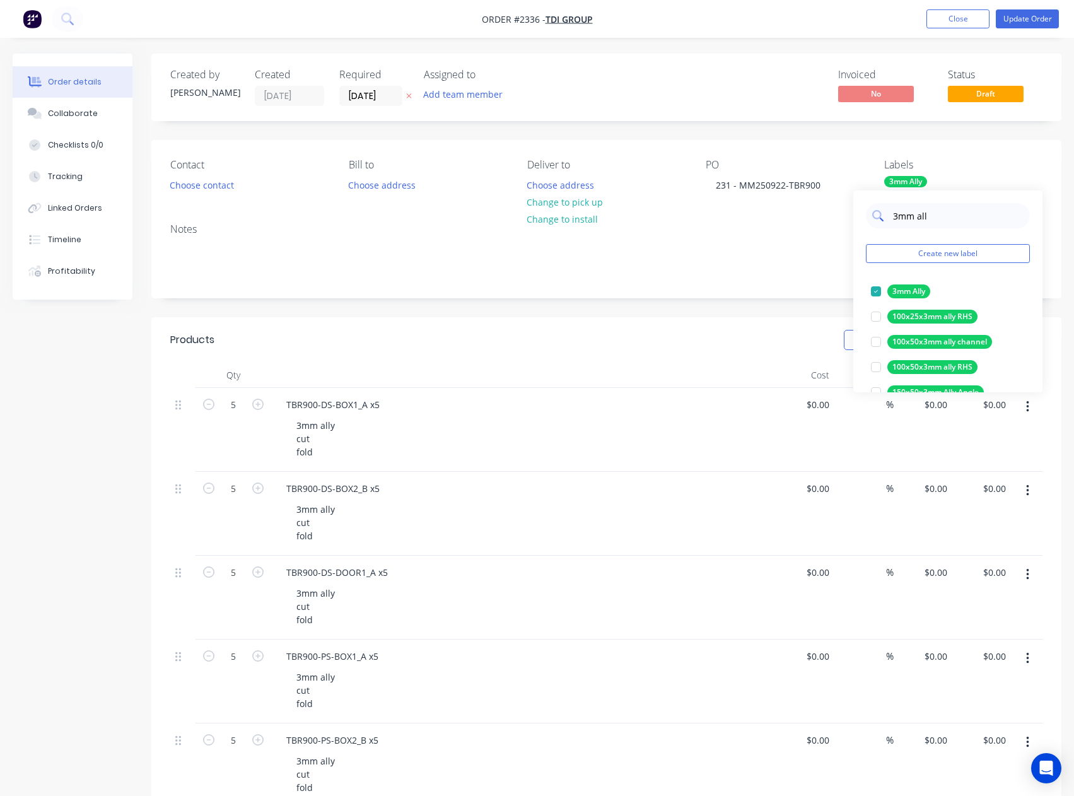
drag, startPoint x: 904, startPoint y: 217, endPoint x: 889, endPoint y: 217, distance: 15.1
click at [889, 217] on div "3mm all" at bounding box center [948, 215] width 164 height 25
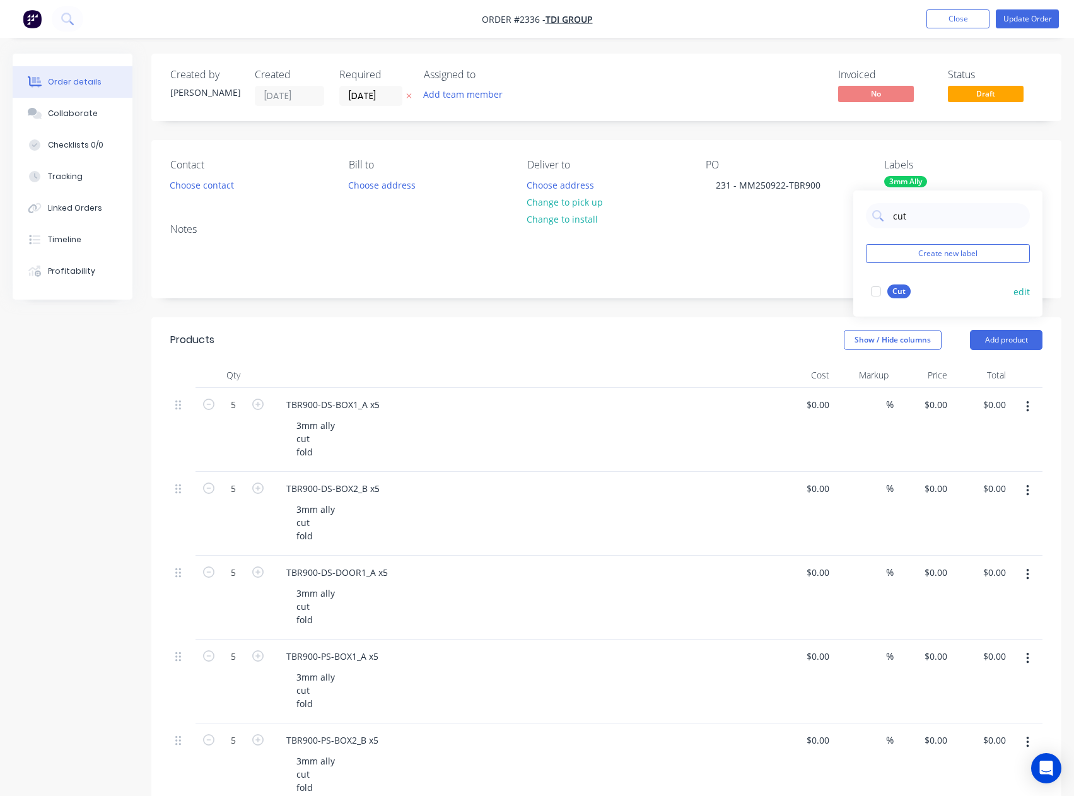
click at [877, 289] on div at bounding box center [875, 291] width 25 height 25
drag, startPoint x: 907, startPoint y: 223, endPoint x: 884, endPoint y: 223, distance: 23.3
click at [884, 223] on div "cut" at bounding box center [948, 215] width 164 height 25
type input "fold"
click at [874, 294] on div at bounding box center [875, 291] width 25 height 25
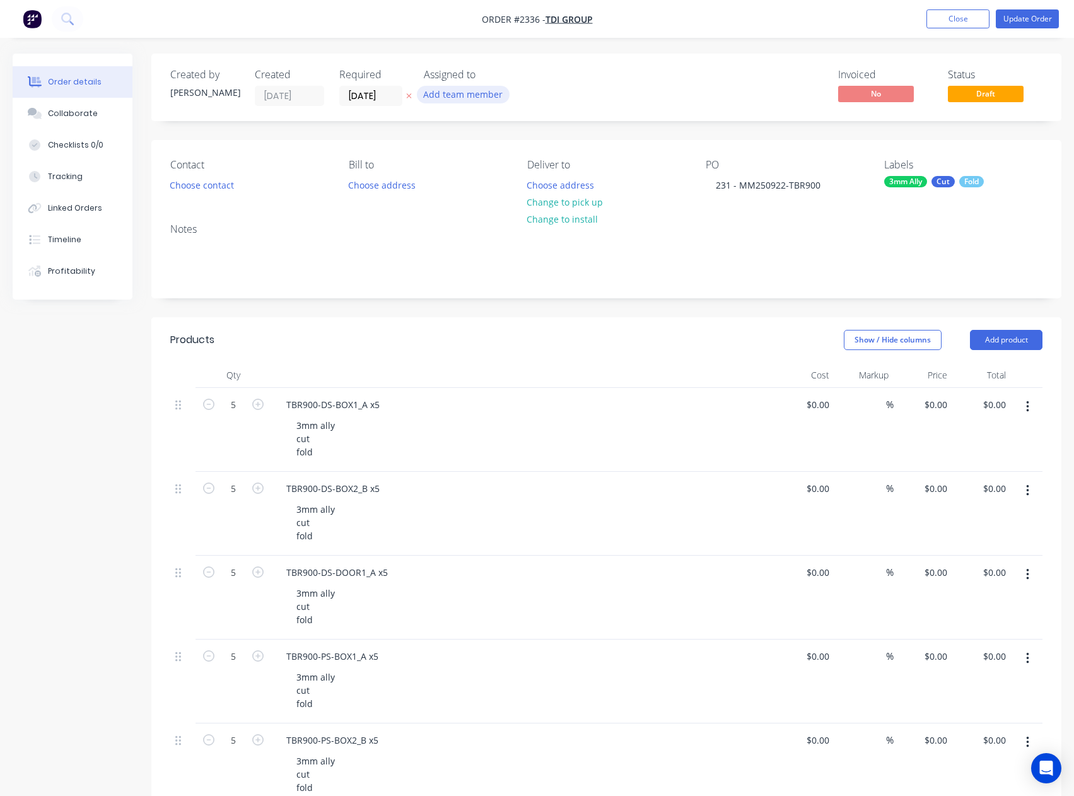
click at [475, 98] on button "Add team member" at bounding box center [463, 94] width 93 height 17
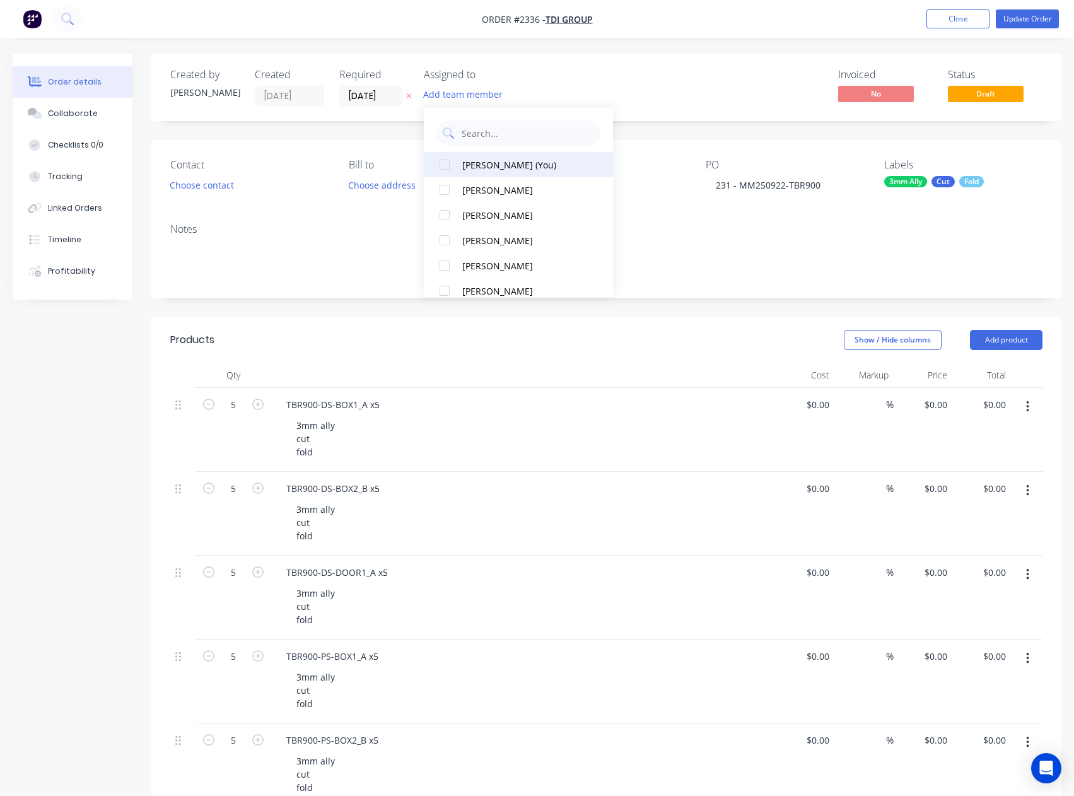
click at [503, 161] on div "[PERSON_NAME] (You)" at bounding box center [525, 164] width 126 height 13
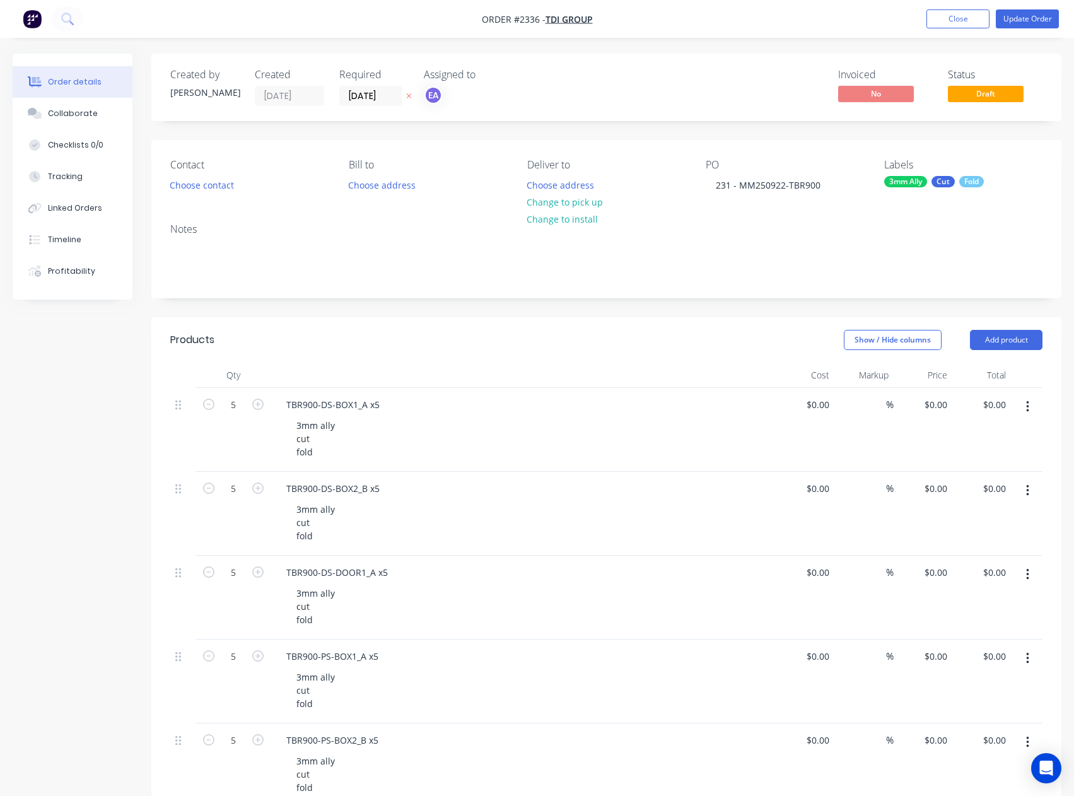
click at [651, 67] on div "Created by [PERSON_NAME] Created [DATE] Required [DATE] Assigned to EA Invoiced…" at bounding box center [606, 87] width 910 height 67
click at [89, 138] on button "Checklists 0/0" at bounding box center [73, 145] width 120 height 32
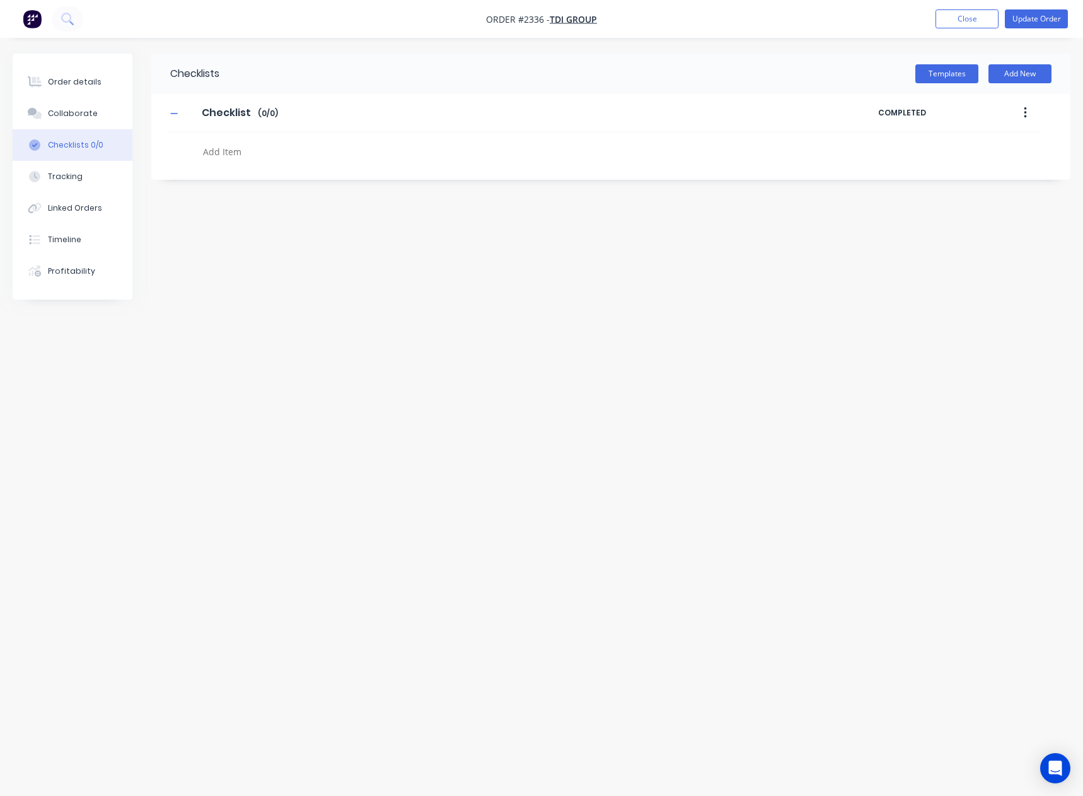
click at [225, 153] on textarea at bounding box center [479, 152] width 562 height 18
type textarea "x"
type textarea "c"
type textarea "x"
type textarea "cu"
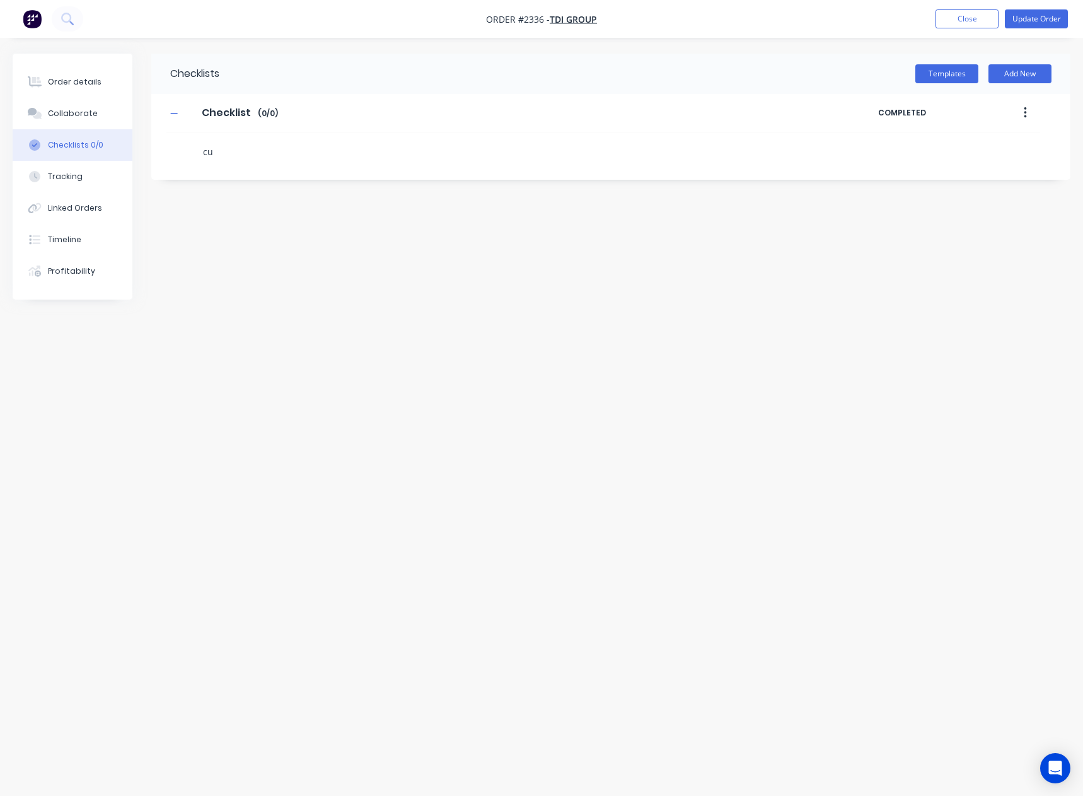
type textarea "x"
type textarea "cut"
type textarea "x"
type textarea "f"
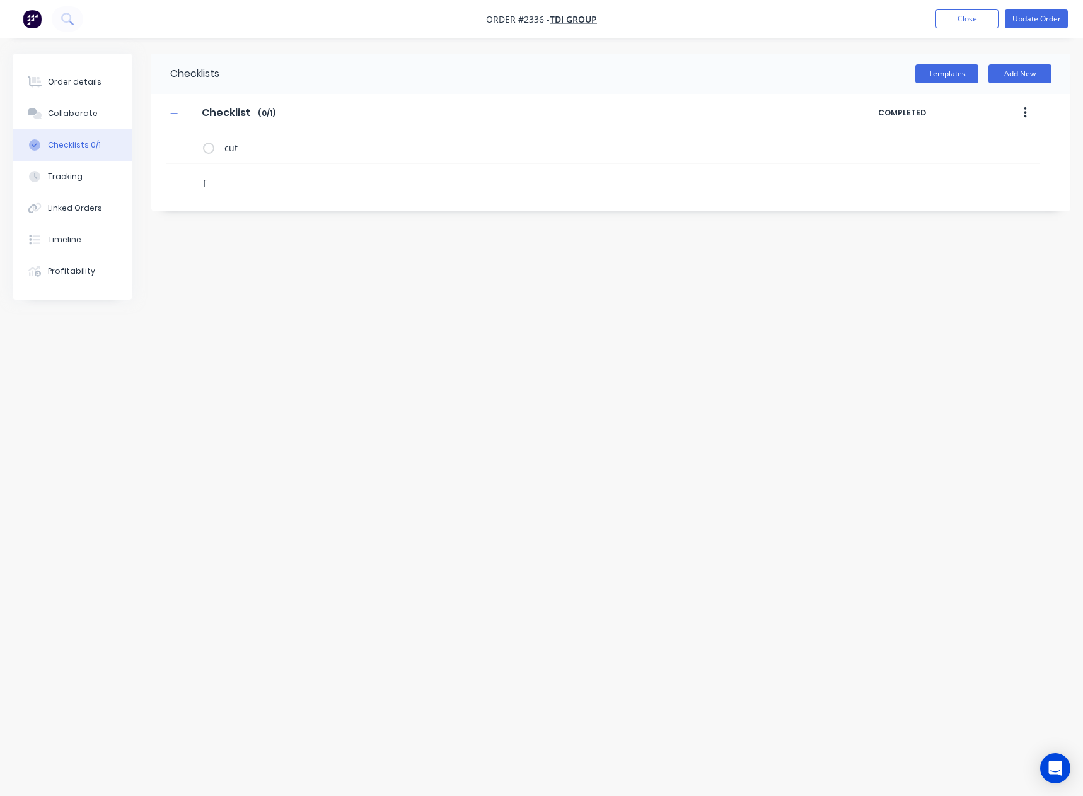
type textarea "x"
type textarea "fo"
type textarea "x"
type textarea "fol"
type textarea "x"
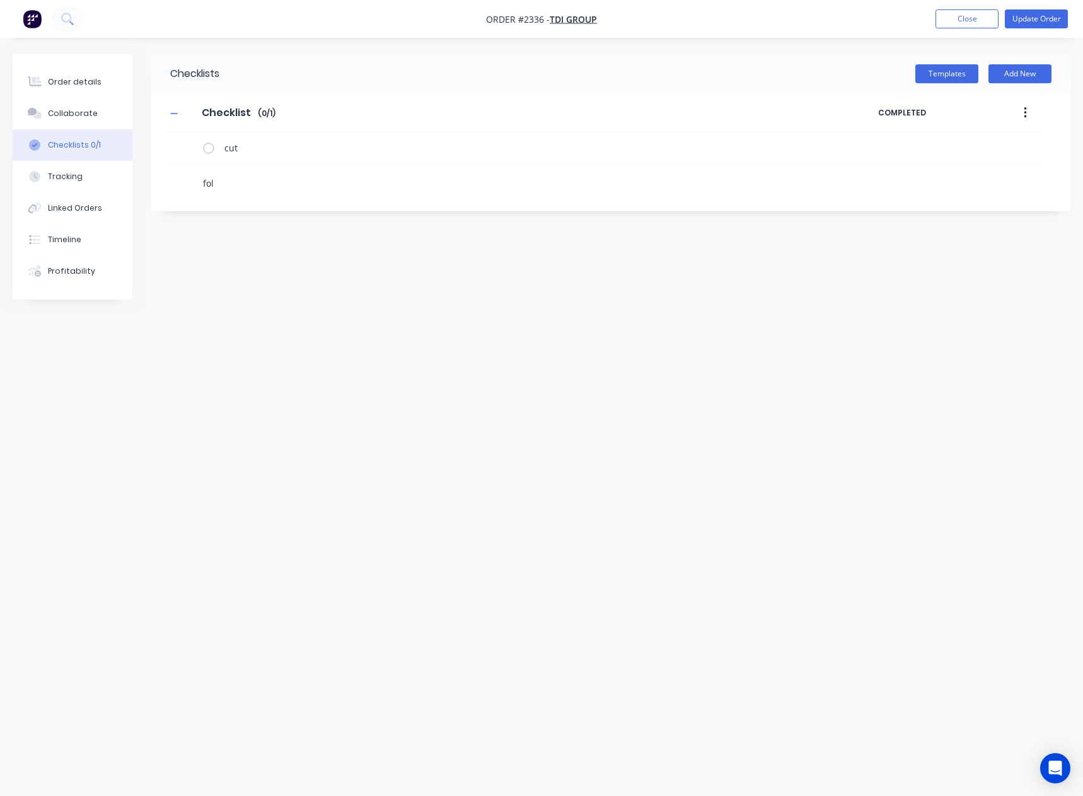
type textarea "fold"
type textarea "x"
click at [182, 179] on icon at bounding box center [186, 178] width 17 height 17
click at [182, 172] on input "file" at bounding box center [182, 172] width 0 height 0
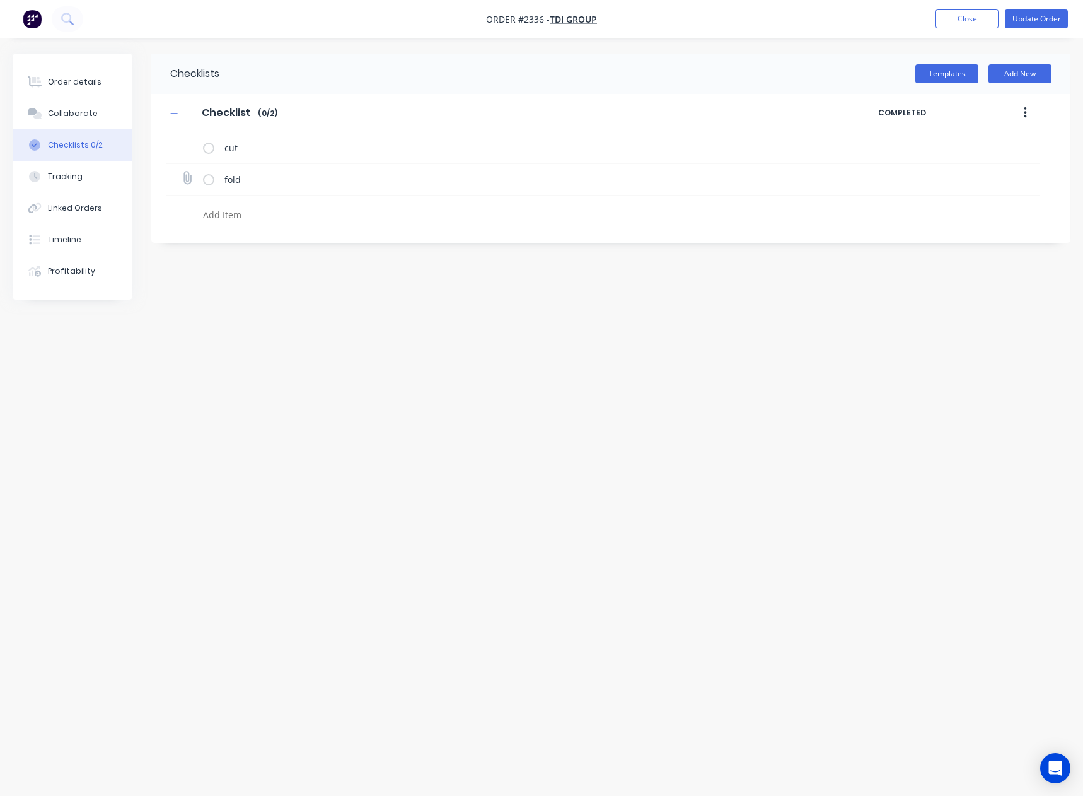
type input "C:\fakepath\TBR900-DS-BOX1_A.pdf"
type textarea "x"
click at [55, 83] on div "Order details" at bounding box center [75, 81] width 54 height 11
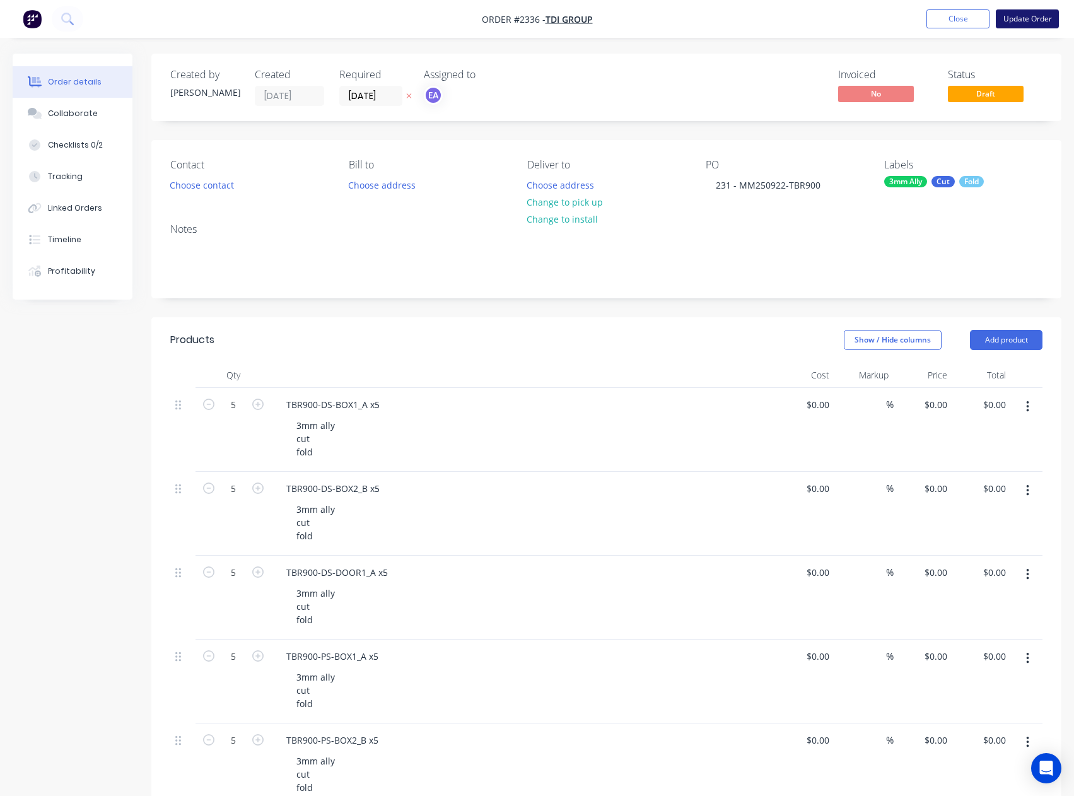
click at [1021, 12] on button "Update Order" at bounding box center [1027, 18] width 63 height 19
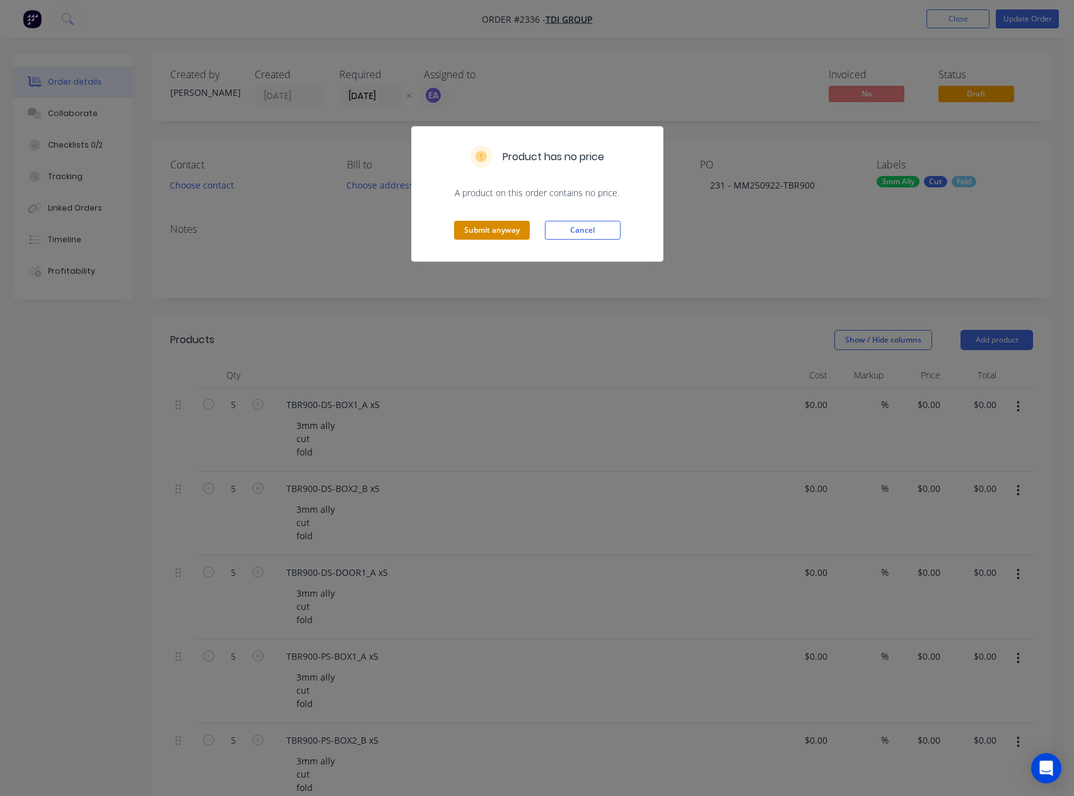
click at [487, 230] on button "Submit anyway" at bounding box center [492, 230] width 76 height 19
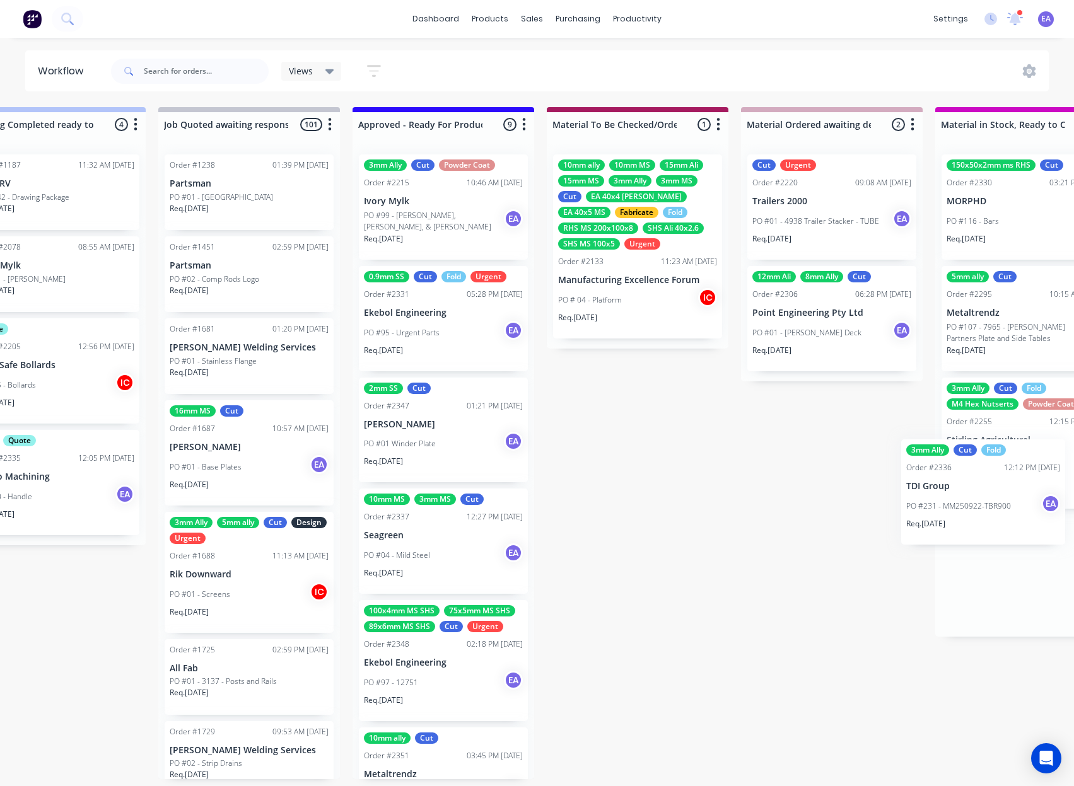
scroll to position [3, 1425]
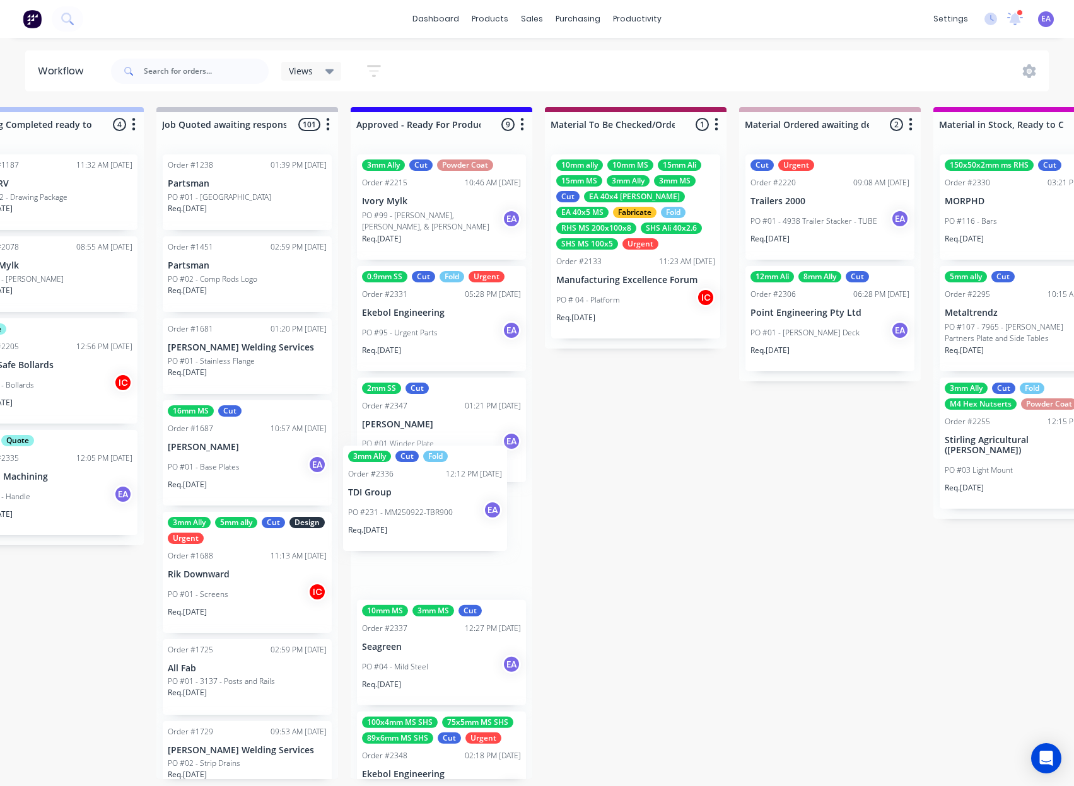
drag, startPoint x: 107, startPoint y: 496, endPoint x: 440, endPoint y: 540, distance: 336.6
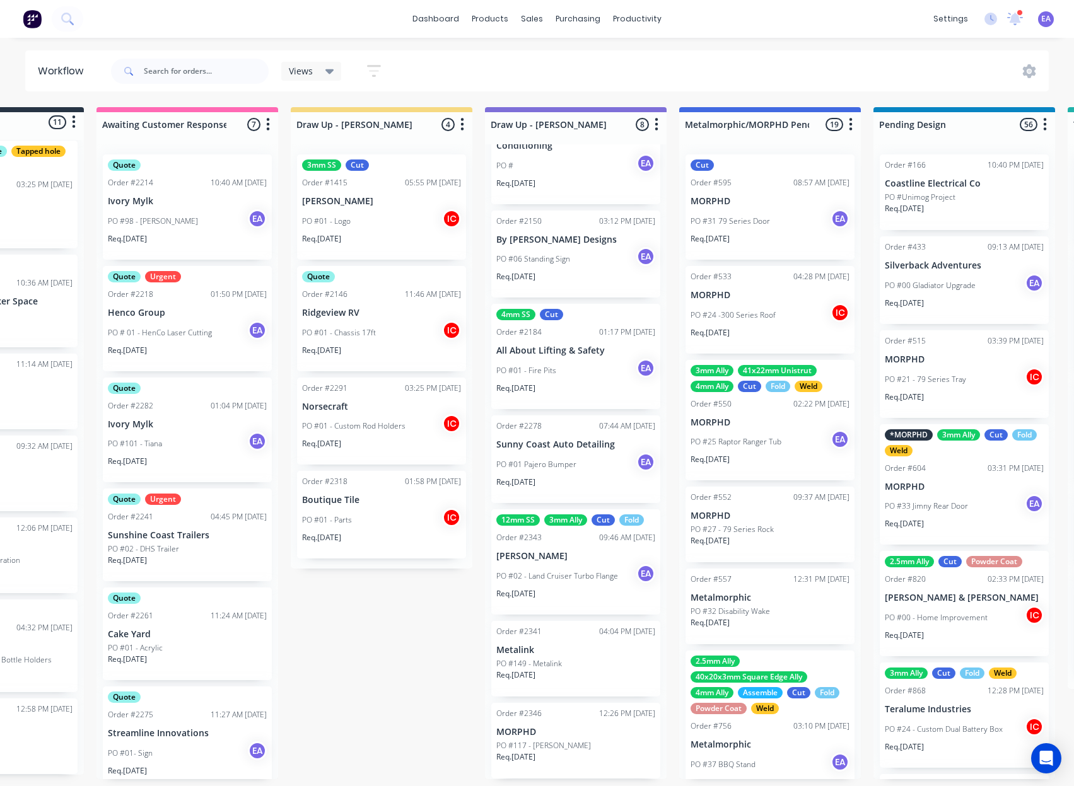
scroll to position [3, 0]
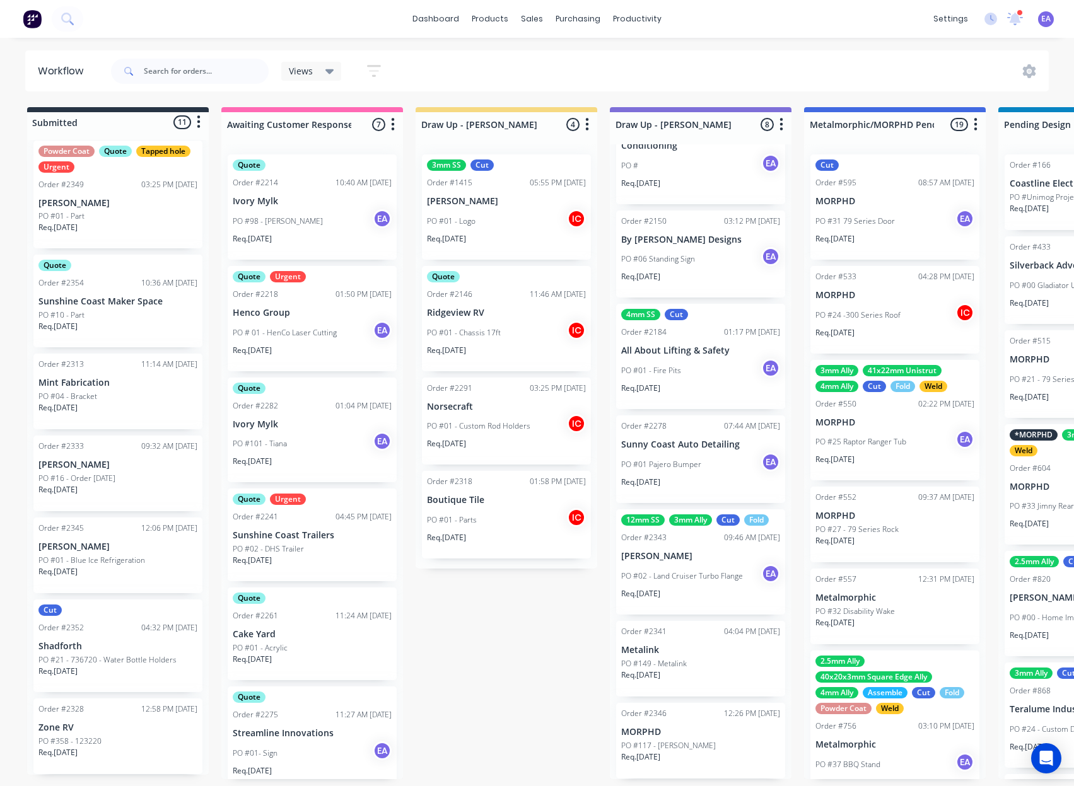
drag, startPoint x: 421, startPoint y: 590, endPoint x: 376, endPoint y: 592, distance: 44.8
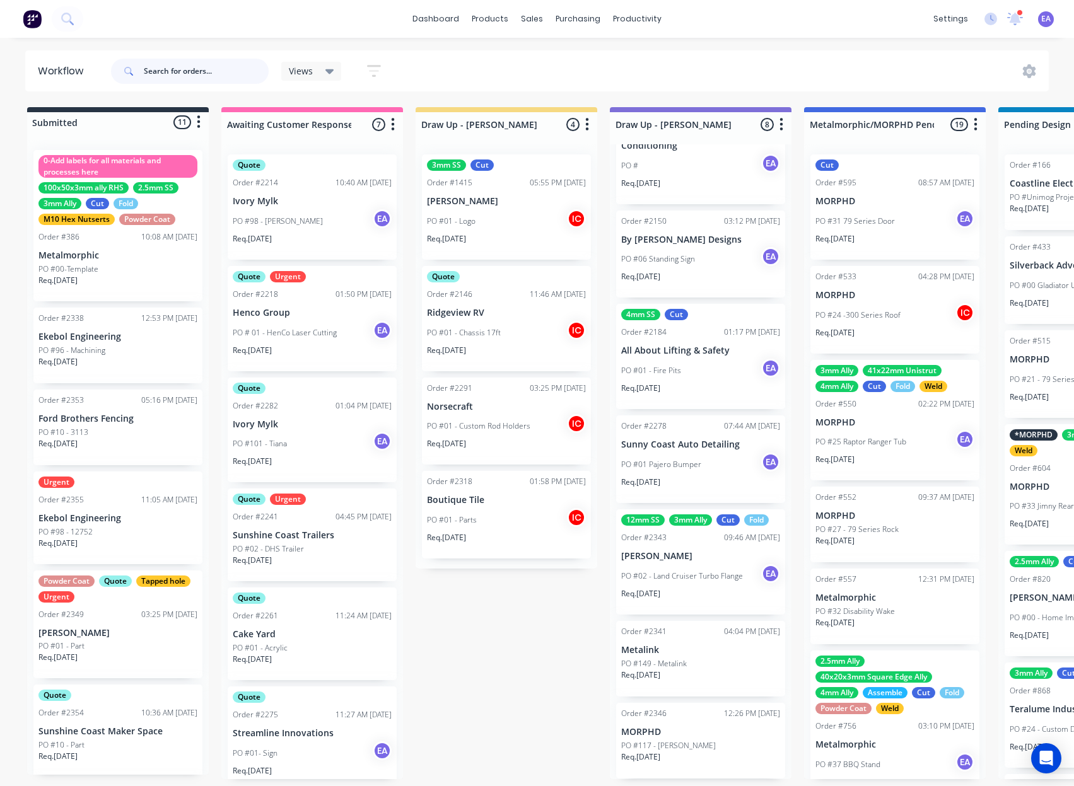
click at [231, 77] on input "text" at bounding box center [206, 71] width 125 height 25
type input "[PERSON_NAME]"
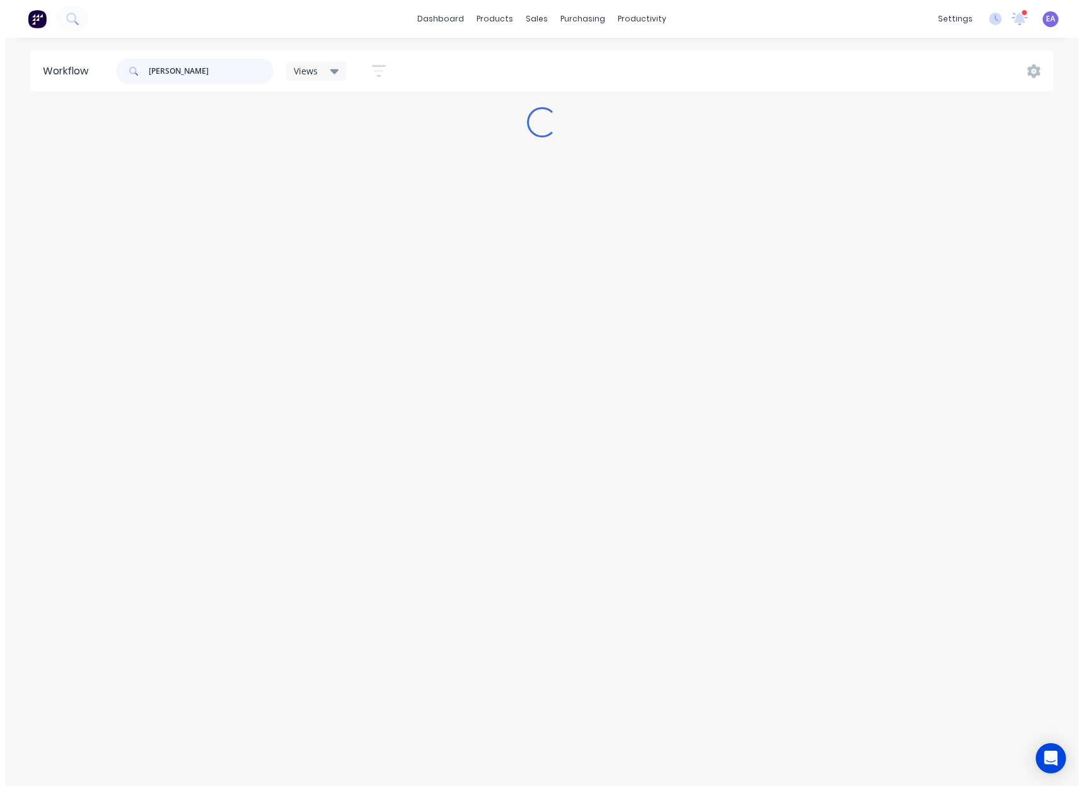
scroll to position [0, 0]
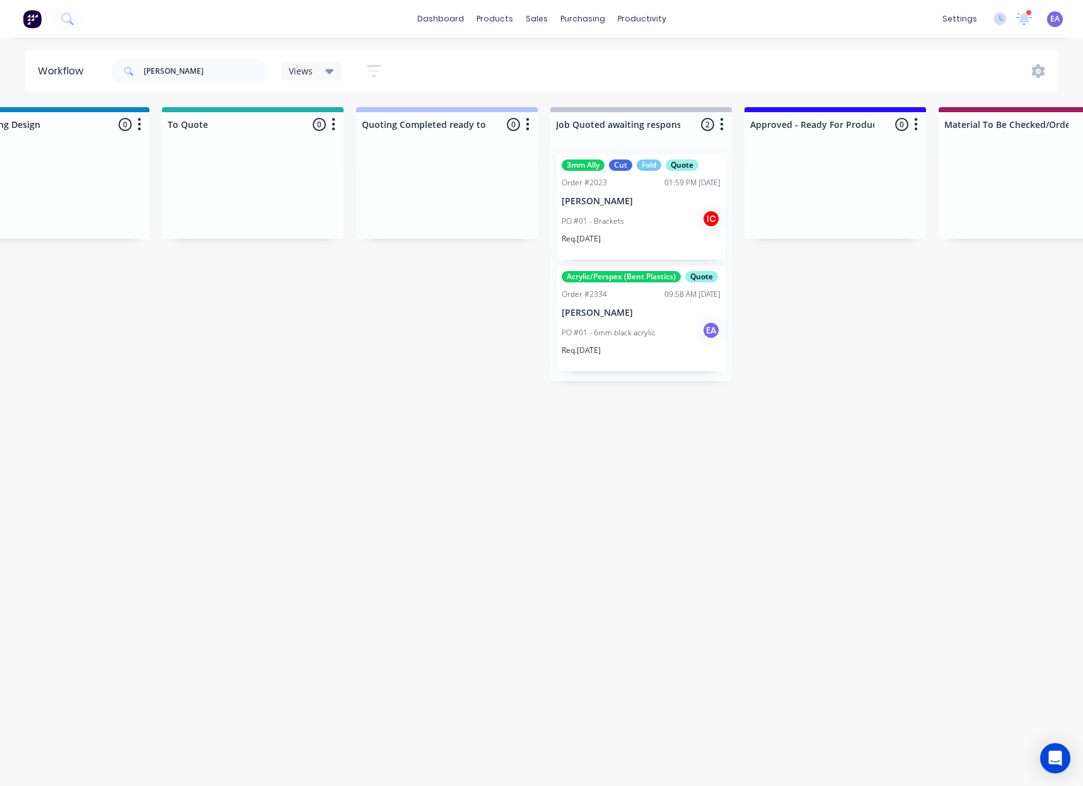
drag, startPoint x: 452, startPoint y: 295, endPoint x: 458, endPoint y: 295, distance: 6.3
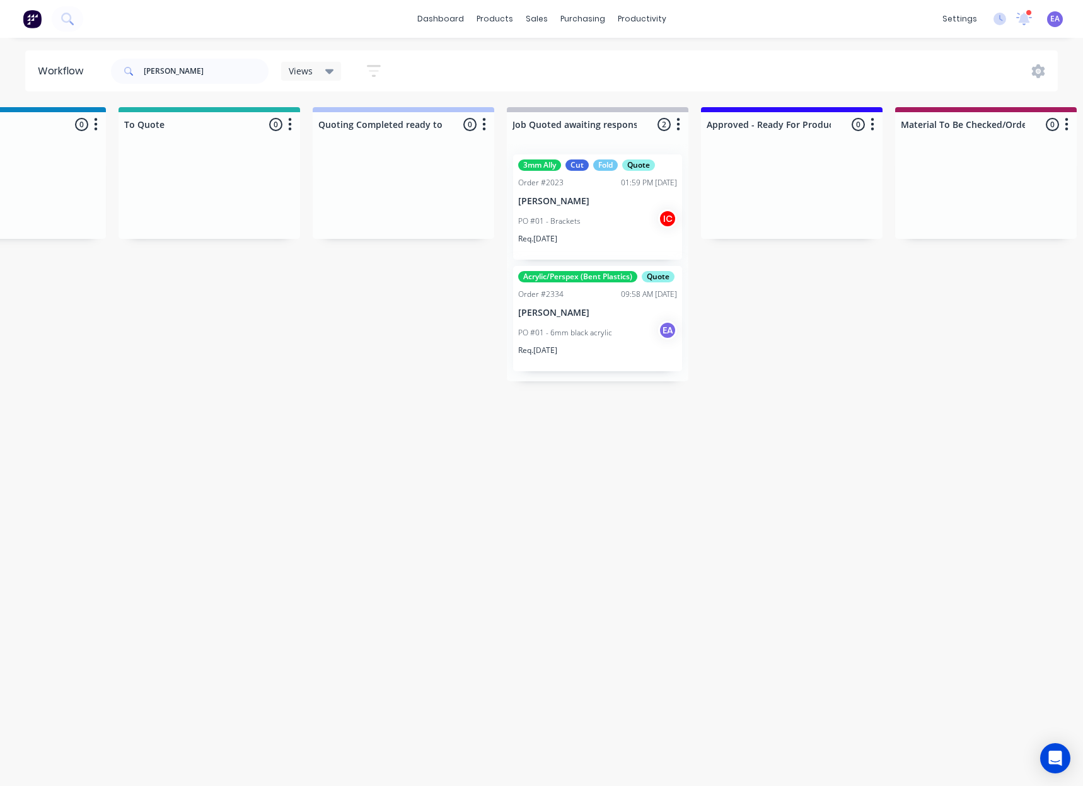
click at [584, 318] on p "[PERSON_NAME]" at bounding box center [597, 313] width 159 height 11
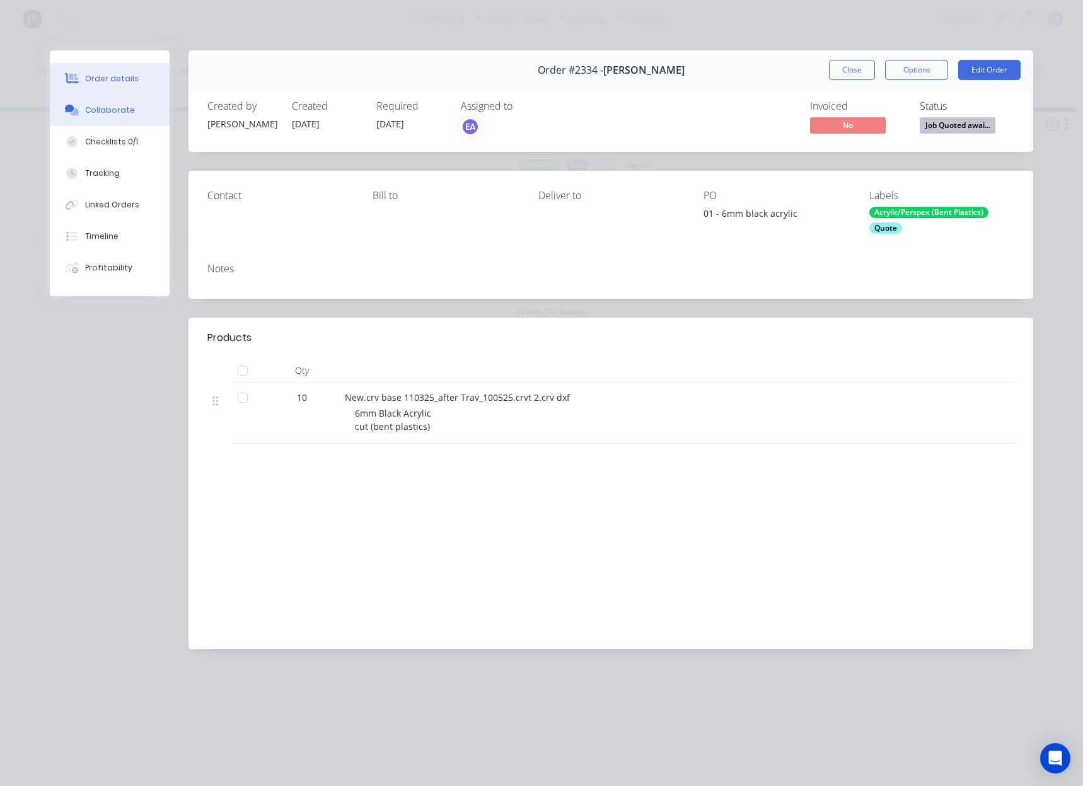
click at [113, 115] on div "Collaborate" at bounding box center [110, 110] width 50 height 11
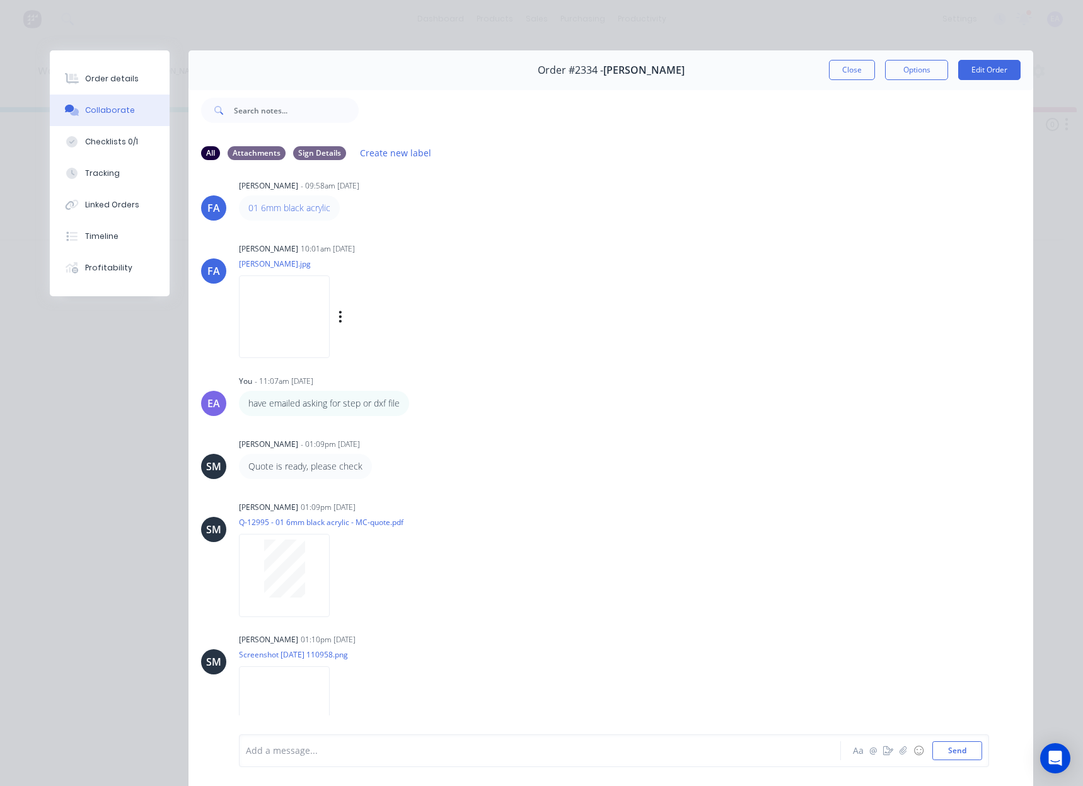
scroll to position [26, 0]
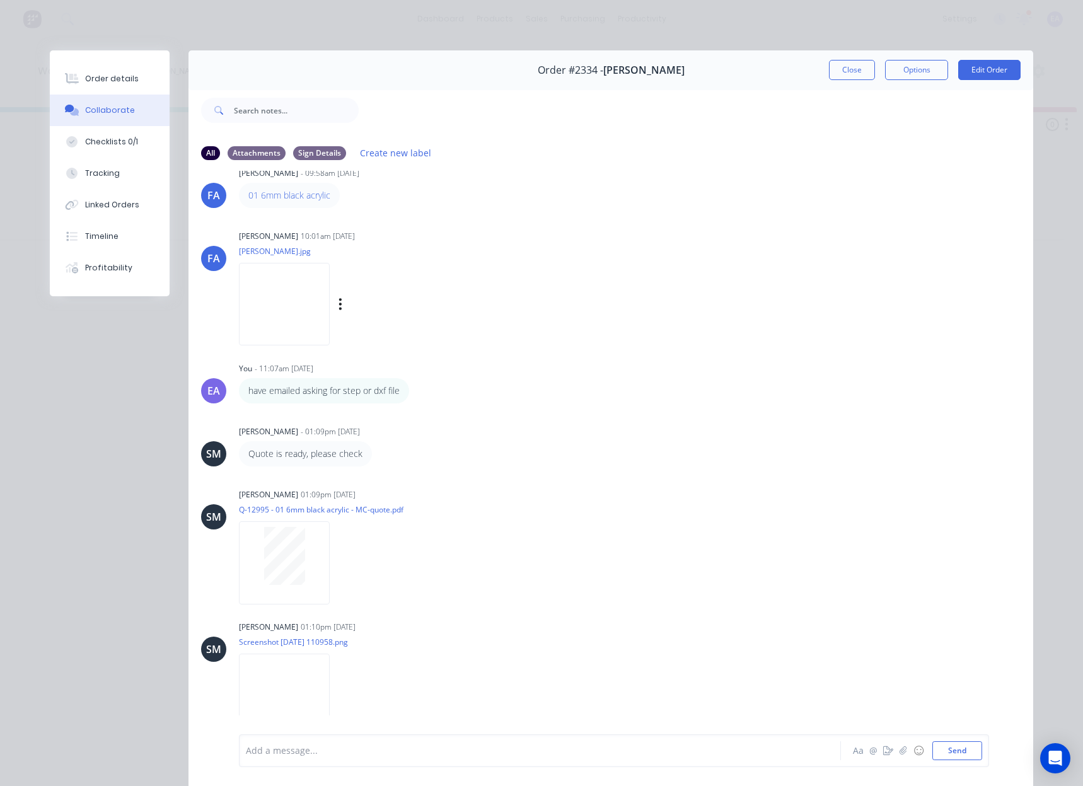
click at [330, 291] on img at bounding box center [284, 304] width 91 height 83
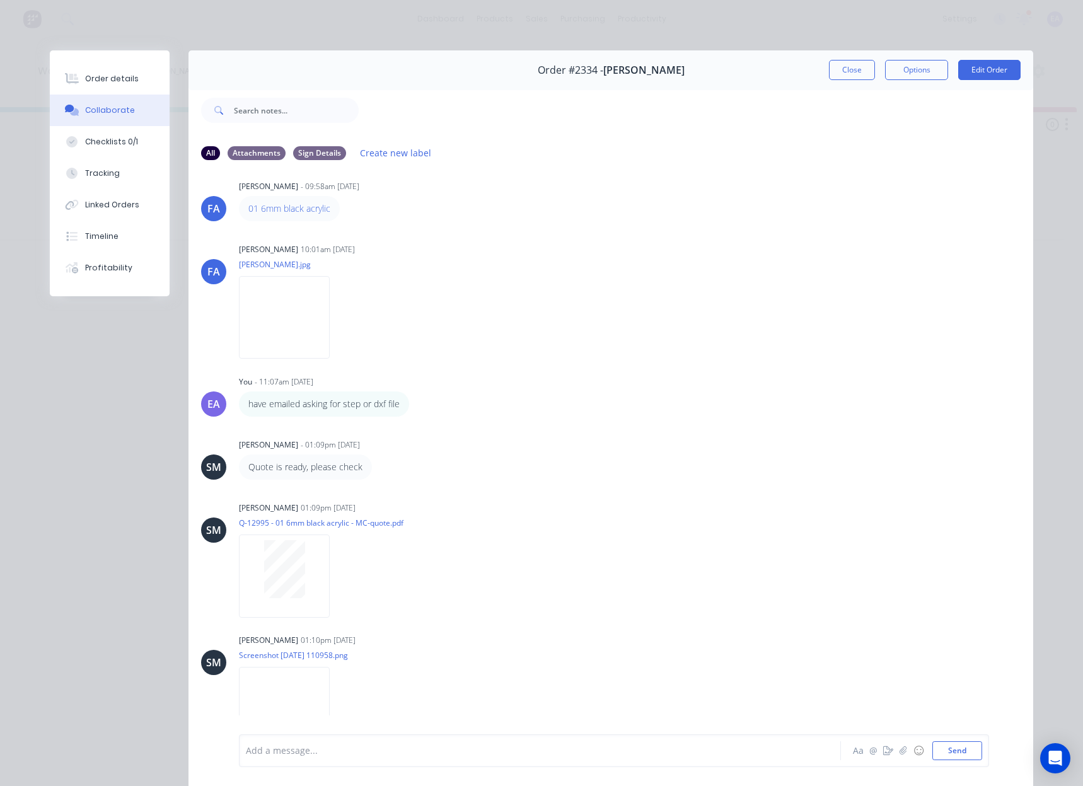
scroll to position [0, 0]
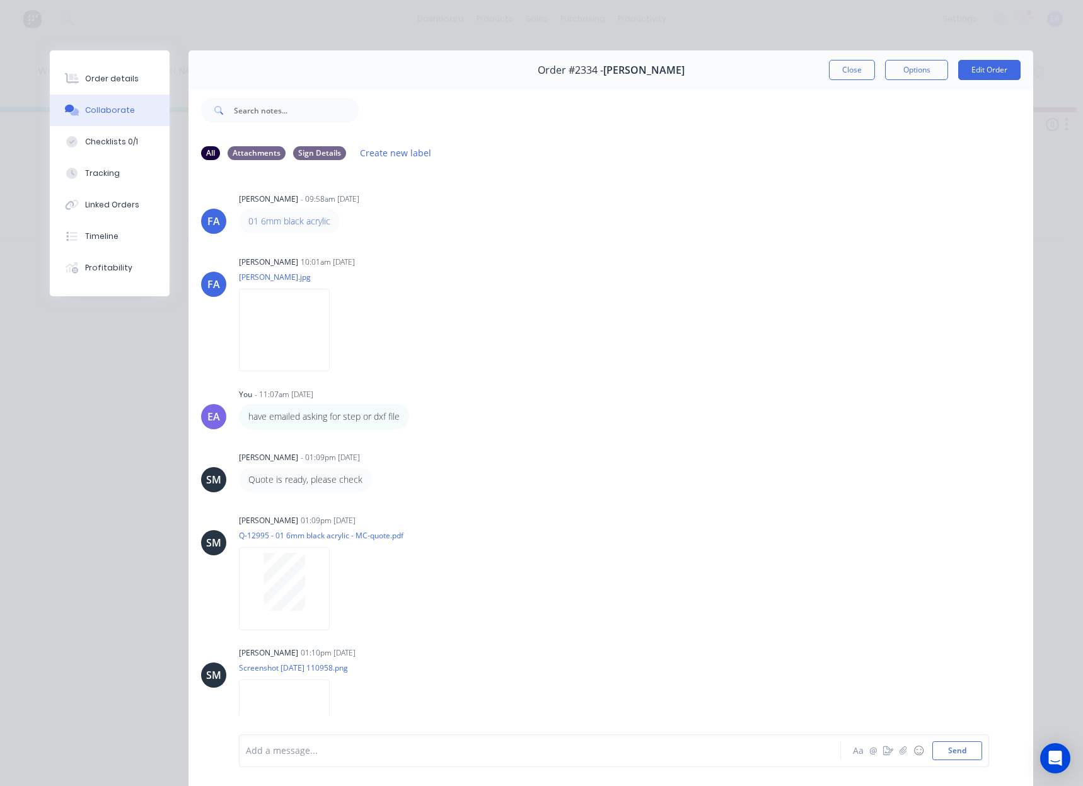
drag, startPoint x: 841, startPoint y: 74, endPoint x: 460, endPoint y: 440, distance: 528.5
click at [841, 73] on button "Close" at bounding box center [852, 70] width 46 height 20
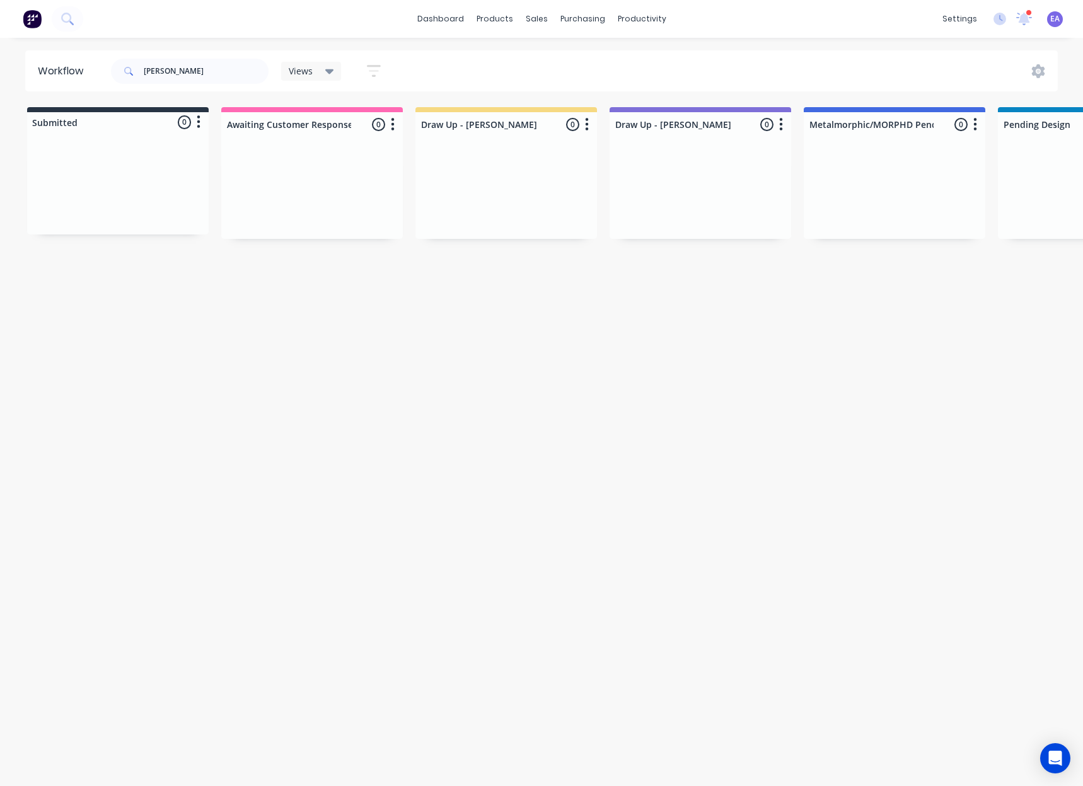
drag, startPoint x: 437, startPoint y: 534, endPoint x: 262, endPoint y: 226, distance: 353.3
drag, startPoint x: 195, startPoint y: 74, endPoint x: 61, endPoint y: 100, distance: 136.2
click at [79, 95] on div "Workflow [PERSON_NAME] Views Save new view None (Default) edit [PERSON_NAME] ed…" at bounding box center [541, 405] width 1083 height 711
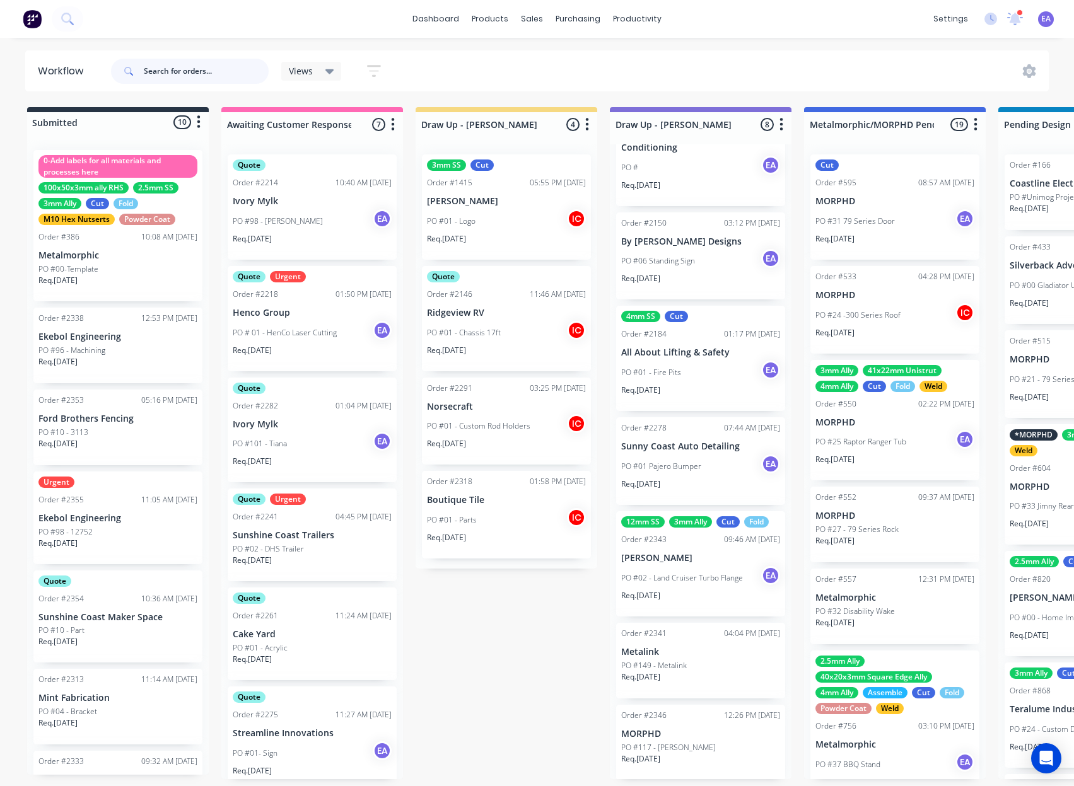
scroll to position [131, 0]
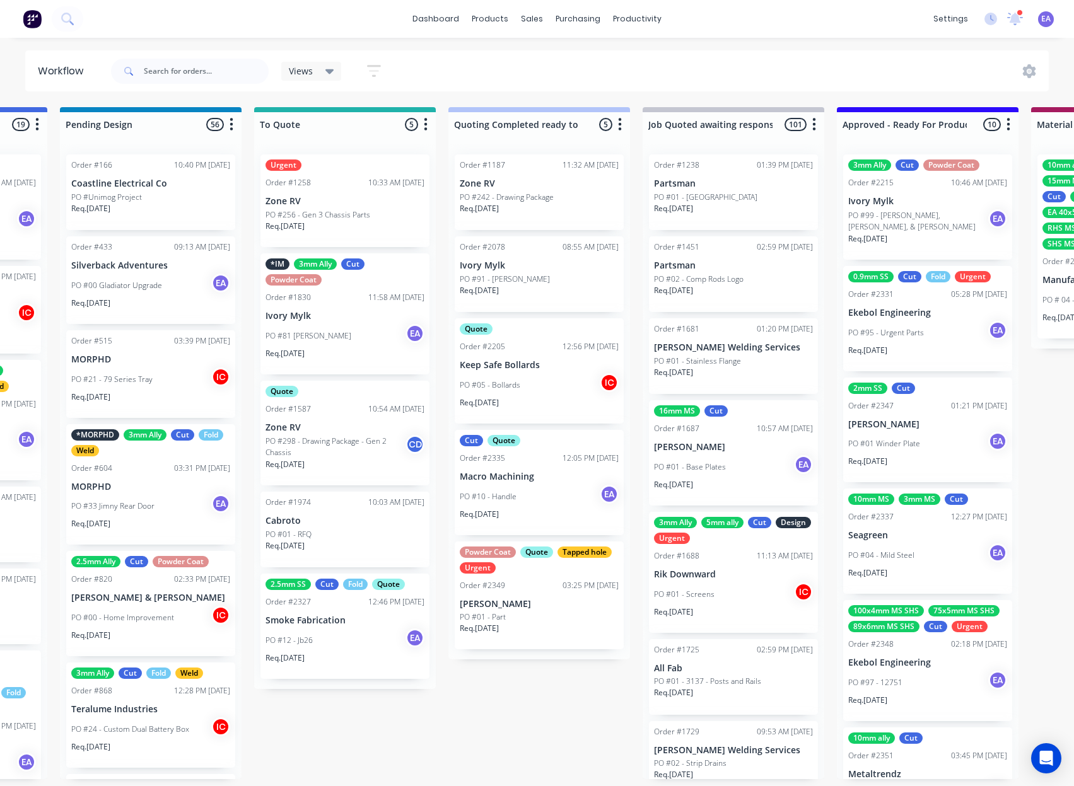
drag, startPoint x: 520, startPoint y: 650, endPoint x: 605, endPoint y: 653, distance: 85.8
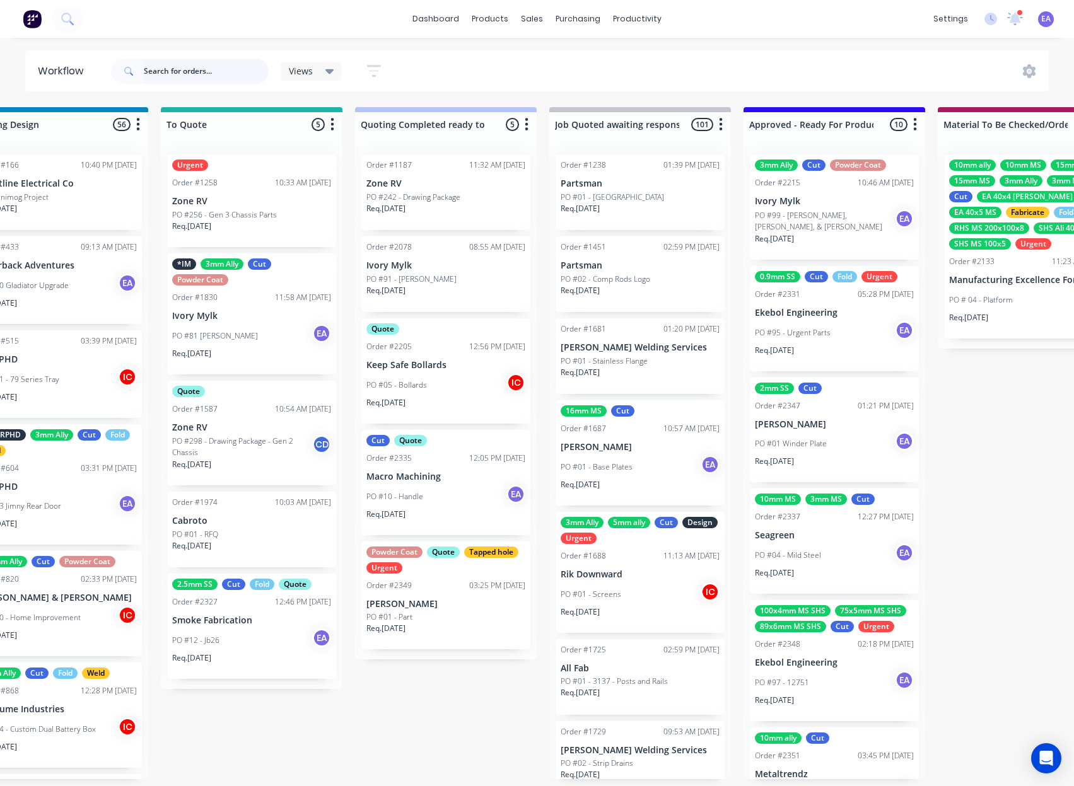
click at [202, 73] on input "text" at bounding box center [206, 71] width 125 height 25
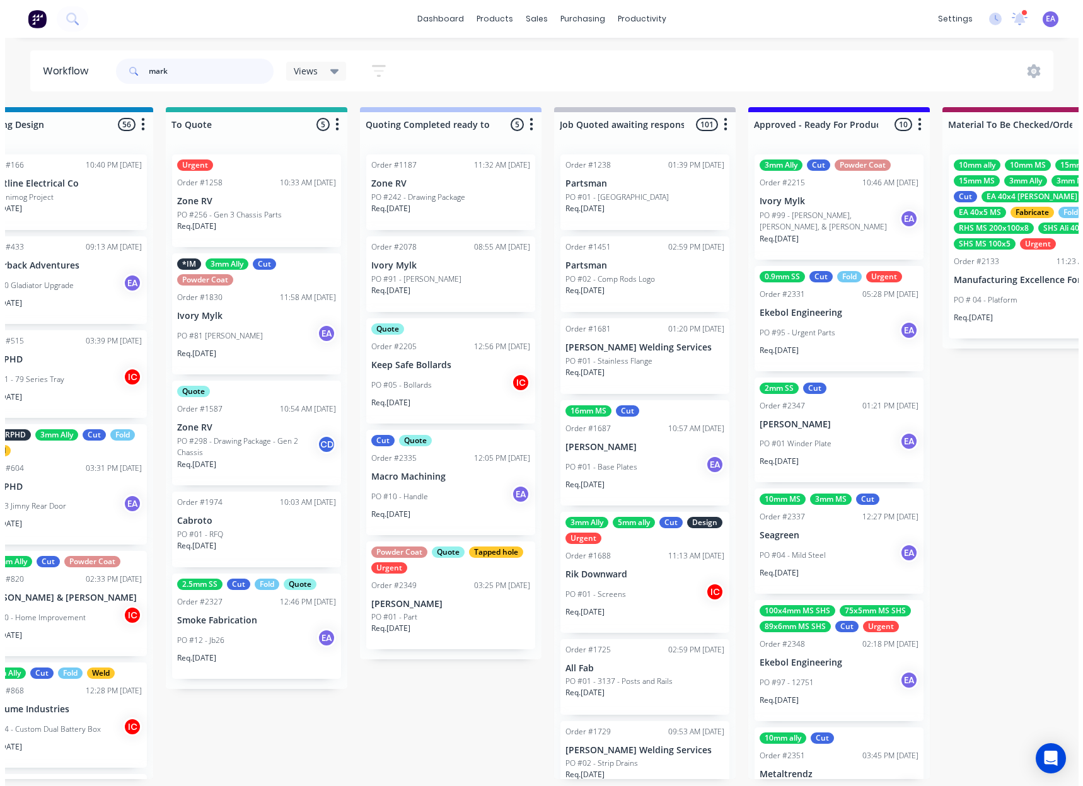
scroll to position [0, 0]
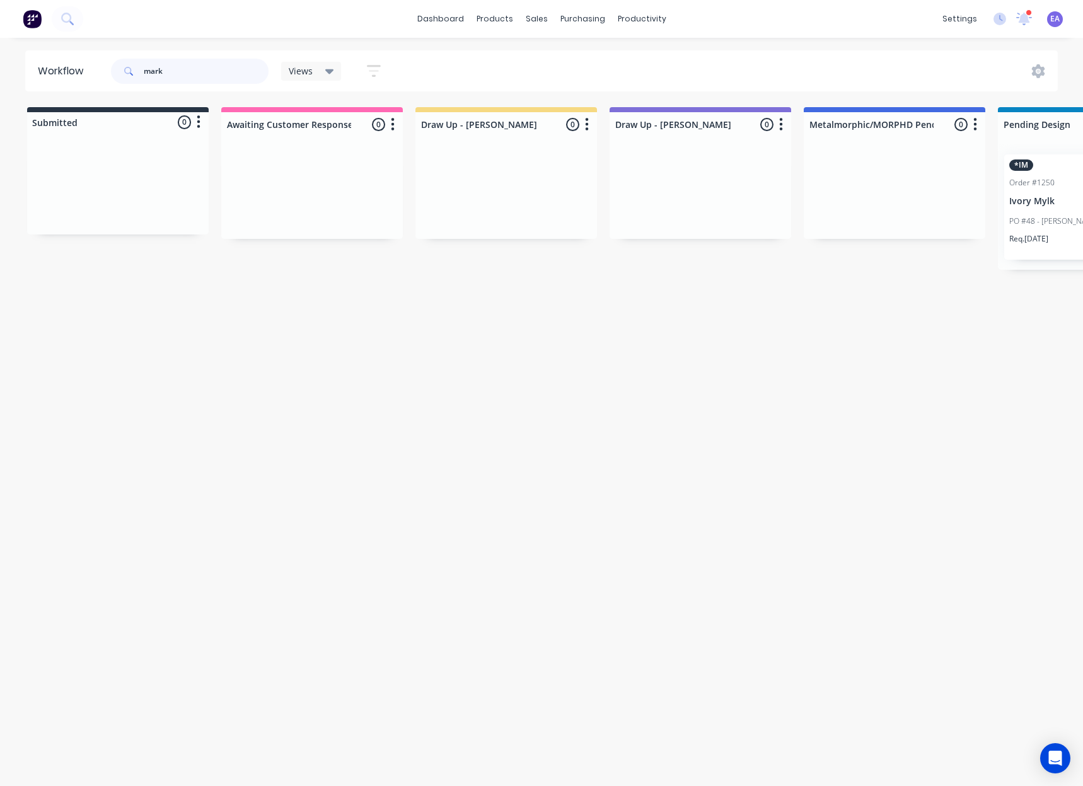
type input "mark"
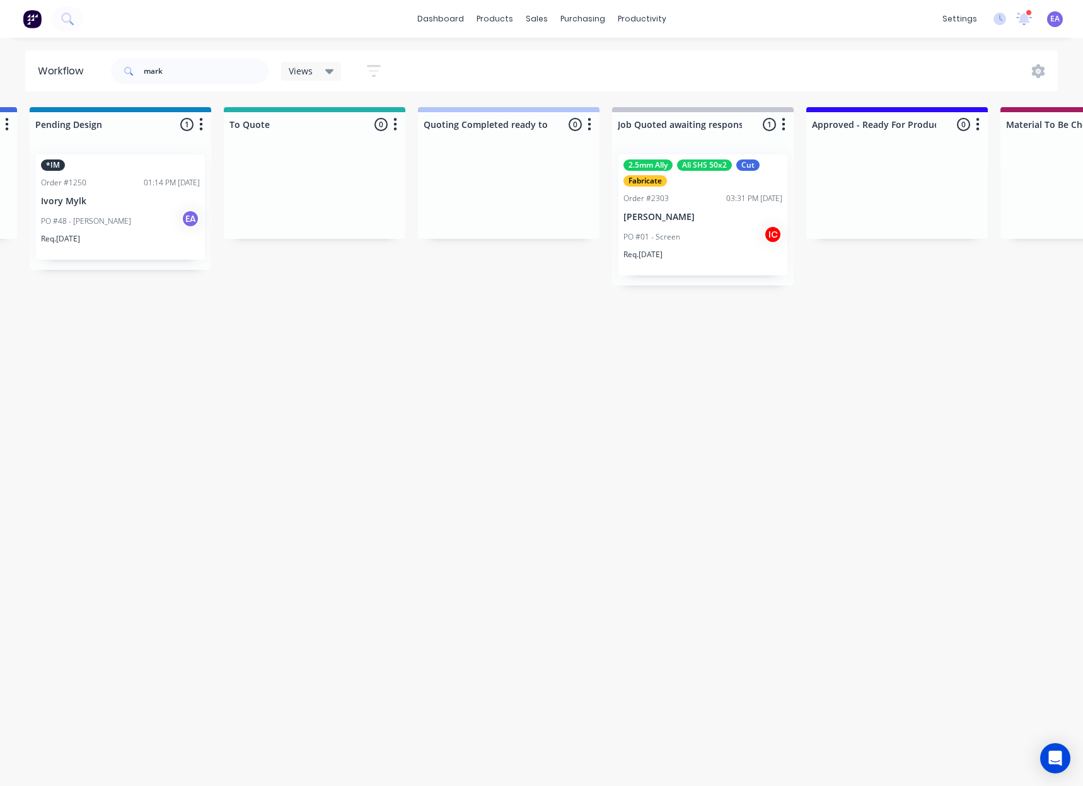
scroll to position [0, 1055]
